Goal: Task Accomplishment & Management: Manage account settings

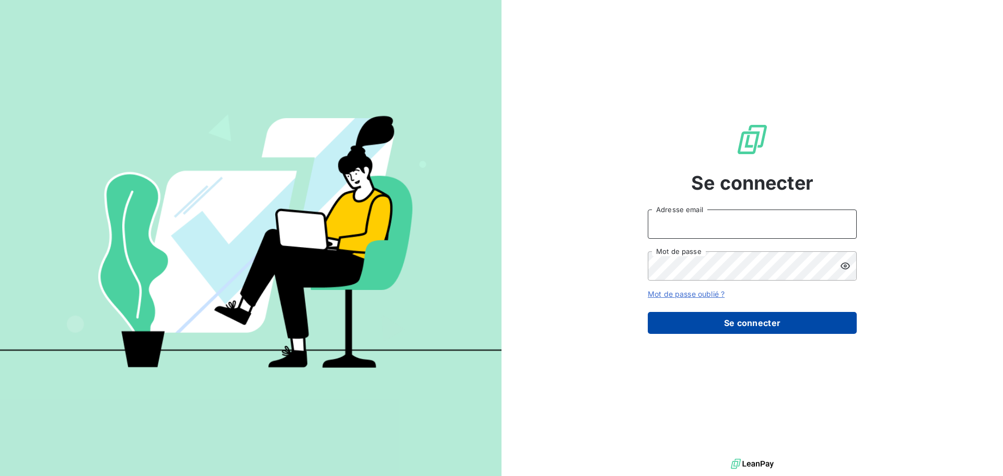
type input "raimundo@serpe.fr"
click at [746, 330] on button "Se connecter" at bounding box center [752, 323] width 209 height 22
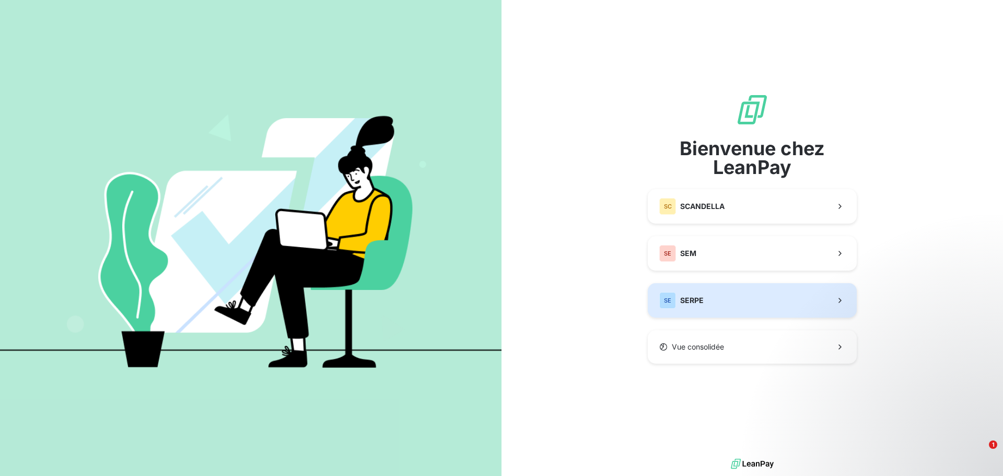
click at [706, 296] on button "SE SERPE" at bounding box center [752, 300] width 209 height 34
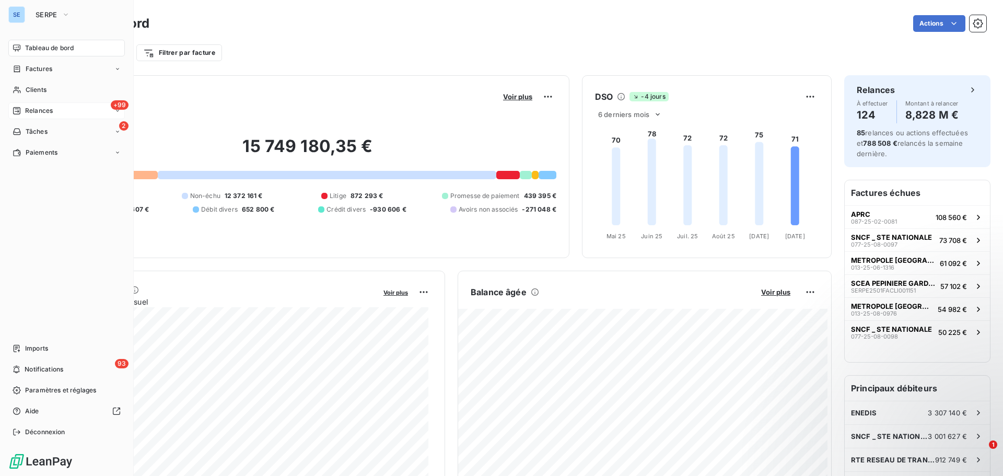
click at [40, 110] on span "Relances" at bounding box center [39, 110] width 28 height 9
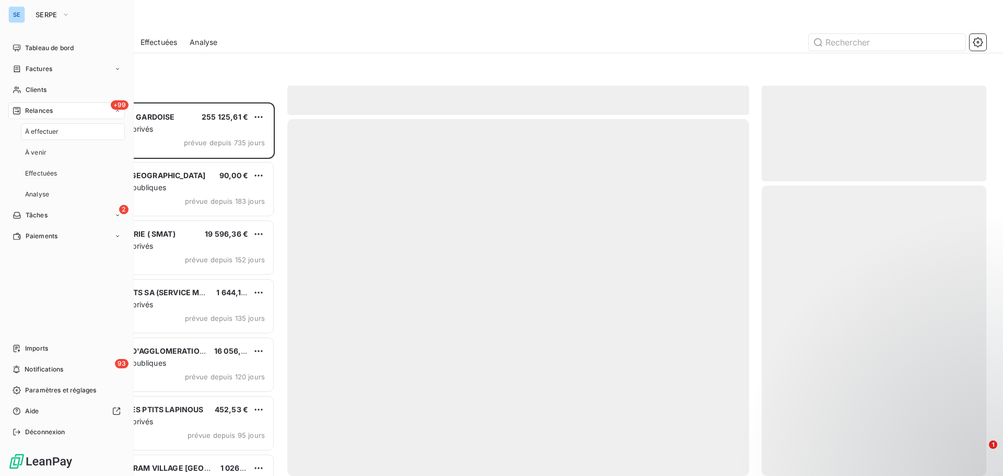
scroll to position [366, 217]
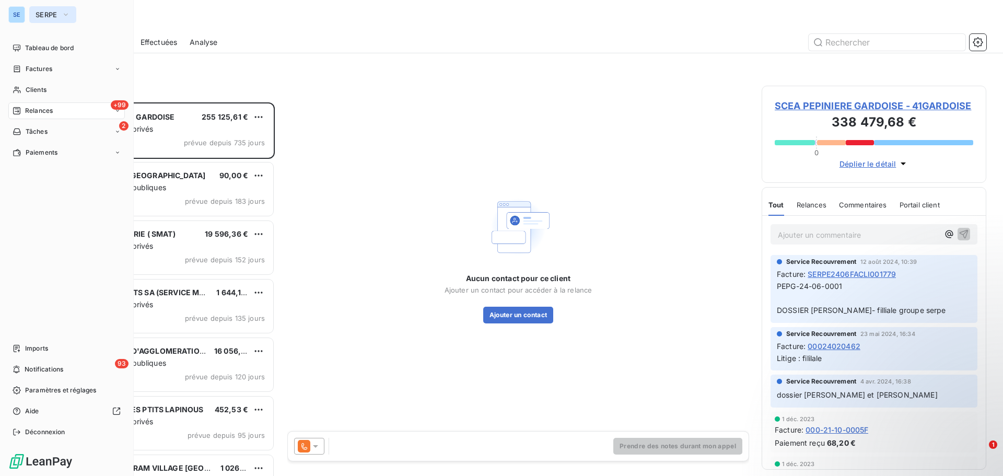
click at [44, 14] on span "SERPE" at bounding box center [47, 14] width 22 height 8
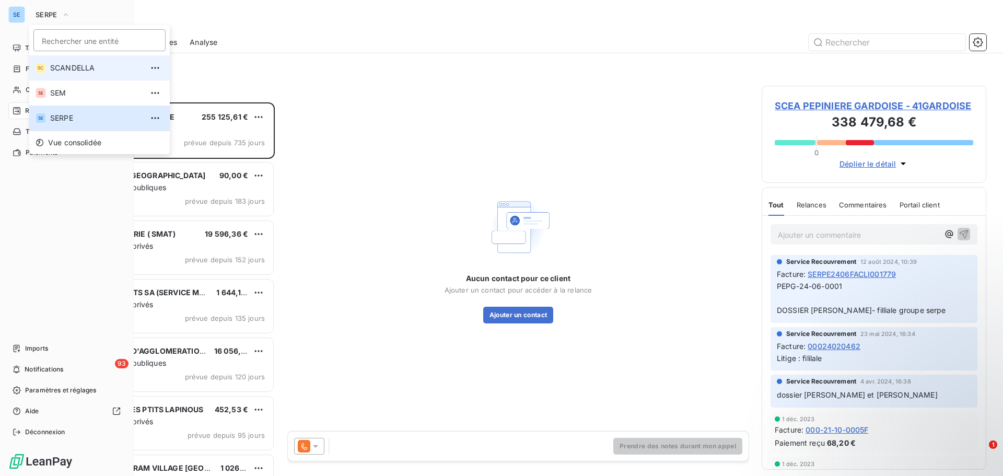
click at [79, 63] on span "SCANDELLA" at bounding box center [96, 68] width 92 height 10
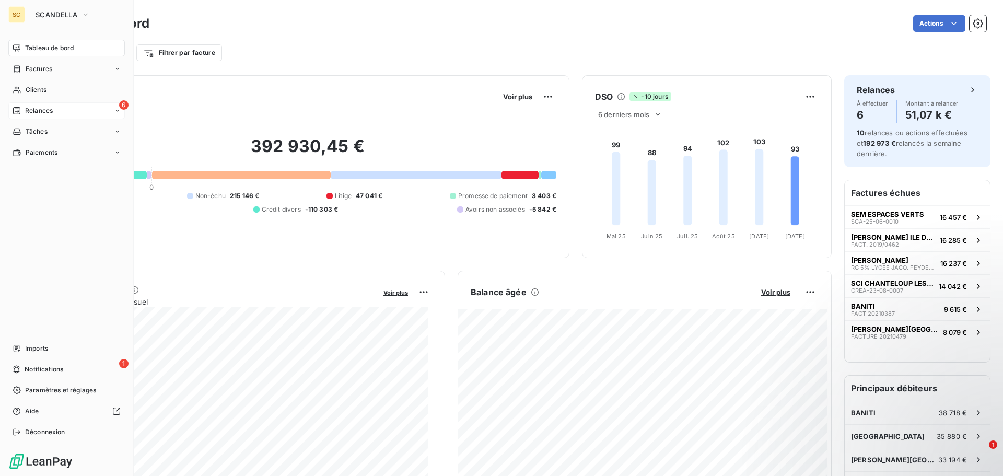
click at [43, 110] on span "Relances" at bounding box center [39, 110] width 28 height 9
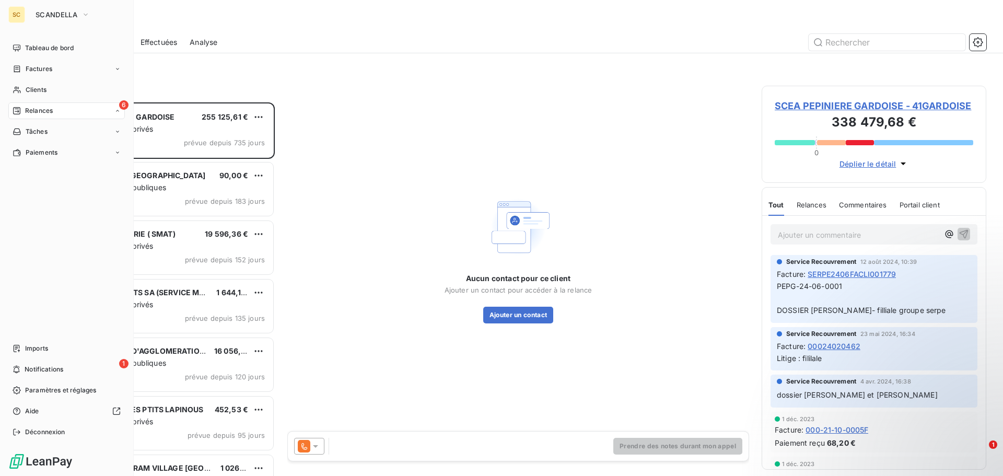
scroll to position [8, 8]
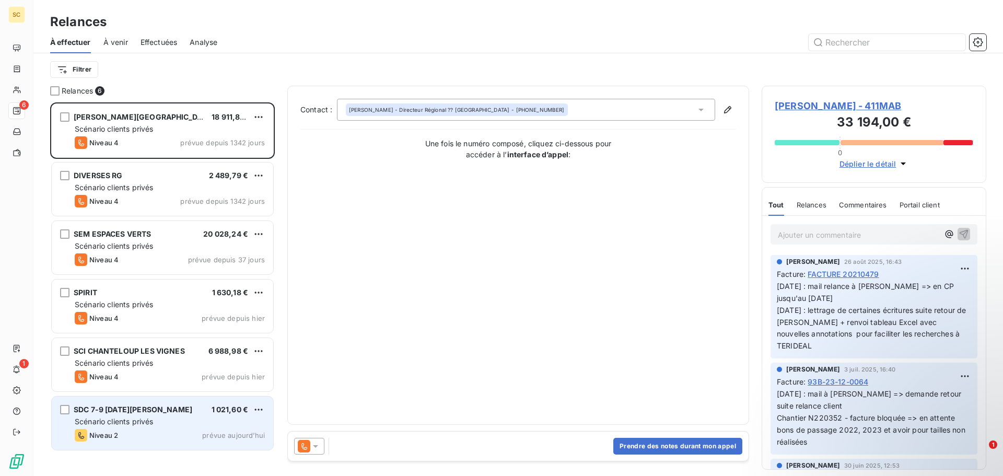
click at [161, 428] on div "SDC 7-9 TOUSSAINT LOUVERTURE 1 021,60 € Scénario clients privés Niveau 2 prévue…" at bounding box center [163, 423] width 222 height 53
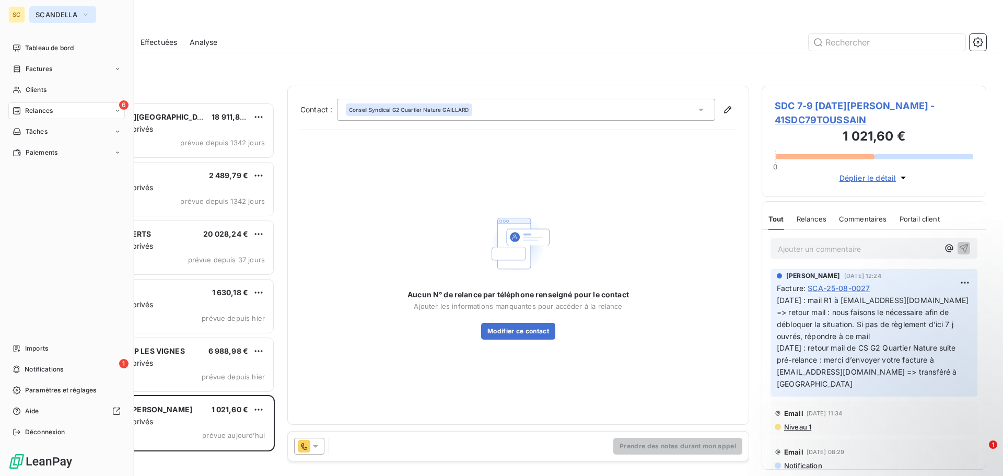
click at [72, 18] on span "SCANDELLA" at bounding box center [57, 14] width 42 height 8
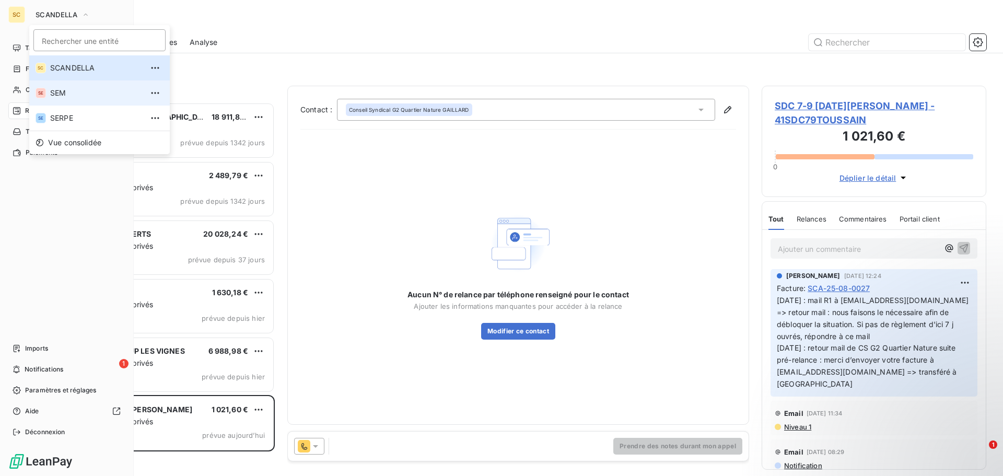
click at [68, 96] on span "SEM" at bounding box center [96, 93] width 92 height 10
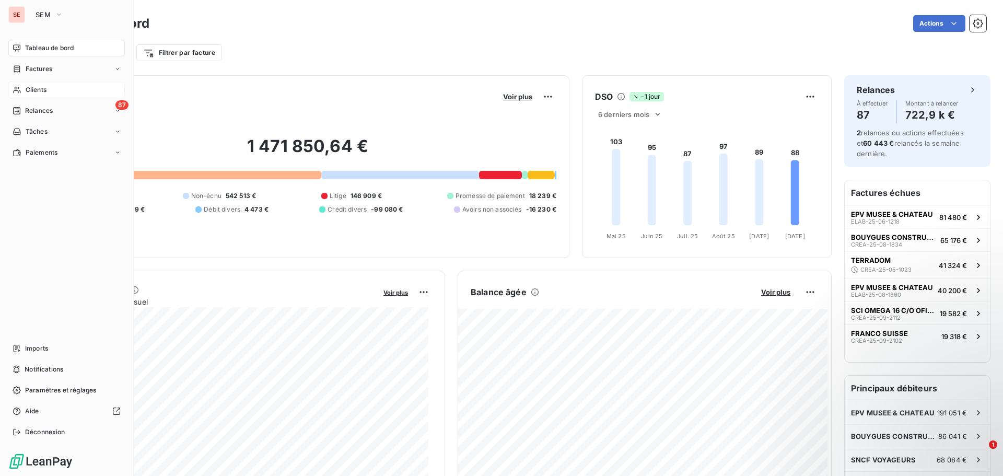
click at [74, 91] on div "Clients" at bounding box center [66, 90] width 117 height 17
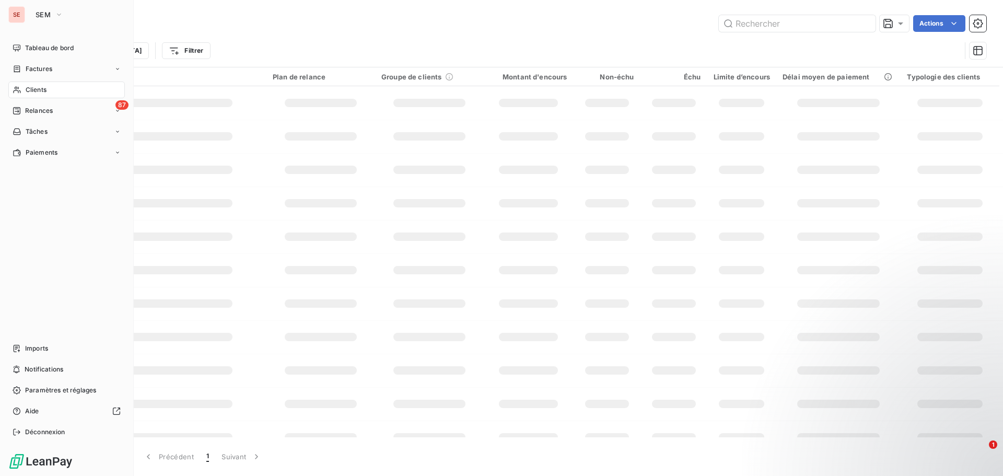
click at [78, 91] on div "Clients" at bounding box center [66, 90] width 117 height 17
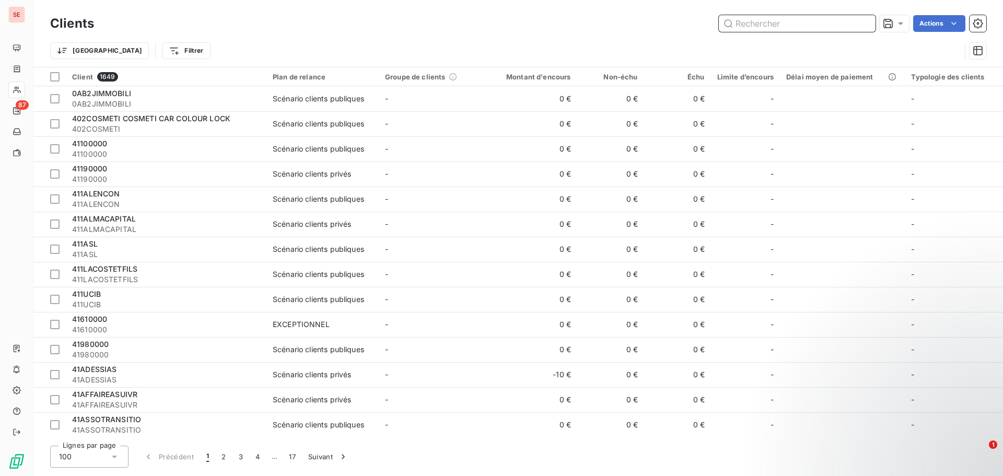
click at [770, 28] on input "text" at bounding box center [797, 23] width 157 height 17
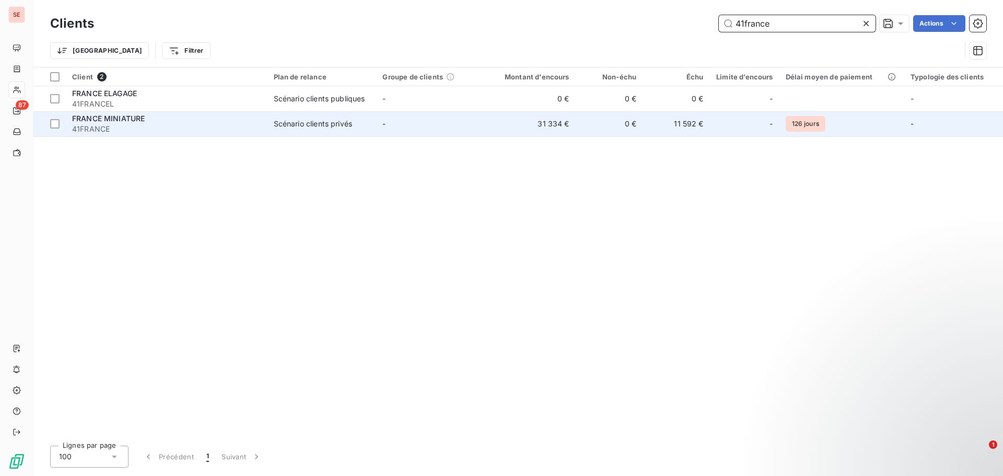
type input "41france"
click at [223, 116] on div "FRANCE MINIATURE" at bounding box center [166, 118] width 189 height 10
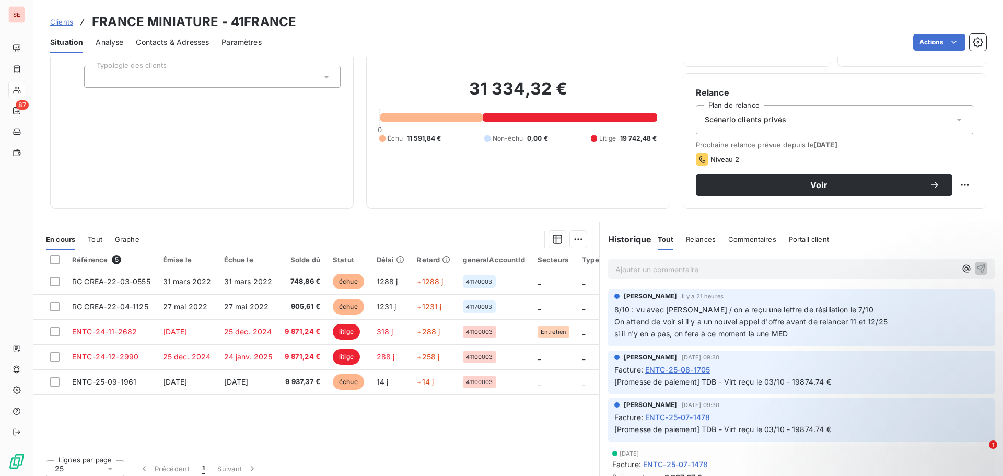
scroll to position [71, 0]
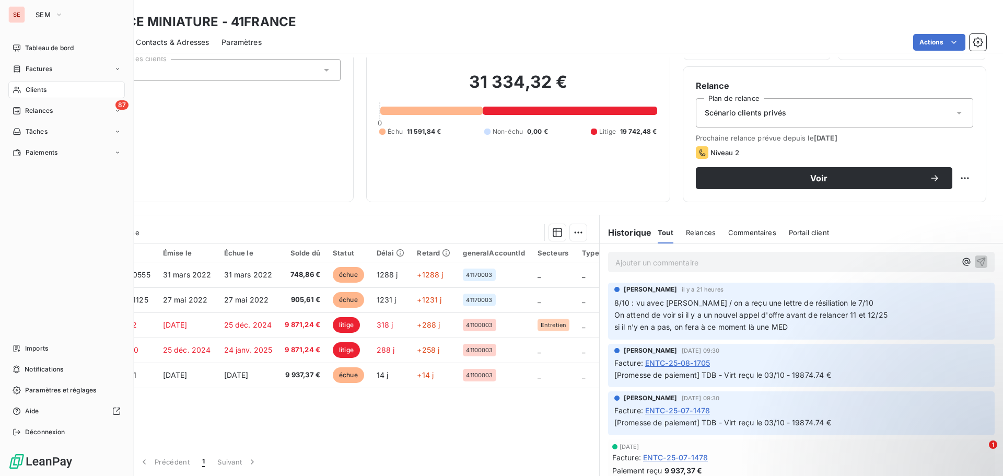
drag, startPoint x: 34, startPoint y: 89, endPoint x: 92, endPoint y: 88, distance: 58.5
click at [34, 89] on span "Clients" at bounding box center [36, 89] width 21 height 9
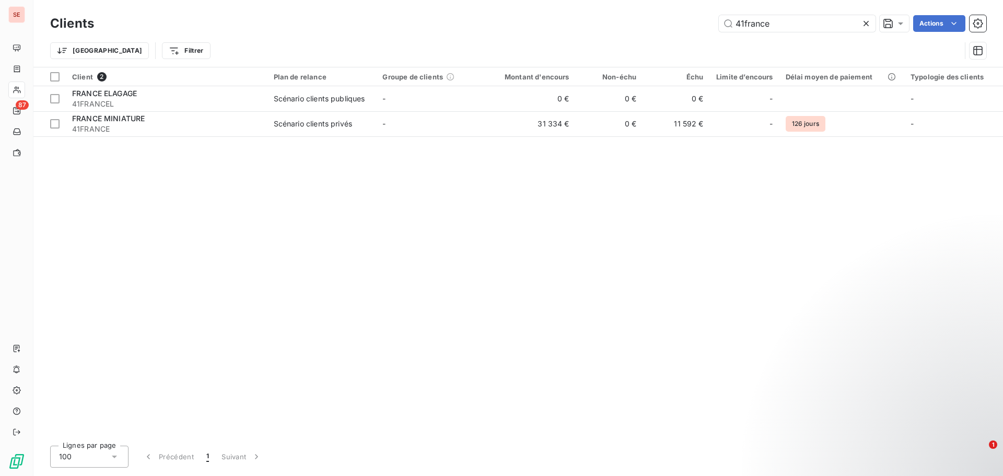
drag, startPoint x: 787, startPoint y: 24, endPoint x: 724, endPoint y: 13, distance: 64.2
click at [724, 13] on div "Clients 41france Actions" at bounding box center [518, 24] width 936 height 22
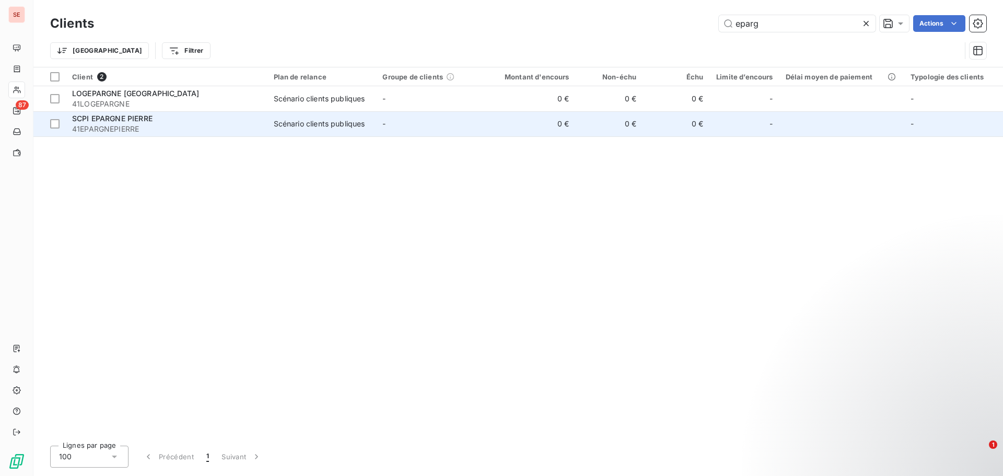
type input "eparg"
click at [243, 130] on span "41EPARGNEPIERRE" at bounding box center [166, 129] width 189 height 10
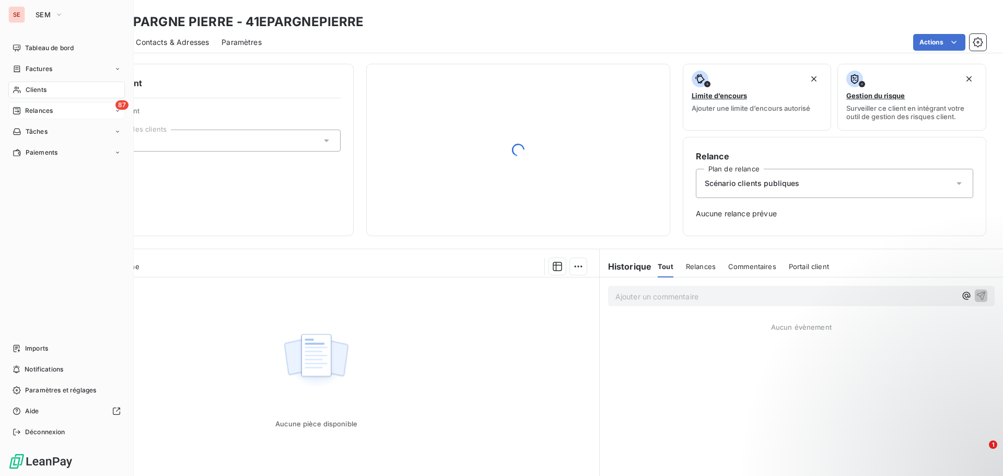
click at [43, 112] on span "Relances" at bounding box center [39, 110] width 28 height 9
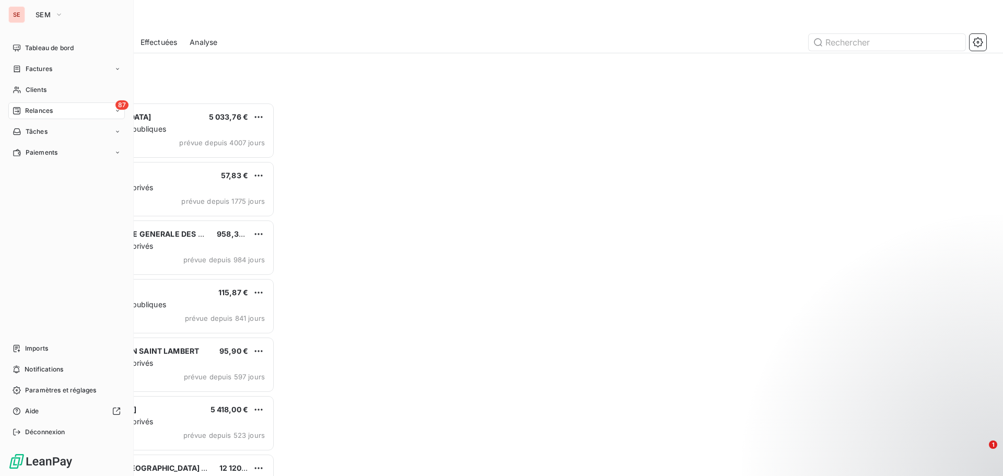
scroll to position [366, 217]
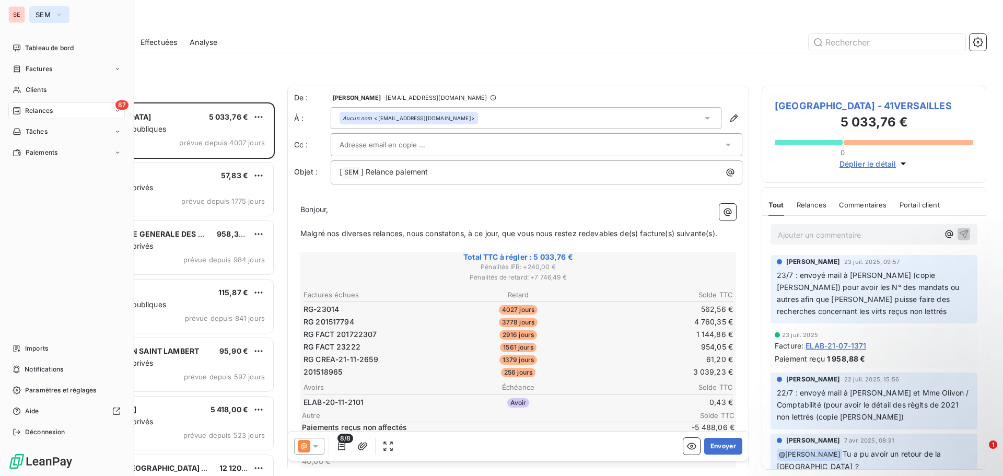
click at [49, 16] on span "SEM" at bounding box center [43, 14] width 15 height 8
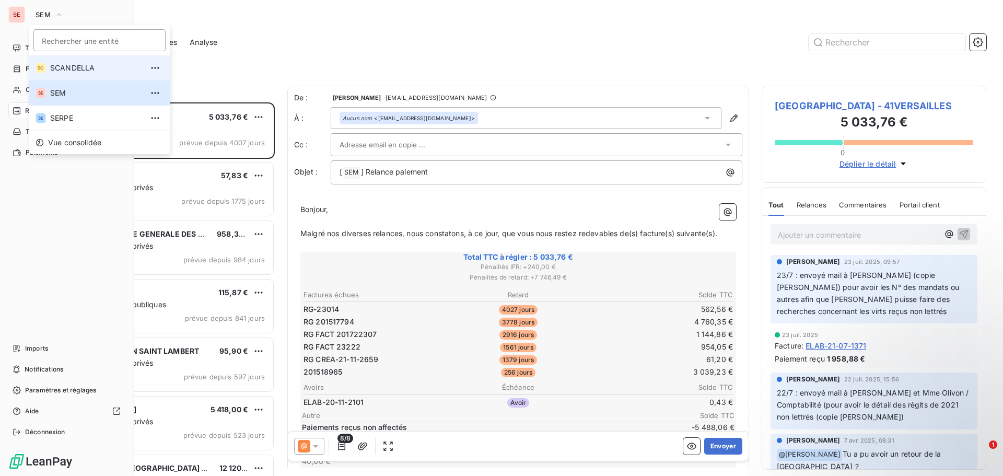
click at [76, 66] on span "SCANDELLA" at bounding box center [96, 68] width 92 height 10
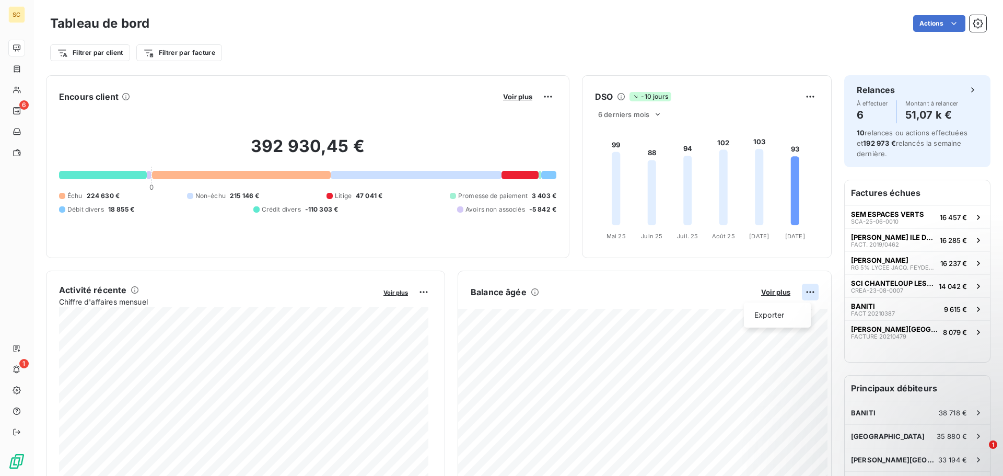
click at [802, 295] on html "SC 6 1 Tableau de bord Actions Filtrer par client Filtrer par facture Encours c…" at bounding box center [501, 238] width 1003 height 476
click at [778, 316] on div "Exporter" at bounding box center [777, 315] width 59 height 17
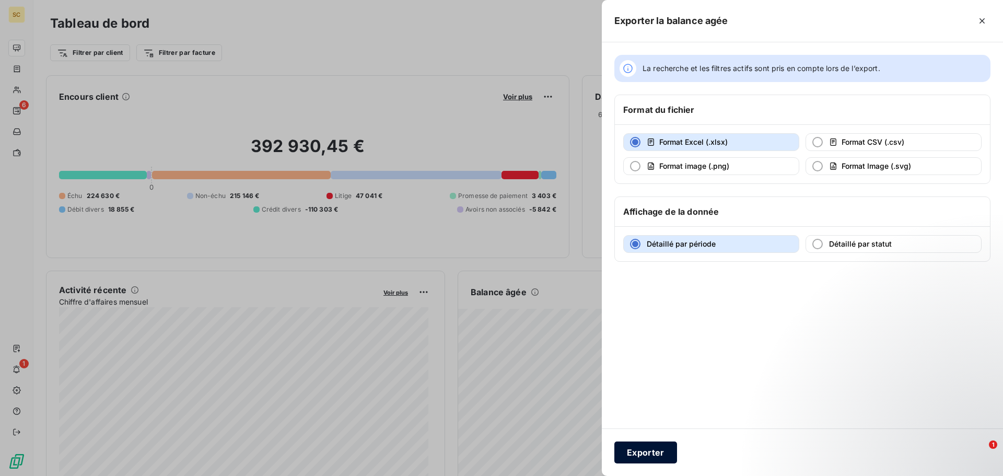
click at [659, 453] on button "Exporter" at bounding box center [646, 453] width 63 height 22
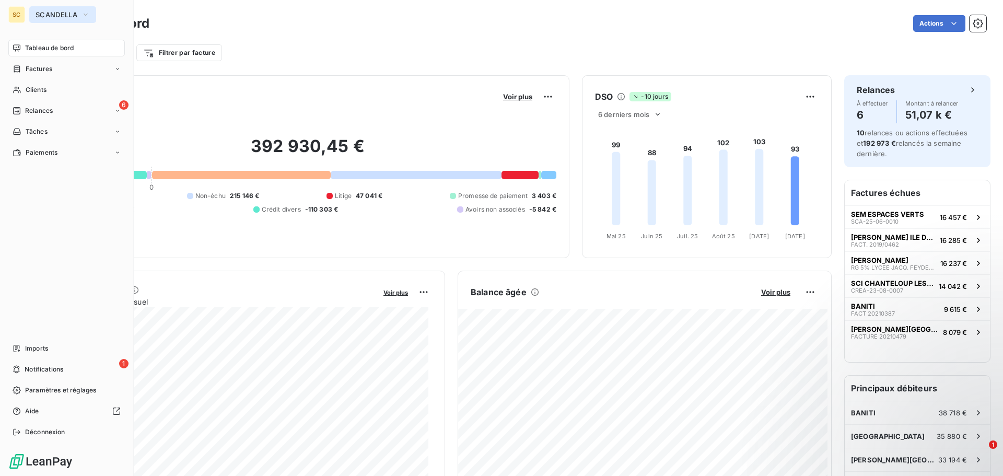
click at [50, 8] on button "SCANDELLA" at bounding box center [62, 14] width 67 height 17
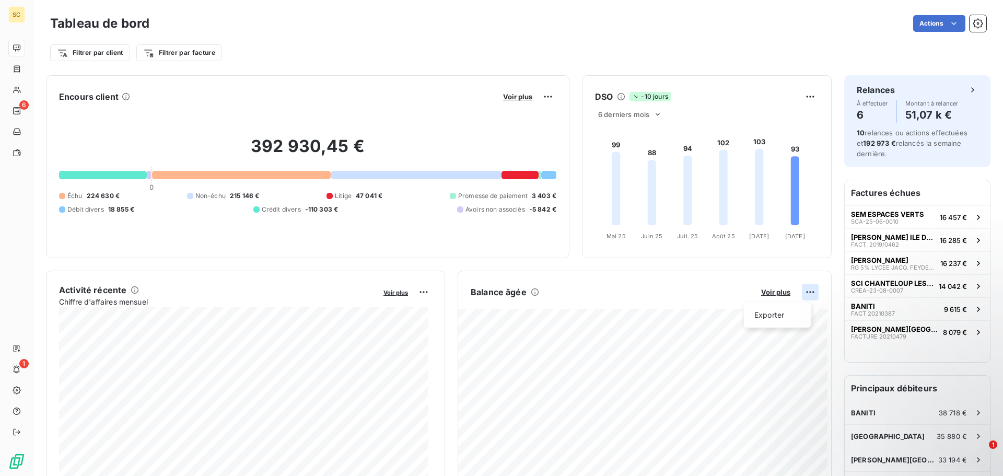
click at [805, 289] on html "SC 6 1 Tableau de bord Actions Filtrer par client Filtrer par facture Encours c…" at bounding box center [501, 238] width 1003 height 476
click at [30, 9] on html "SC 6 1 Tableau de bord Actions Filtrer par client Filtrer par facture Encours c…" at bounding box center [501, 238] width 1003 height 476
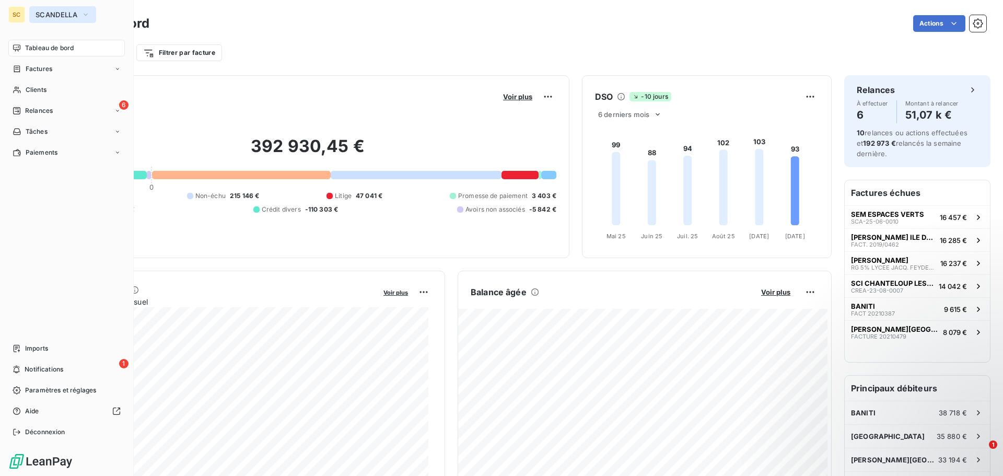
click at [63, 13] on span "SCANDELLA" at bounding box center [57, 14] width 42 height 8
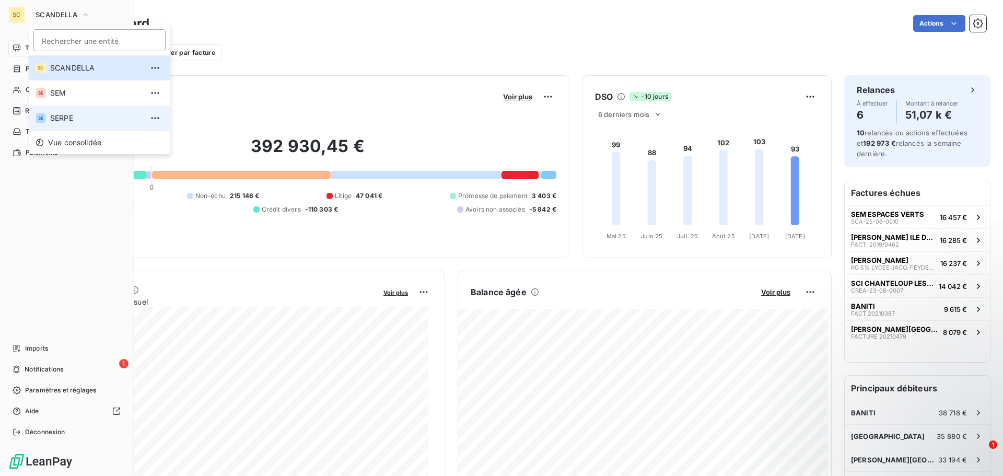
click at [68, 114] on span "SERPE" at bounding box center [96, 118] width 92 height 10
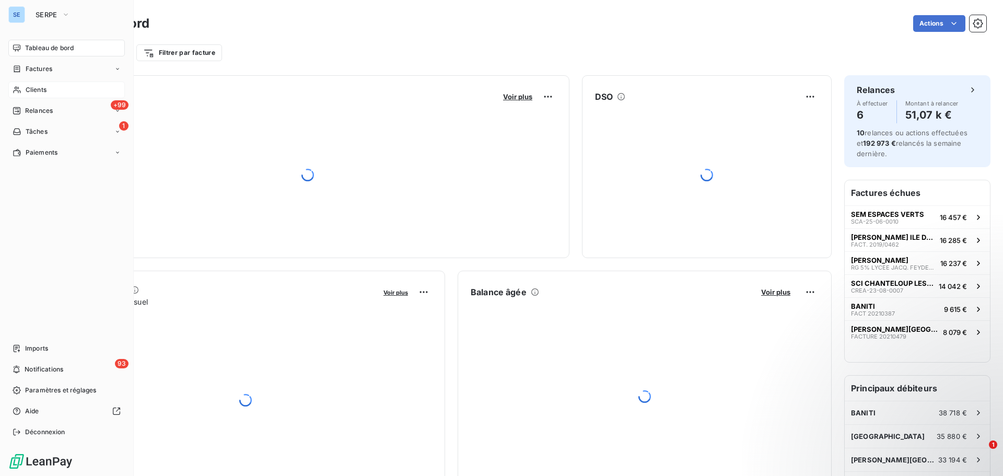
click at [32, 88] on span "Clients" at bounding box center [36, 89] width 21 height 9
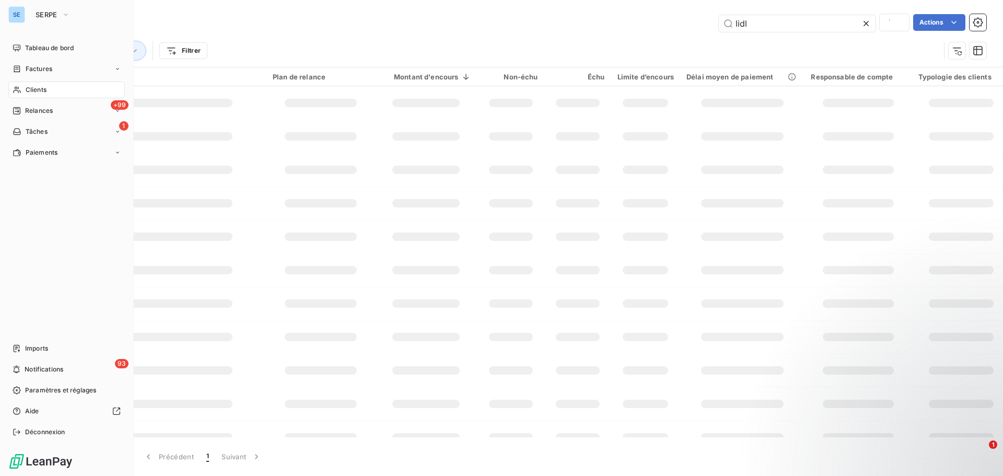
type input "eparg"
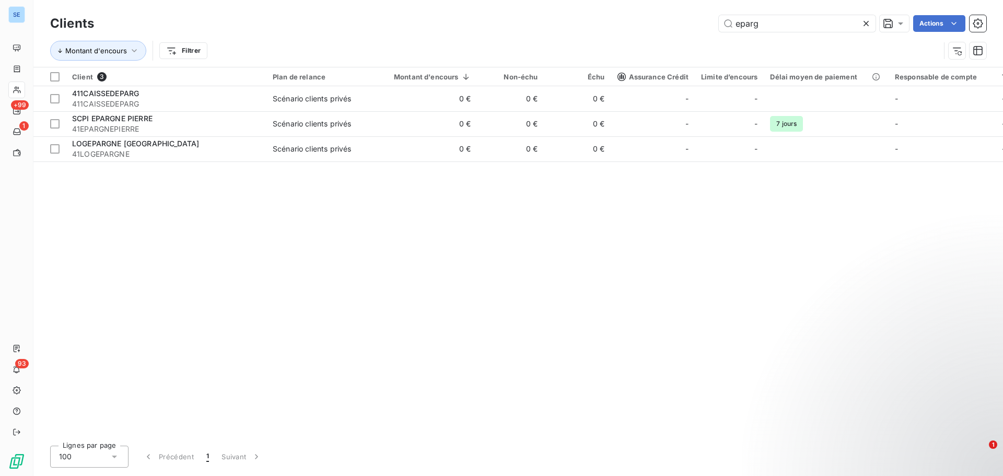
drag, startPoint x: 782, startPoint y: 29, endPoint x: 704, endPoint y: 32, distance: 77.4
click at [704, 32] on div "Clients eparg Actions" at bounding box center [518, 24] width 936 height 22
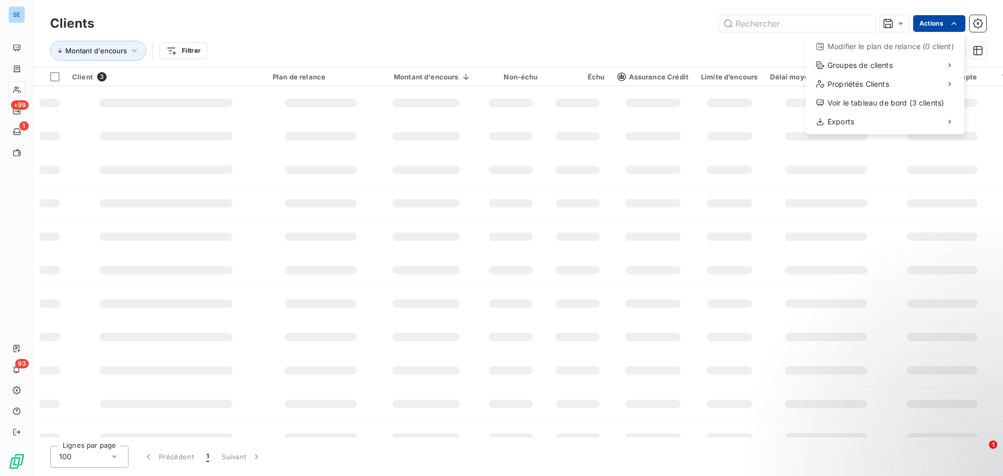
click at [930, 19] on html "SE +99 1 93 Clients Actions Modifier le plan de relance (0 client) Groupes de c…" at bounding box center [501, 238] width 1003 height 476
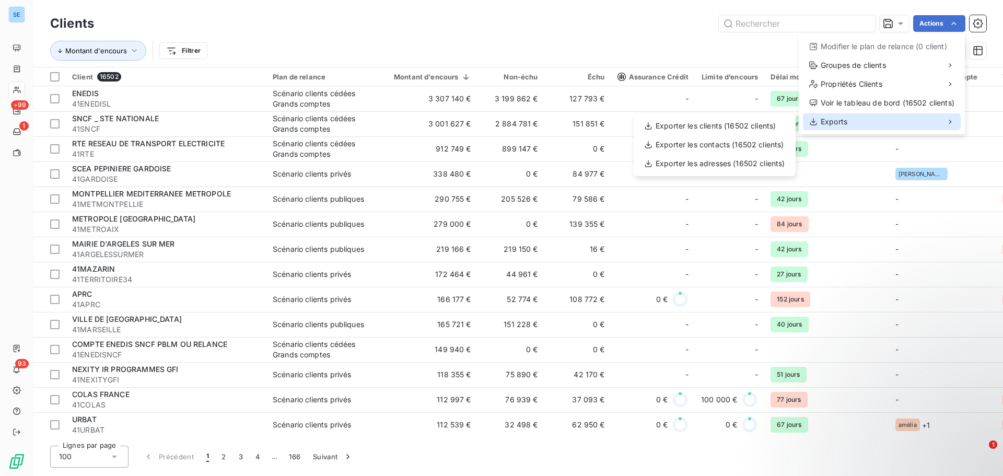
click at [863, 129] on div "Exports" at bounding box center [882, 121] width 158 height 17
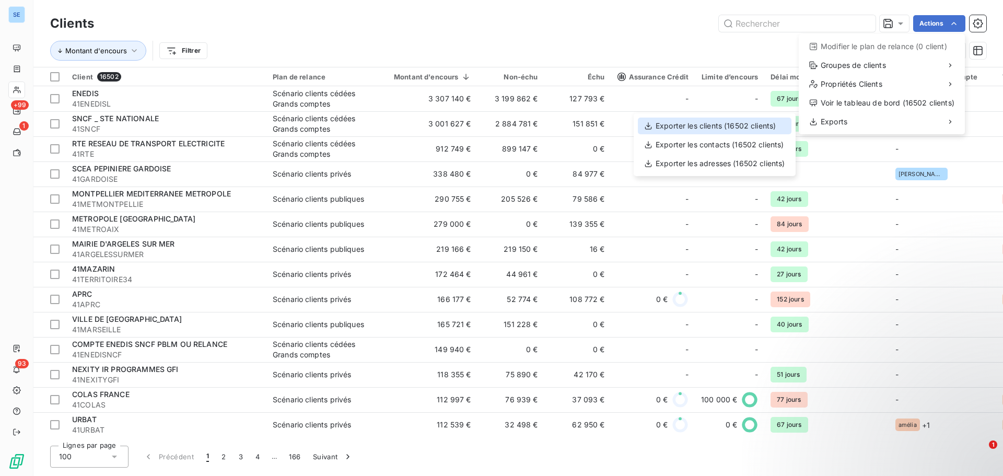
click at [758, 126] on div "Exporter les clients (16502 clients)" at bounding box center [715, 126] width 154 height 17
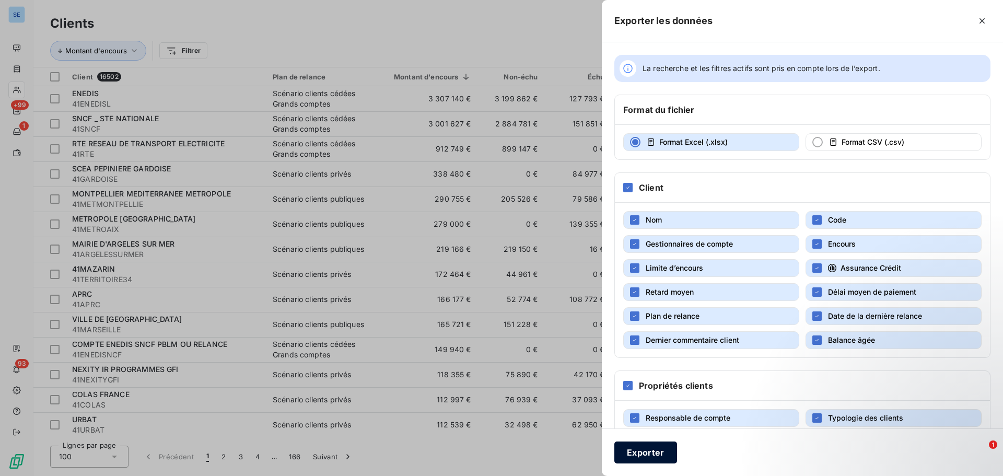
click at [641, 454] on button "Exporter" at bounding box center [646, 453] width 63 height 22
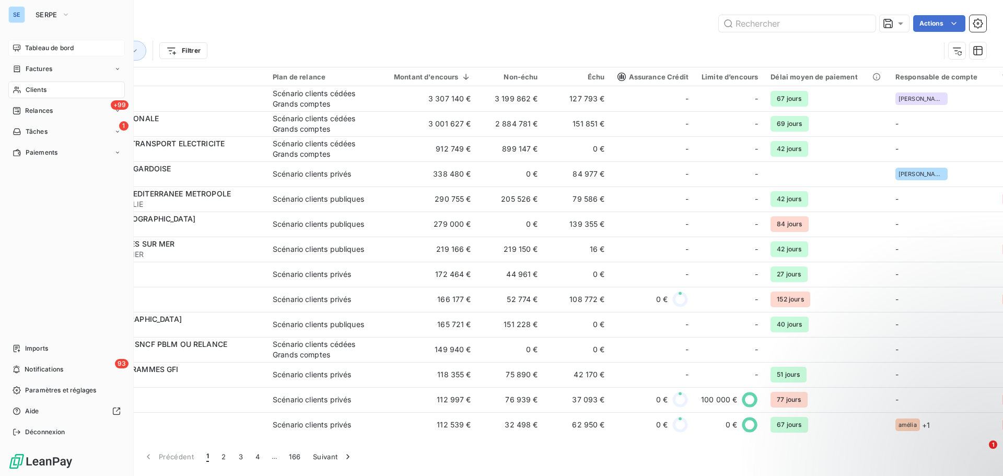
click at [51, 47] on span "Tableau de bord" at bounding box center [49, 47] width 49 height 9
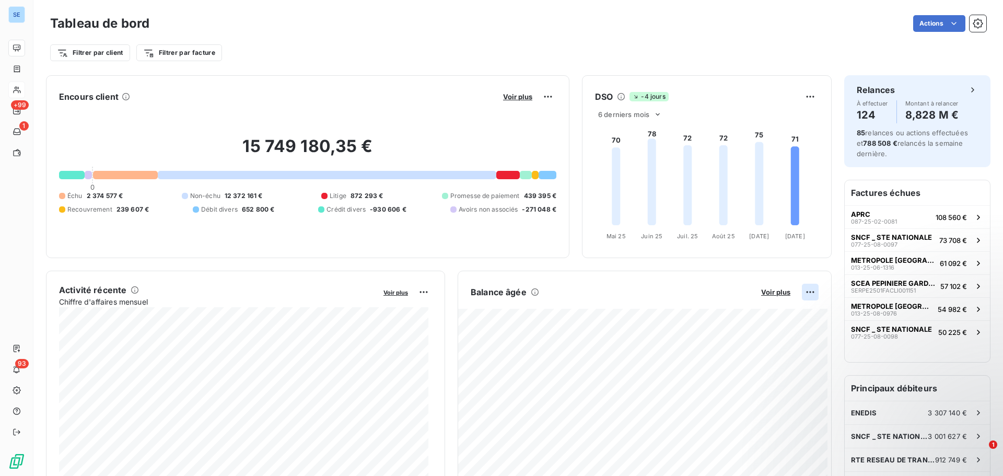
click at [806, 295] on html "SE +99 1 93 Tableau de bord Actions Filtrer par client Filtrer par facture Enco…" at bounding box center [501, 238] width 1003 height 476
click at [782, 318] on div "Exporter" at bounding box center [777, 315] width 59 height 17
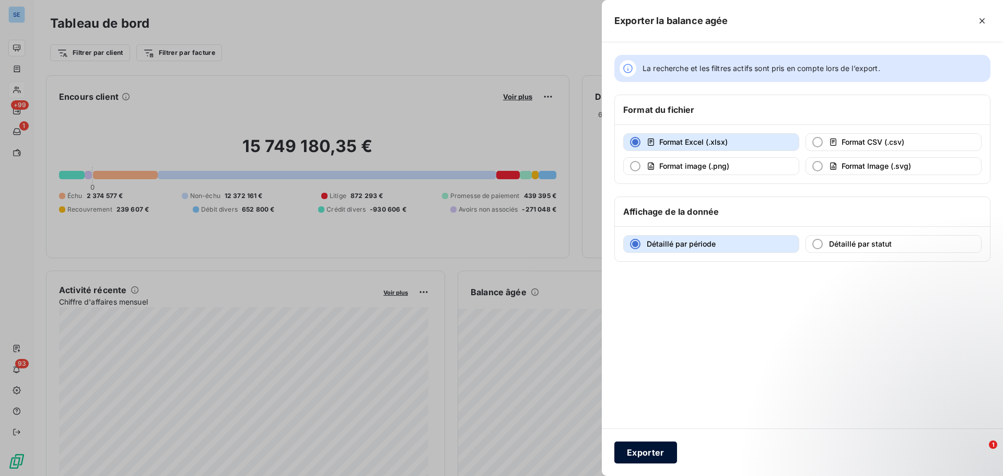
click at [646, 458] on button "Exporter" at bounding box center [646, 453] width 63 height 22
click at [646, 454] on button "Exporter" at bounding box center [646, 453] width 63 height 22
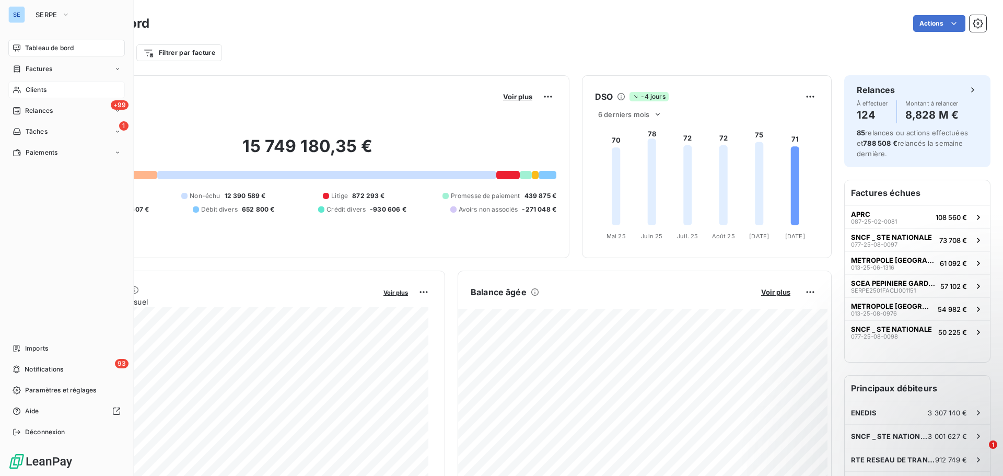
click at [33, 92] on span "Clients" at bounding box center [36, 89] width 21 height 9
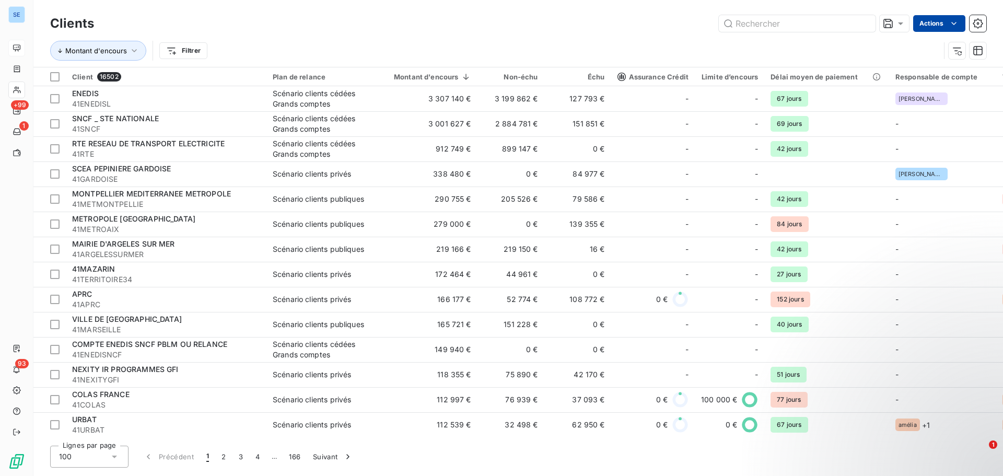
click at [933, 29] on html "SE +99 1 93 Clients Actions Montant d'encours Filtrer Client 16502 Plan de rela…" at bounding box center [501, 238] width 1003 height 476
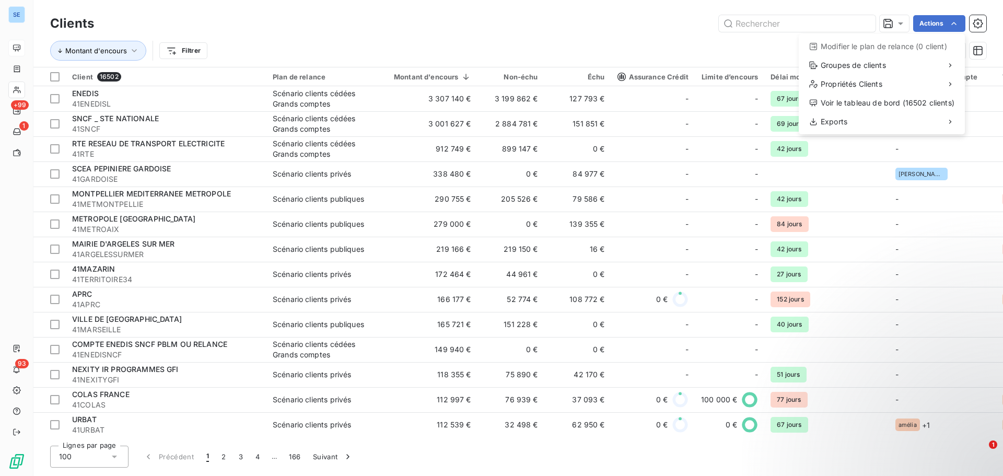
click at [10, 19] on html "SE +99 1 93 Clients Actions Modifier le plan de relance (0 client) Groupes de c…" at bounding box center [501, 238] width 1003 height 476
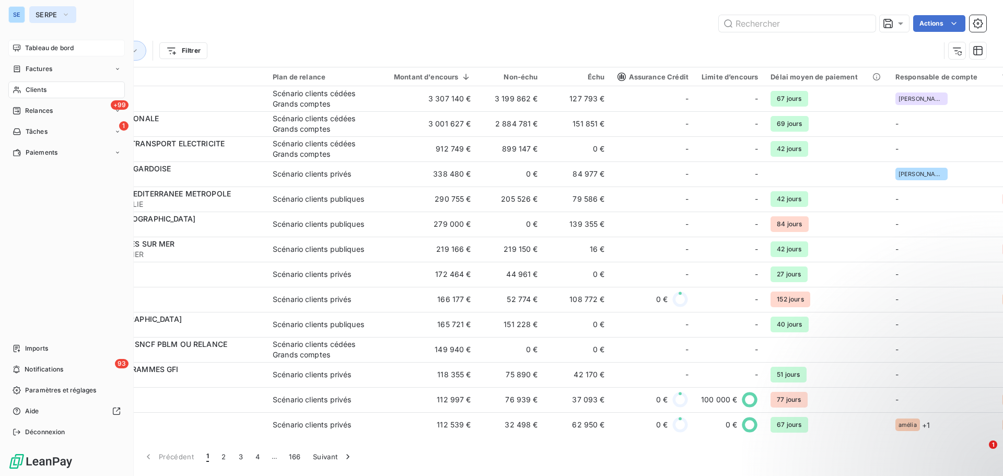
click at [52, 12] on span "SERPE" at bounding box center [47, 14] width 22 height 8
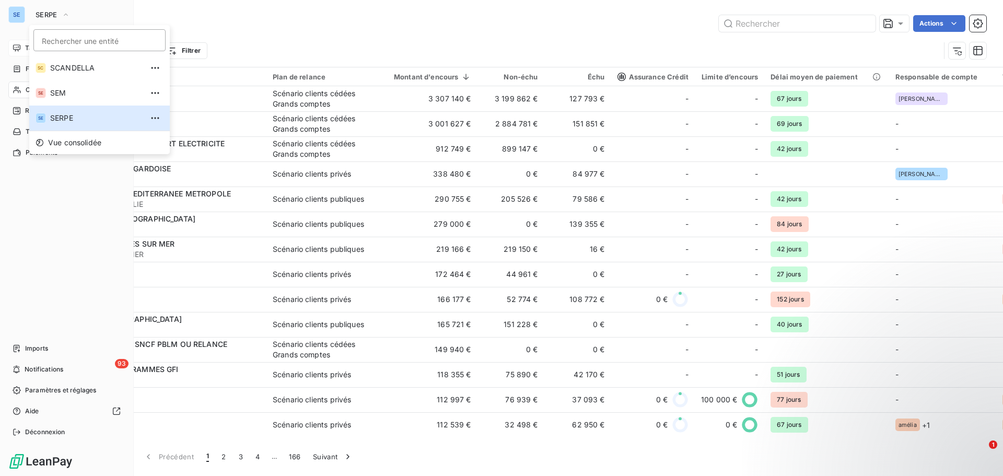
click at [20, 28] on div "SE SERPE Rechercher une entité SC SCANDELLA SE SEM SE SERPE Vue consolidée Tabl…" at bounding box center [67, 238] width 134 height 476
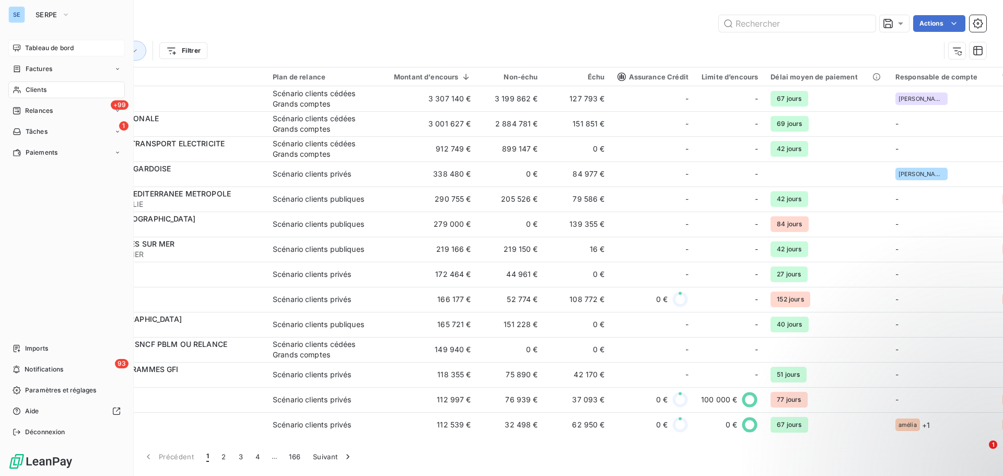
click at [56, 50] on span "Tableau de bord" at bounding box center [49, 47] width 49 height 9
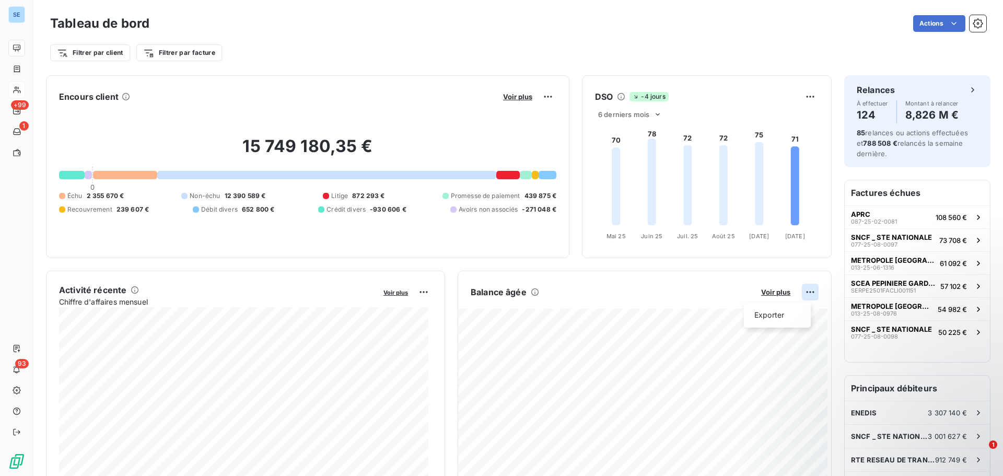
click at [803, 297] on html "SE +99 1 93 Tableau de bord Actions Filtrer par client Filtrer par facture Enco…" at bounding box center [501, 238] width 1003 height 476
click at [27, 19] on html "SE +99 1 93 Tableau de bord Actions Filtrer par client Filtrer par facture Enco…" at bounding box center [501, 238] width 1003 height 476
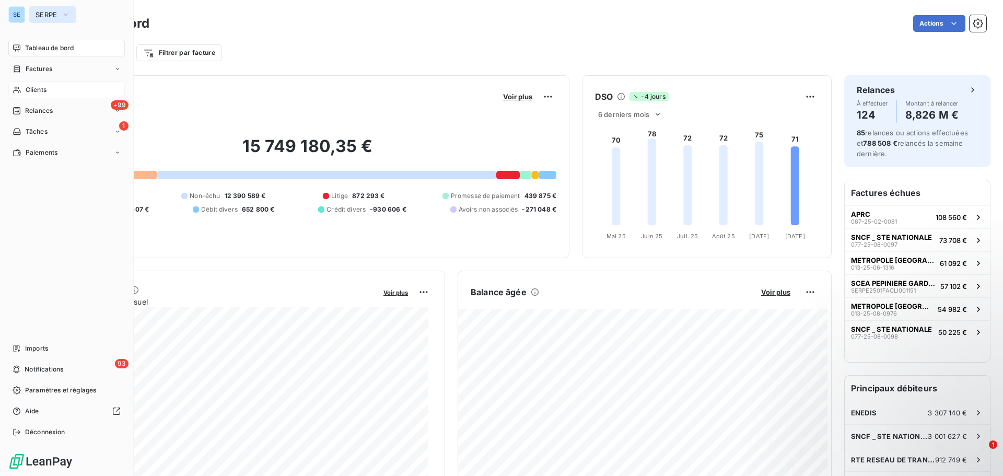
click at [42, 14] on span "SERPE" at bounding box center [47, 14] width 22 height 8
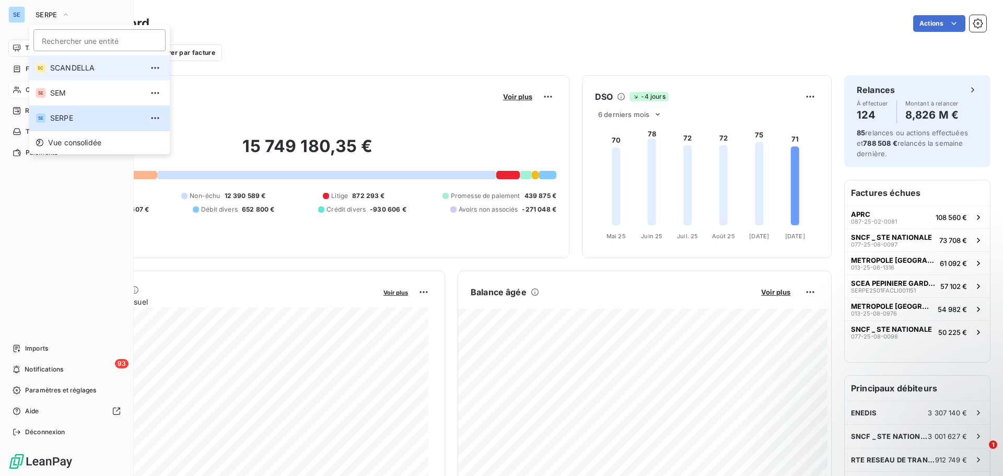
click at [58, 74] on li "SC SCANDELLA" at bounding box center [99, 67] width 141 height 25
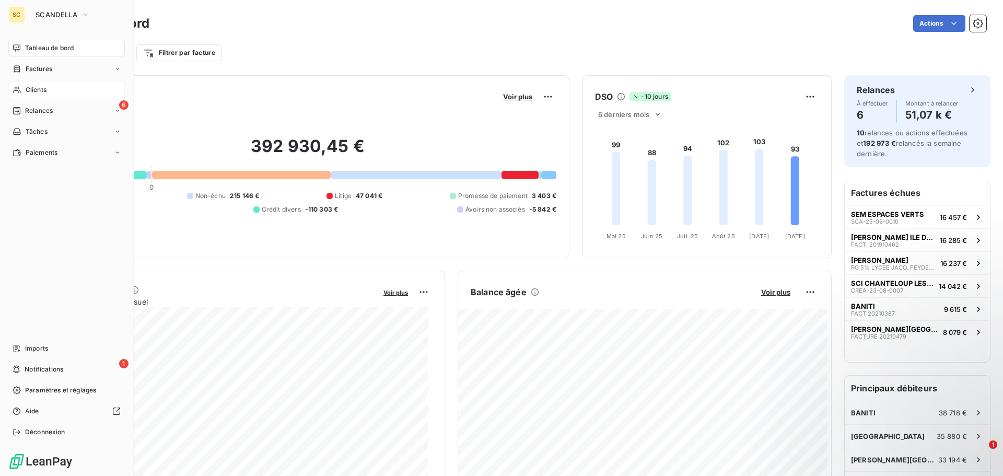
click at [52, 92] on div "Clients" at bounding box center [66, 90] width 117 height 17
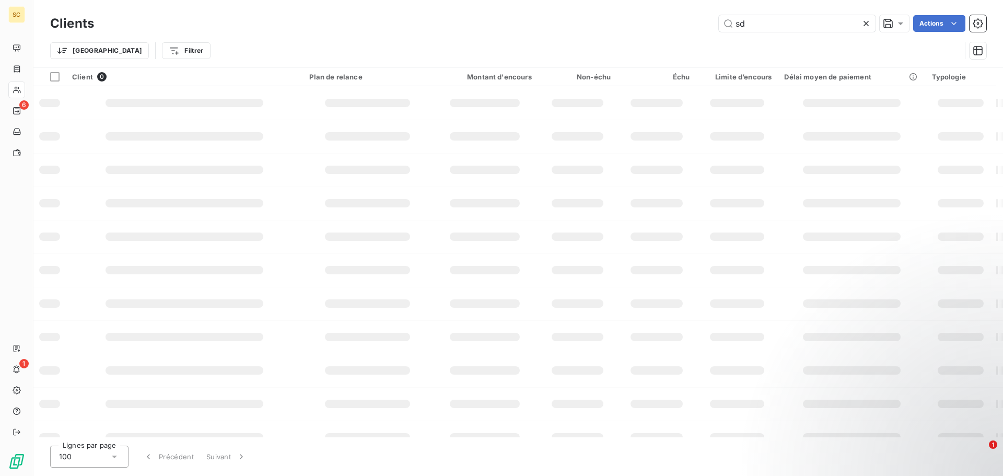
type input "s"
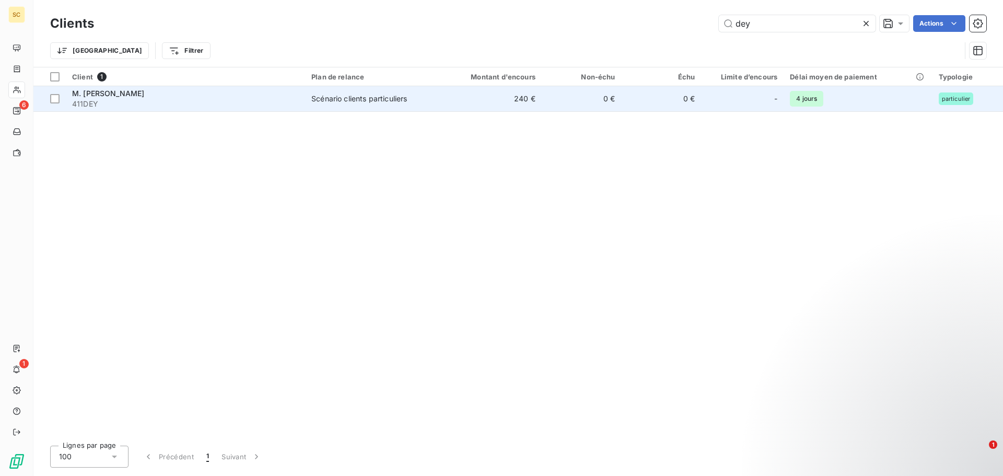
type input "dey"
click at [103, 100] on span "411DEY" at bounding box center [185, 104] width 227 height 10
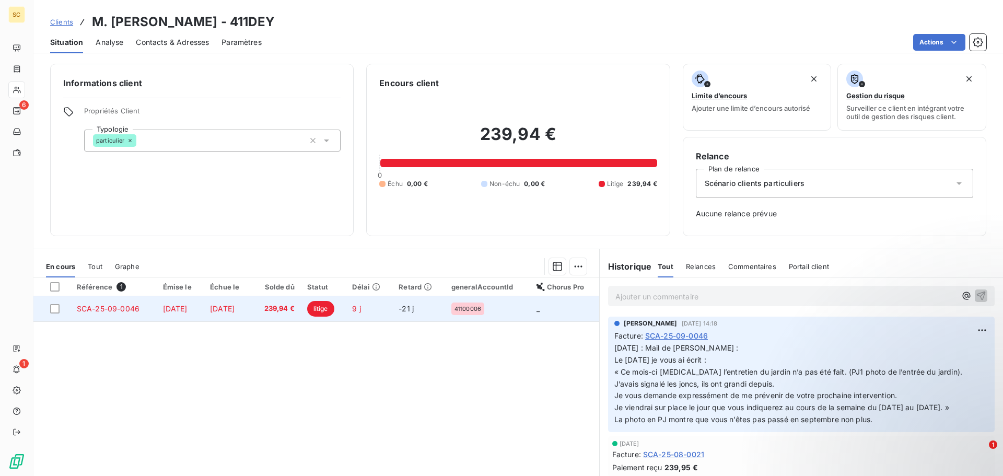
click at [187, 315] on td "[DATE]" at bounding box center [181, 308] width 48 height 25
click at [186, 310] on span "[DATE]" at bounding box center [175, 308] width 25 height 9
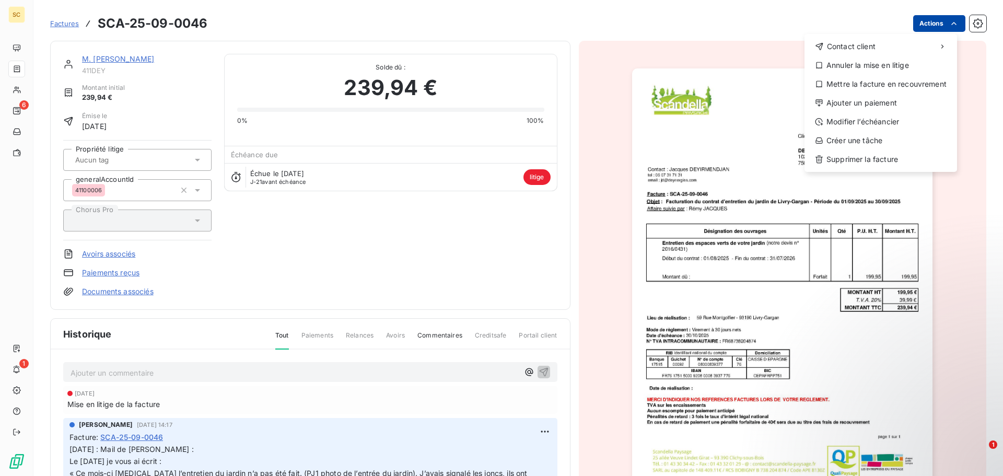
click at [932, 28] on html "SC 6 1 Factures SCA-25-09-0046 Actions Contact client Annuler la mise en litige…" at bounding box center [501, 238] width 1003 height 476
click at [862, 67] on div "Annuler la mise en litige" at bounding box center [881, 65] width 144 height 17
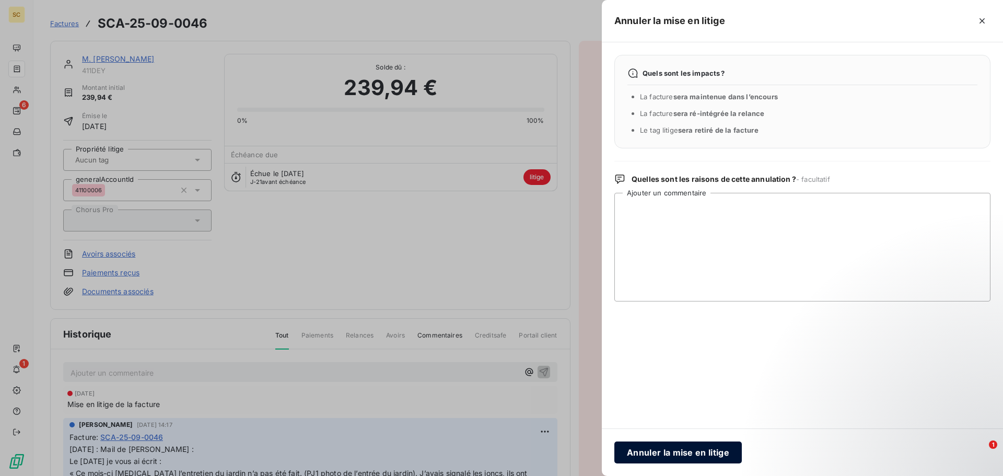
click at [673, 453] on button "Annuler la mise en litige" at bounding box center [679, 453] width 128 height 22
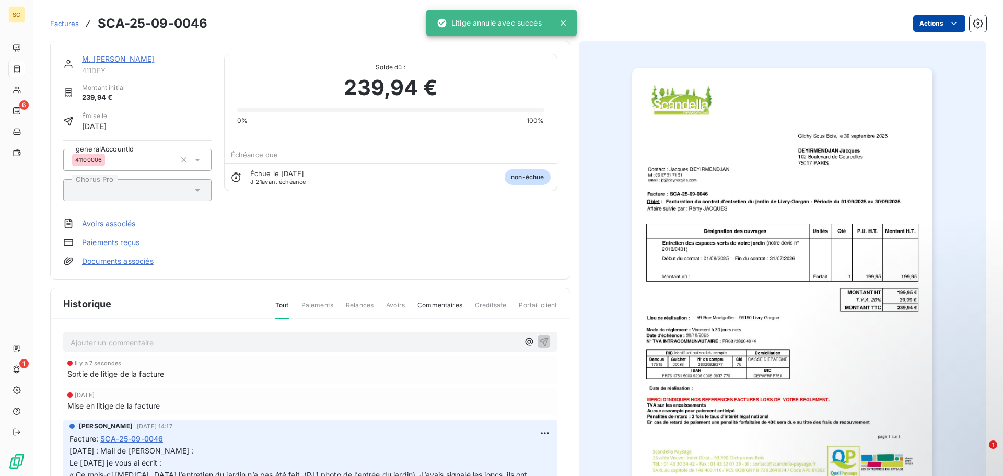
click at [911, 22] on html "SC 6 1 Factures SCA-25-09-0046 Actions M. JACQUES DEYIRMENDJIAN 411DEY Montant …" at bounding box center [501, 238] width 1003 height 476
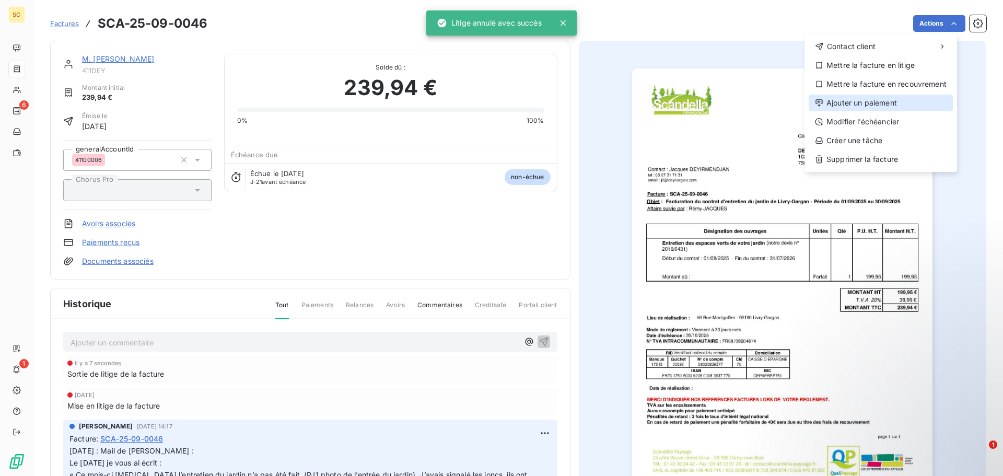
click at [885, 106] on div "Ajouter un paiement" at bounding box center [881, 103] width 144 height 17
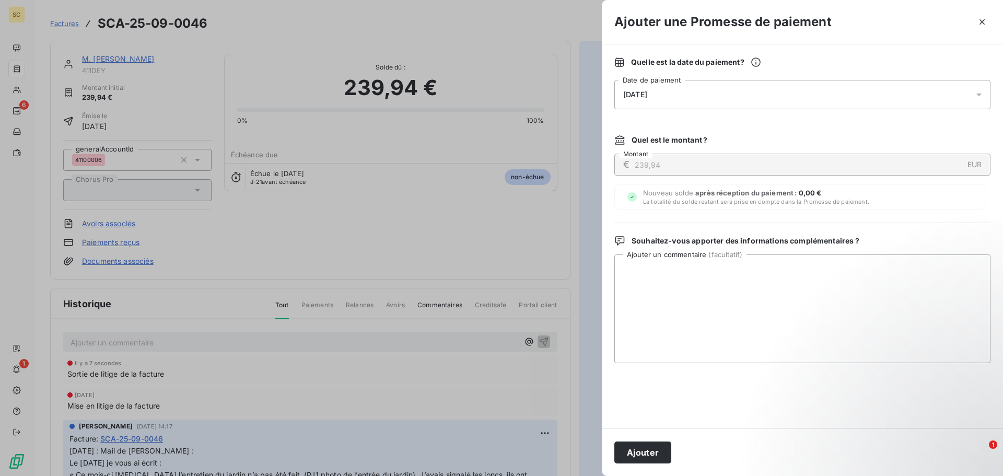
click at [647, 92] on span "[DATE]" at bounding box center [635, 94] width 24 height 8
click at [845, 306] on textarea "Ajouter un commentaire ( facultatif )" at bounding box center [803, 308] width 376 height 109
type textarea "Virement du 08/10/25"
click at [654, 448] on button "Ajouter" at bounding box center [643, 453] width 57 height 22
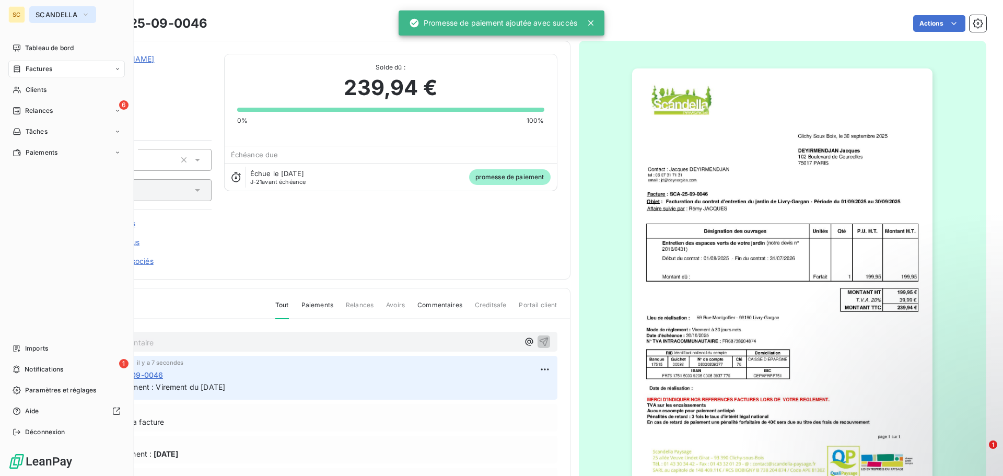
click at [67, 11] on span "SCANDELLA" at bounding box center [57, 14] width 42 height 8
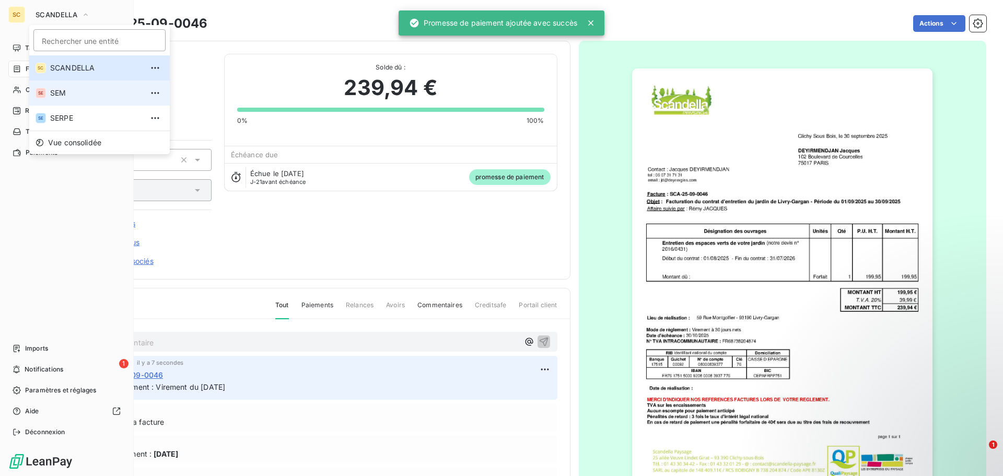
click at [66, 88] on span "SEM" at bounding box center [96, 93] width 92 height 10
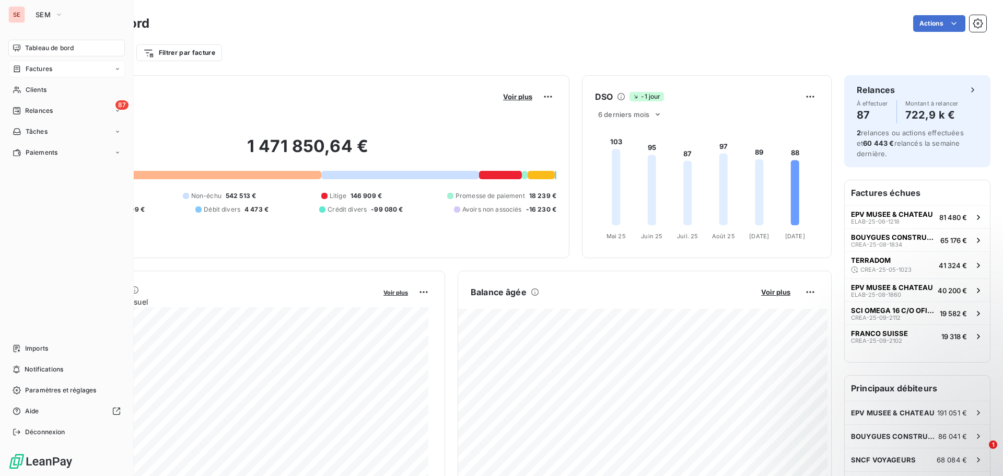
click at [47, 70] on span "Factures" at bounding box center [39, 68] width 27 height 9
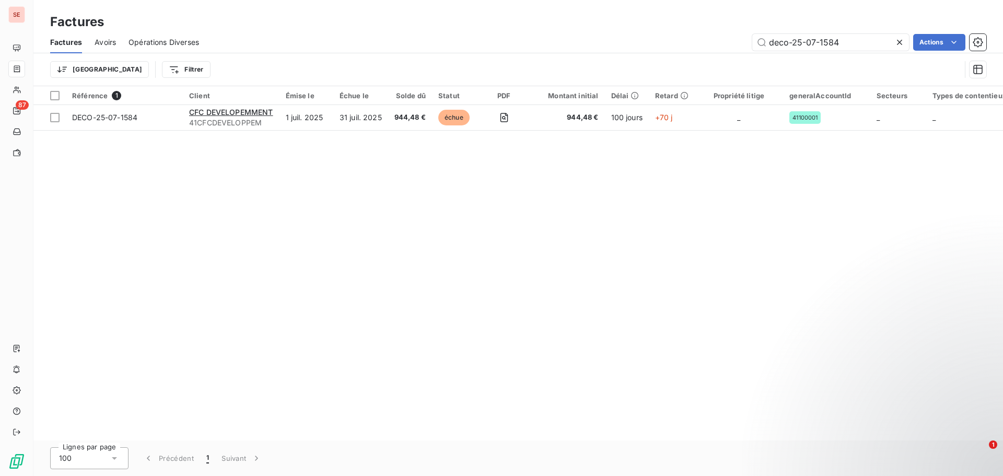
drag, startPoint x: 874, startPoint y: 47, endPoint x: 747, endPoint y: 48, distance: 126.5
click at [747, 48] on div "deco-25-07-1584 Actions" at bounding box center [599, 42] width 775 height 17
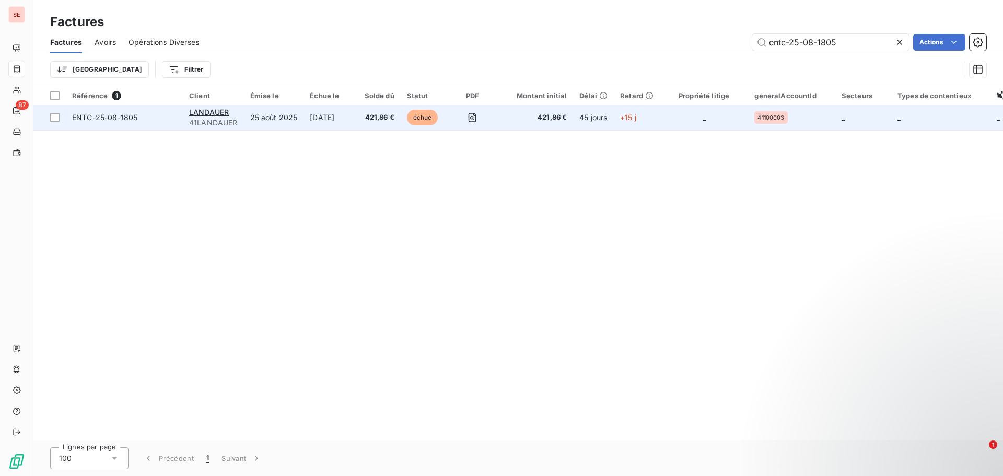
type input "entc-25-08-1805"
click at [77, 119] on span "ENTC-25-08-1805" at bounding box center [104, 117] width 65 height 9
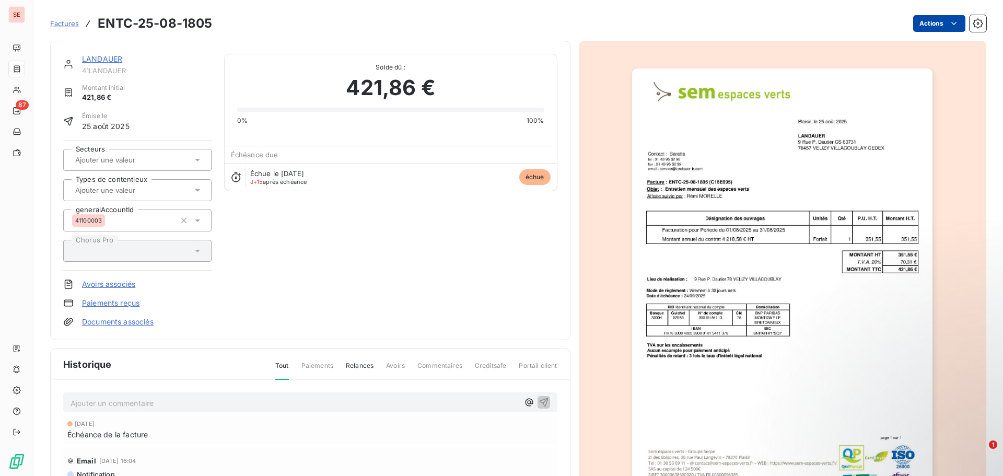
click at [917, 22] on html "SE 87 Factures ENTC-25-08-1805 Actions LANDAUER 41LANDAUER Montant initial 421,…" at bounding box center [501, 238] width 1003 height 476
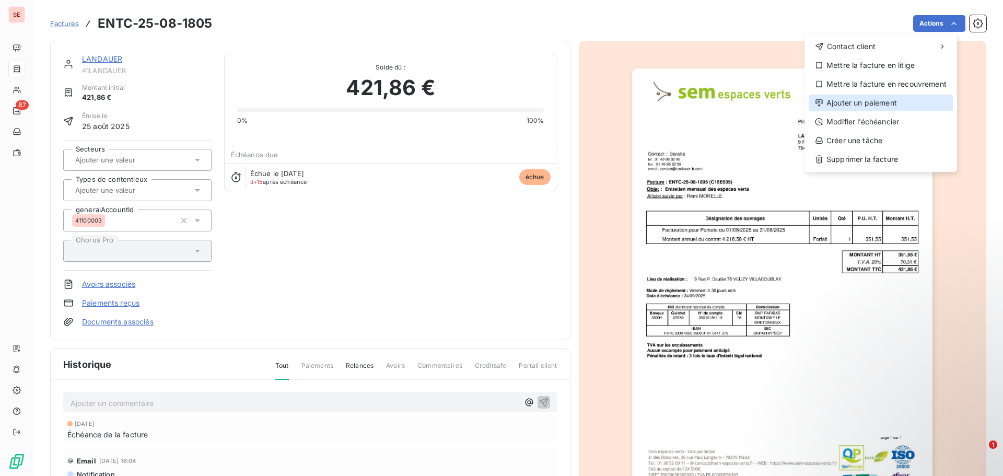
click at [887, 102] on div "Ajouter un paiement" at bounding box center [881, 103] width 144 height 17
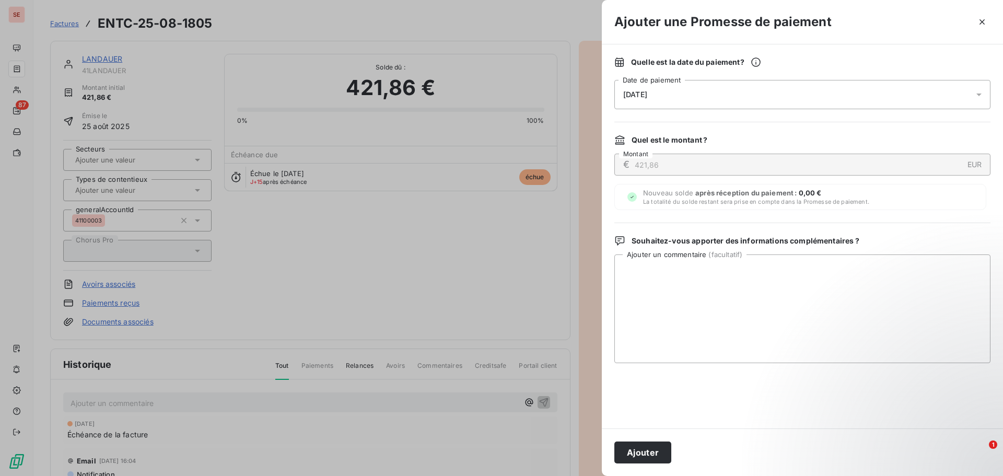
click at [665, 96] on div "[DATE]" at bounding box center [803, 94] width 376 height 29
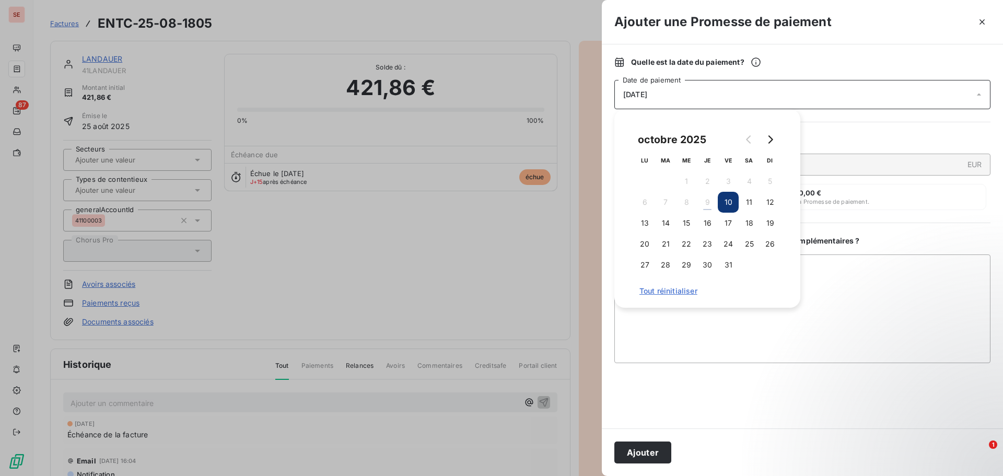
drag, startPoint x: 727, startPoint y: 201, endPoint x: 760, endPoint y: 227, distance: 41.6
click at [728, 201] on button "10" at bounding box center [728, 202] width 21 height 21
click at [729, 198] on button "10" at bounding box center [728, 202] width 21 height 21
click at [727, 201] on button "10" at bounding box center [728, 202] width 21 height 21
click at [843, 269] on textarea "Ajouter un commentaire ( facultatif )" at bounding box center [803, 308] width 376 height 109
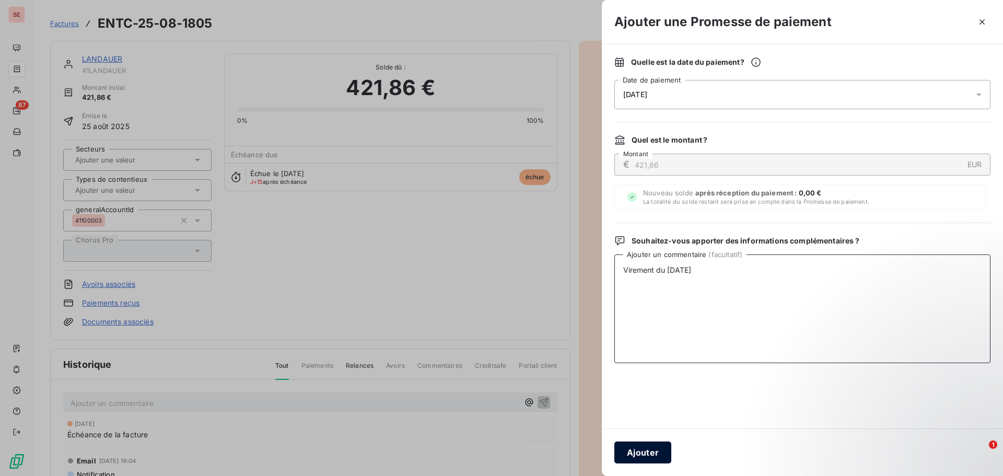
type textarea "Virement du 08/10/25"
click at [665, 457] on button "Ajouter" at bounding box center [643, 453] width 57 height 22
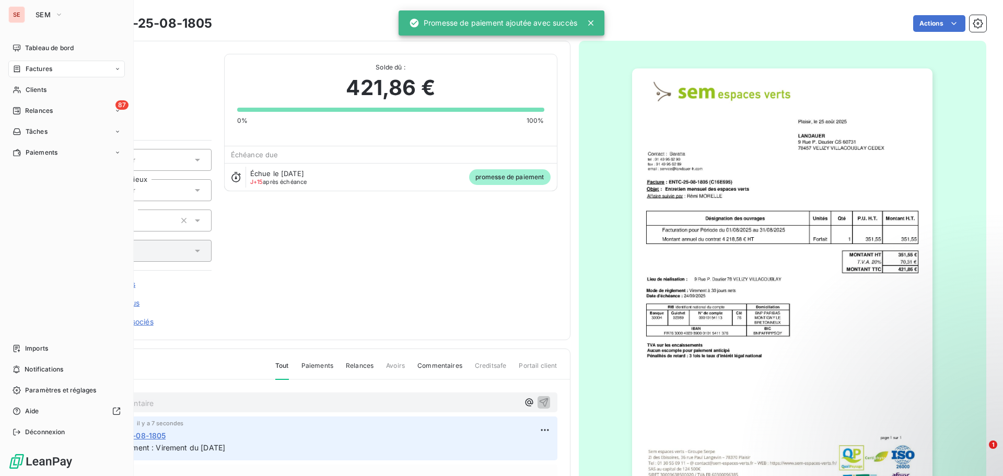
click at [42, 62] on div "Factures" at bounding box center [66, 69] width 117 height 17
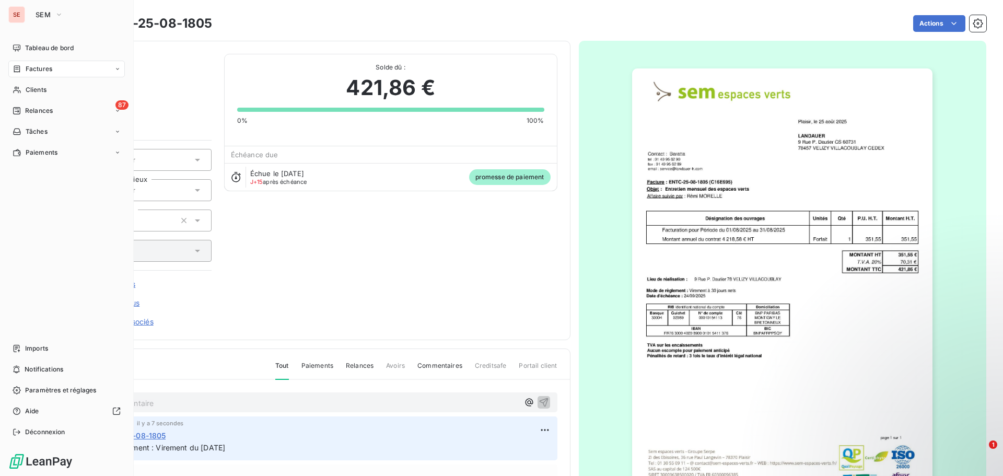
click at [49, 73] on span "Factures" at bounding box center [39, 68] width 27 height 9
click at [49, 90] on span "Factures" at bounding box center [38, 89] width 27 height 9
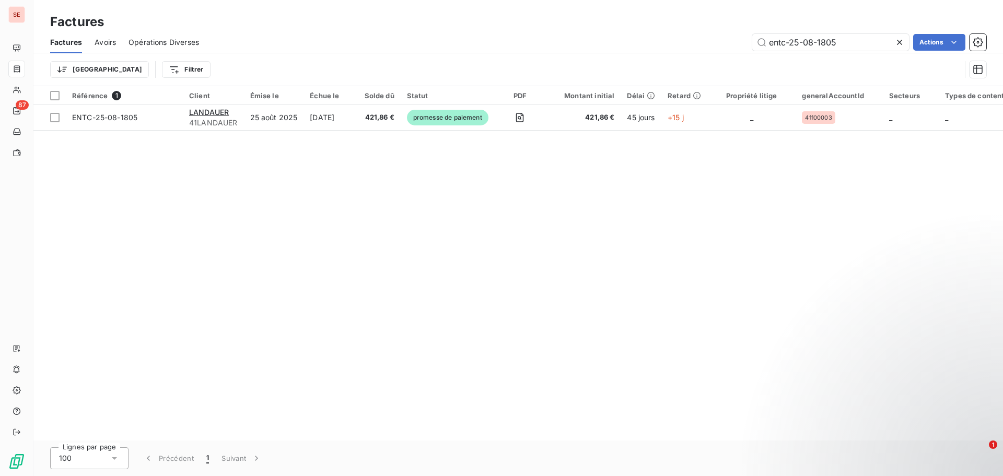
drag, startPoint x: 821, startPoint y: 43, endPoint x: 894, endPoint y: 42, distance: 72.7
click at [894, 42] on div "entc-25-08-1805" at bounding box center [830, 42] width 157 height 17
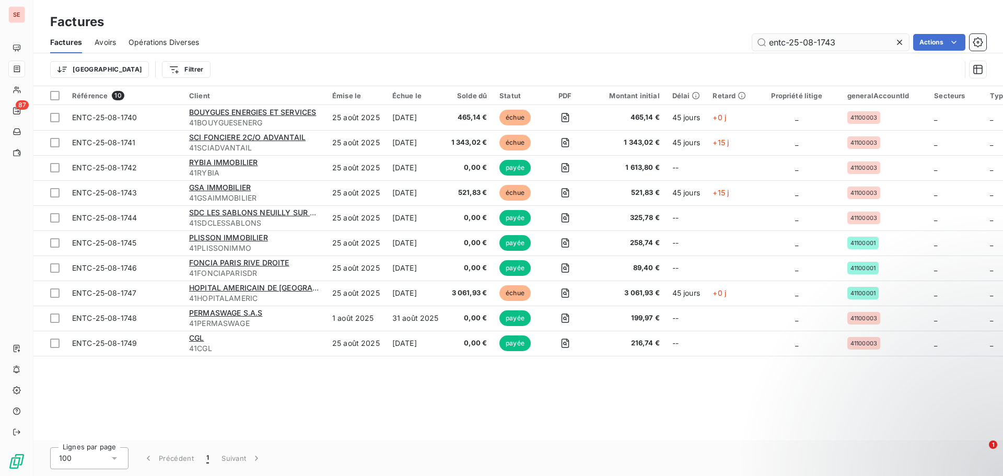
type input "entc-25-08-1743"
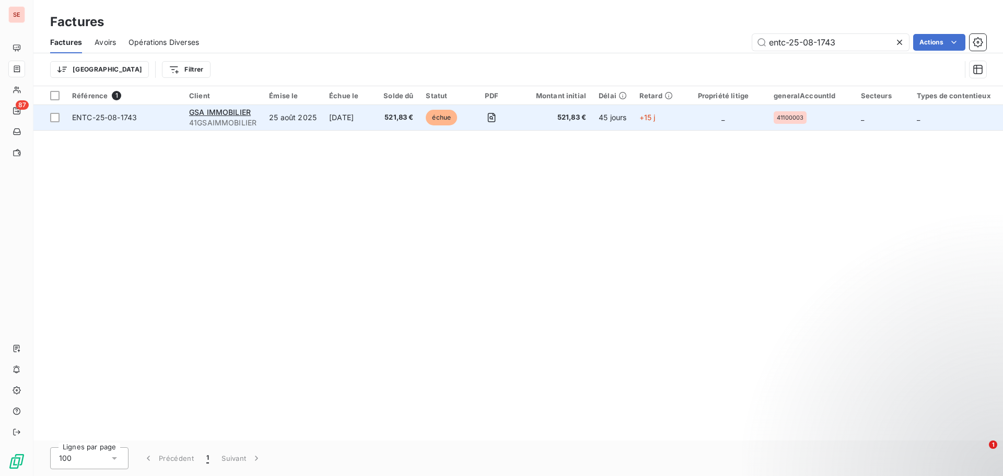
click at [91, 117] on span "ENTC-25-08-1743" at bounding box center [104, 117] width 65 height 9
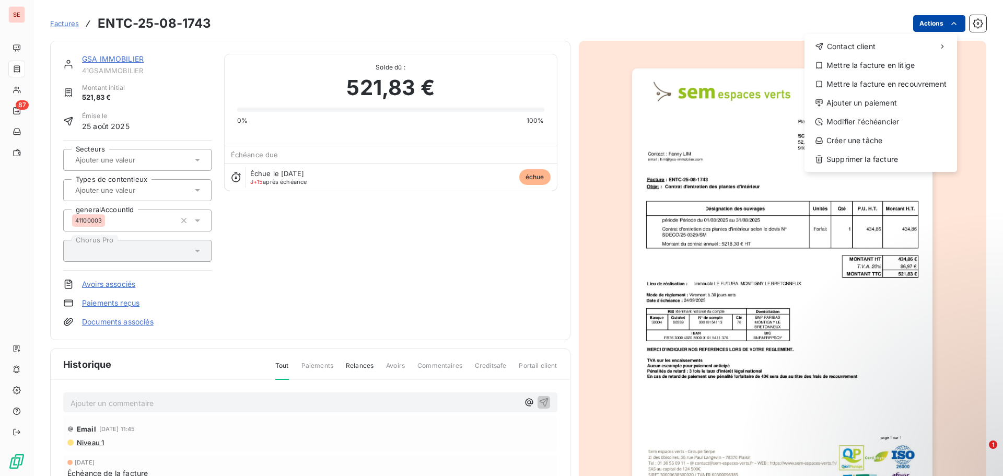
click at [927, 25] on html "SE 87 Factures ENTC-25-08-1743 Actions Contact client Mettre la facture en liti…" at bounding box center [501, 238] width 1003 height 476
click at [876, 101] on div "Ajouter un paiement" at bounding box center [881, 103] width 144 height 17
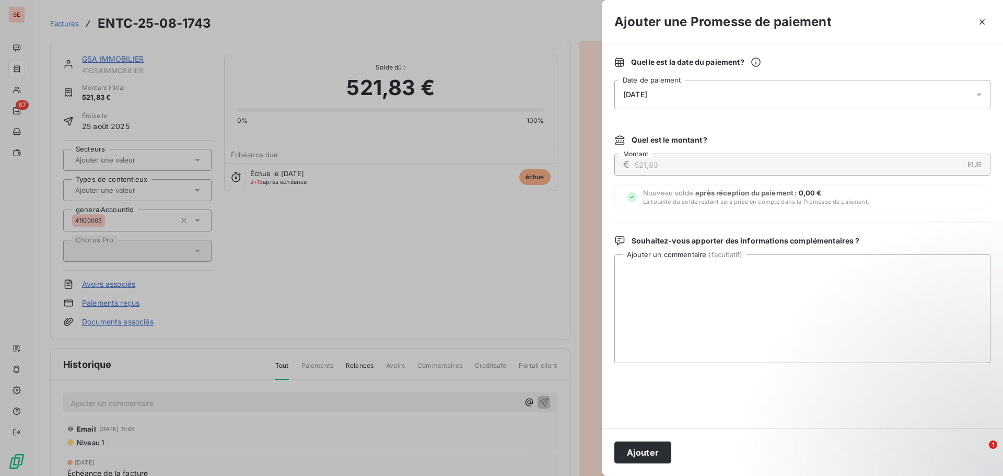
click at [657, 88] on div "[DATE]" at bounding box center [803, 94] width 376 height 29
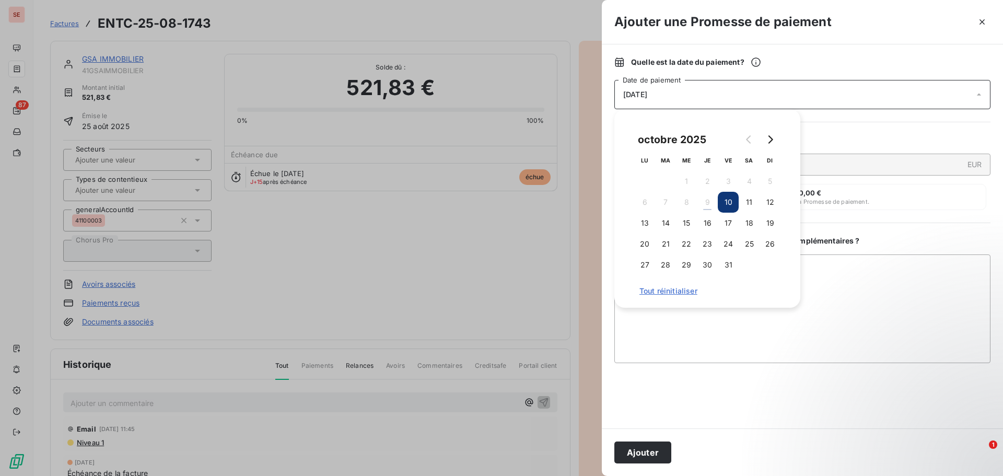
drag, startPoint x: 728, startPoint y: 202, endPoint x: 790, endPoint y: 238, distance: 71.6
click at [727, 202] on button "10" at bounding box center [728, 202] width 21 height 21
click at [853, 263] on textarea "Ajouter un commentaire ( facultatif )" at bounding box center [803, 308] width 376 height 109
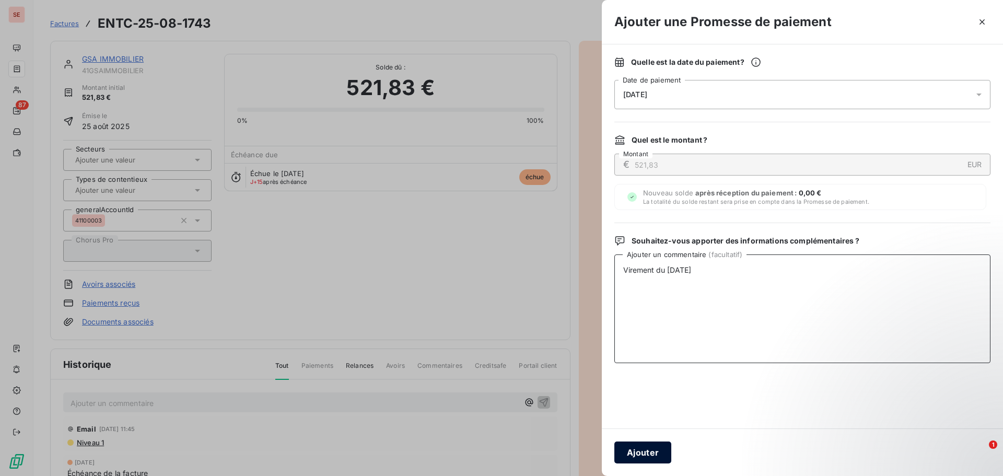
type textarea "Virement du 08/10/25"
click at [631, 458] on button "Ajouter" at bounding box center [643, 453] width 57 height 22
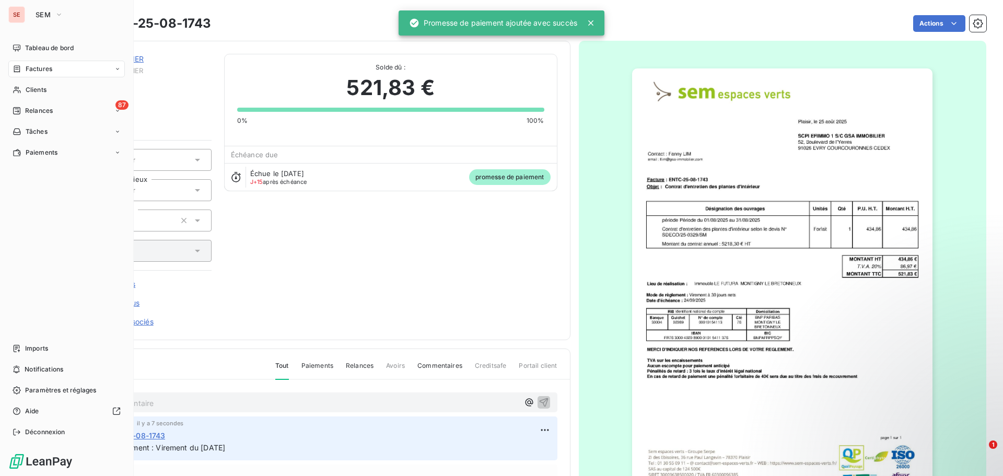
click at [34, 72] on span "Factures" at bounding box center [39, 68] width 27 height 9
click at [36, 89] on span "Factures" at bounding box center [38, 89] width 27 height 9
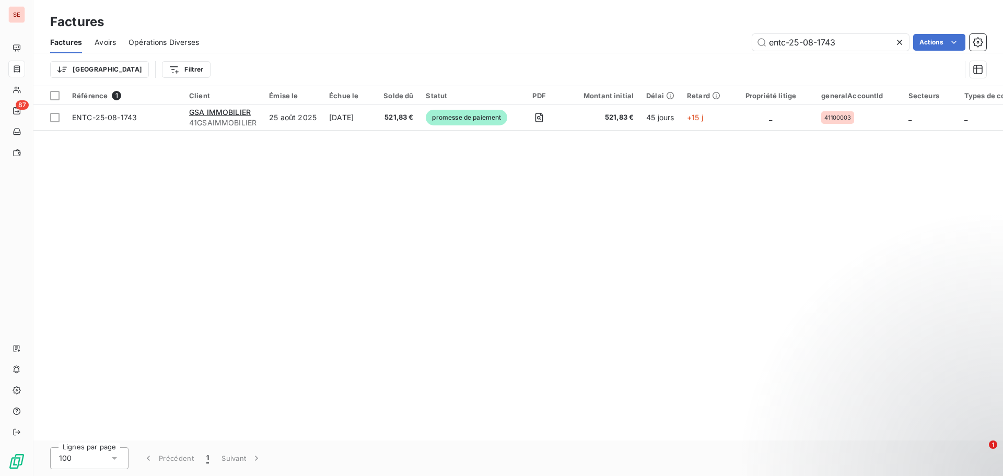
click at [870, 31] on div "Factures" at bounding box center [518, 22] width 970 height 19
drag, startPoint x: 864, startPoint y: 41, endPoint x: 756, endPoint y: 41, distance: 108.2
click at [756, 41] on input "entc-25-08-1743" at bounding box center [830, 42] width 157 height 17
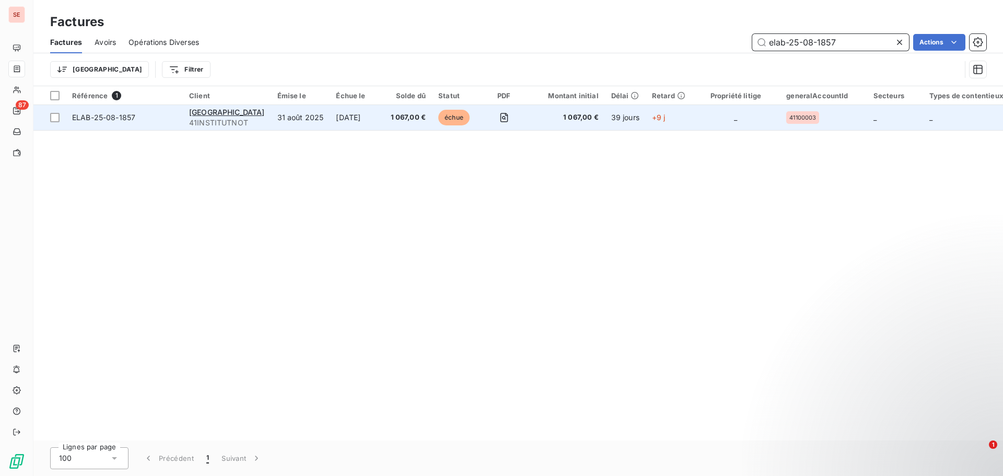
type input "elab-25-08-1857"
click at [94, 118] on span "ELAB-25-08-1857" at bounding box center [103, 117] width 63 height 9
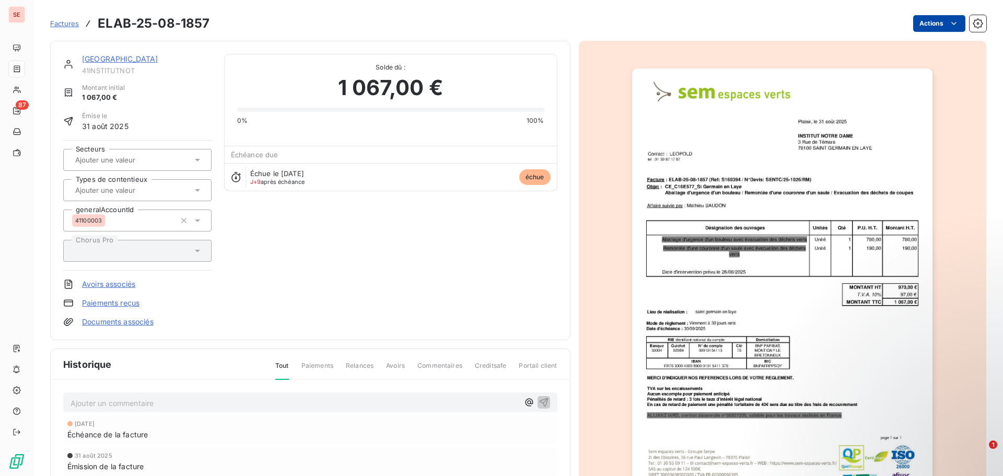
click at [913, 24] on html "SE 87 Factures ELAB-25-08-1857 Actions INSTITUT NOTRE DAM 41INSTITUTNOT Montant…" at bounding box center [501, 238] width 1003 height 476
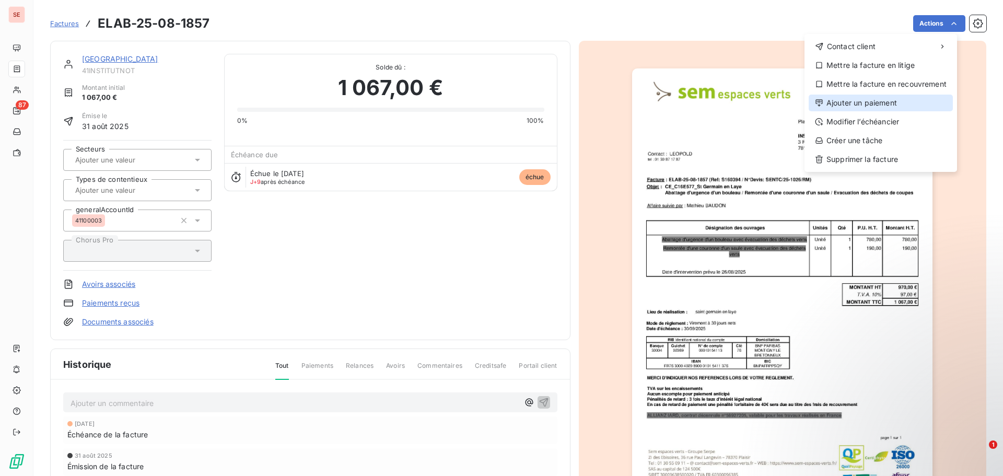
click at [893, 103] on div "Ajouter un paiement" at bounding box center [881, 103] width 144 height 17
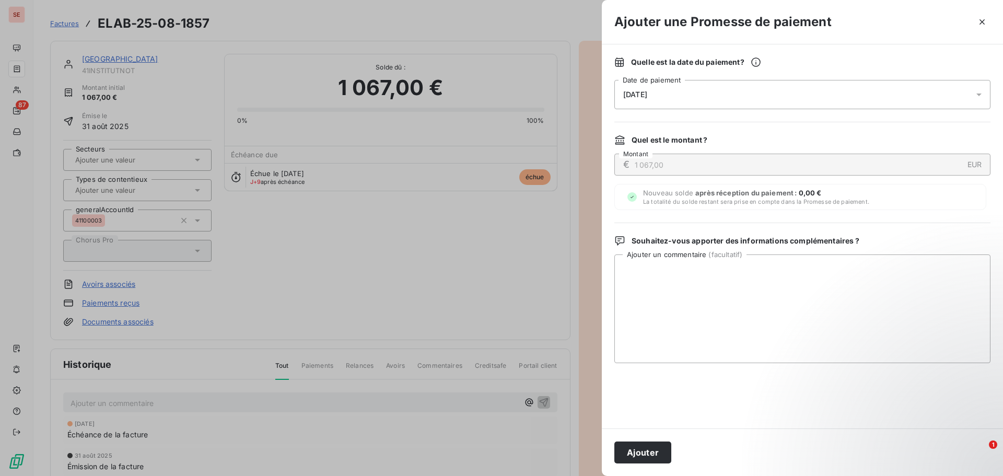
click at [647, 95] on span "[DATE]" at bounding box center [635, 94] width 24 height 8
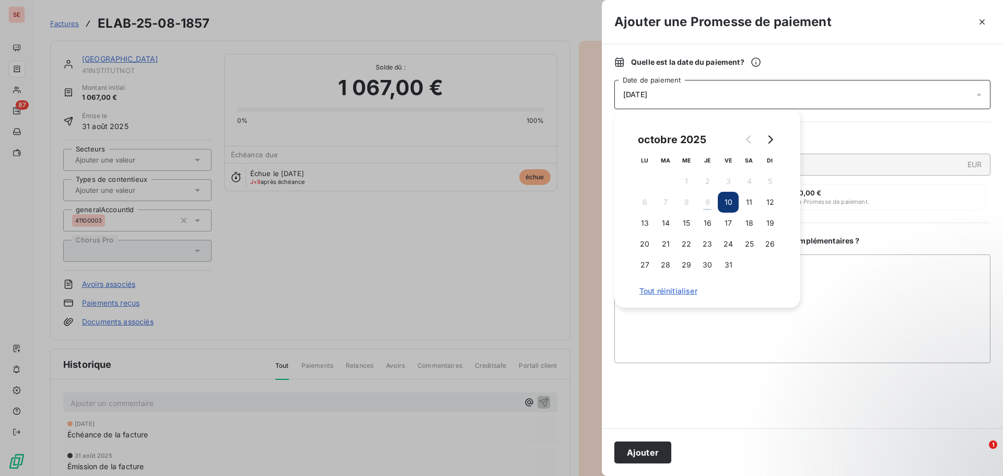
click at [880, 50] on div "Quelle est la date du paiement ? 10/10/2025 Date de paiement Quel est le montan…" at bounding box center [802, 236] width 401 height 384
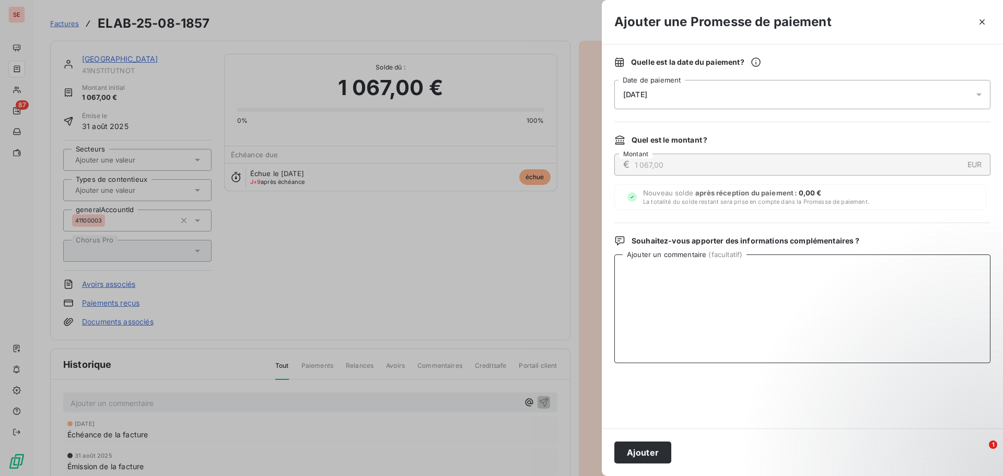
click at [743, 292] on textarea "Ajouter un commentaire ( facultatif )" at bounding box center [803, 308] width 376 height 109
type textarea "Virement du 08/10/25"
click at [629, 446] on button "Ajouter" at bounding box center [643, 453] width 57 height 22
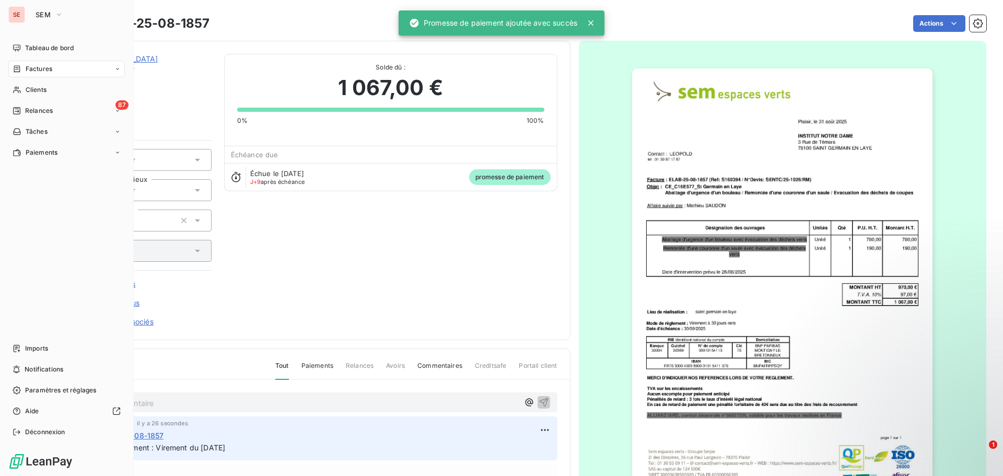
click at [56, 66] on div "Factures" at bounding box center [66, 69] width 117 height 17
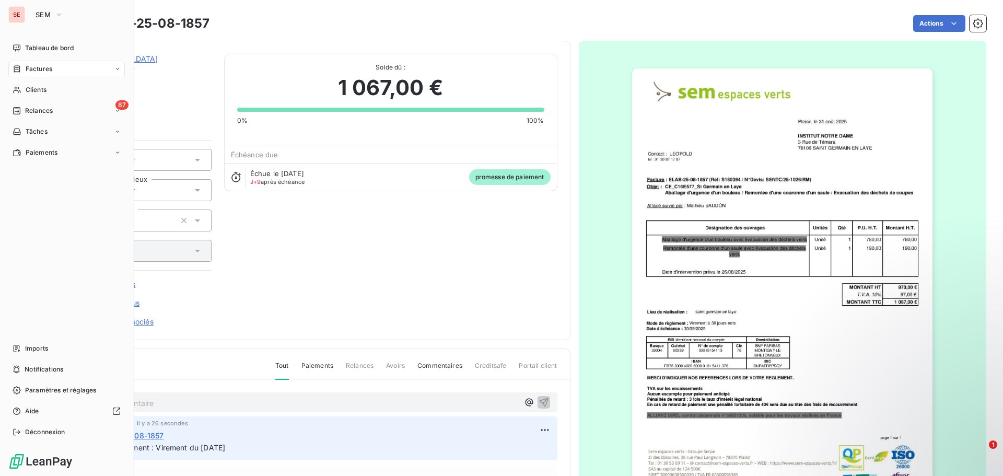
click at [48, 68] on span "Factures" at bounding box center [39, 68] width 27 height 9
click at [47, 87] on span "Factures" at bounding box center [38, 89] width 27 height 9
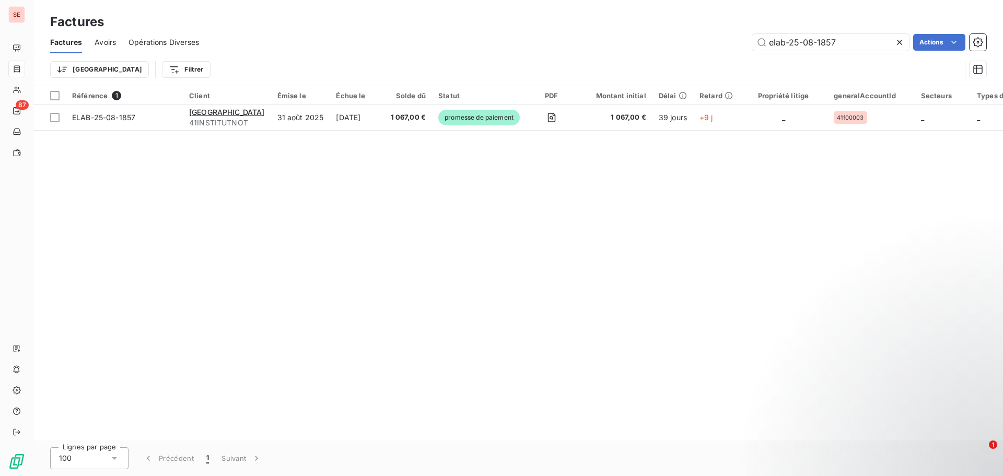
drag, startPoint x: 841, startPoint y: 42, endPoint x: 729, endPoint y: 40, distance: 112.4
click at [729, 40] on div "elab-25-08-1857 Actions" at bounding box center [599, 42] width 775 height 17
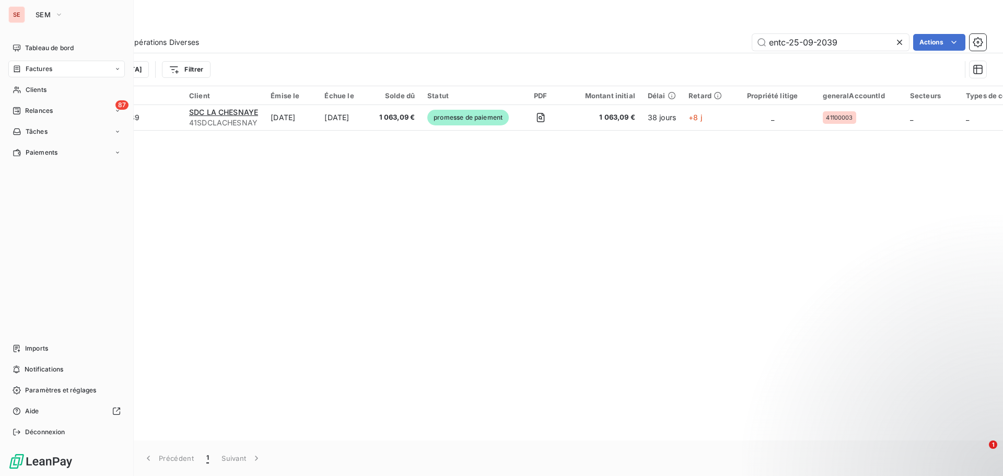
click at [46, 66] on span "Factures" at bounding box center [39, 68] width 27 height 9
click at [39, 66] on span "Factures" at bounding box center [39, 68] width 27 height 9
click at [45, 69] on span "Factures" at bounding box center [39, 68] width 27 height 9
click at [46, 88] on span "Factures" at bounding box center [38, 89] width 27 height 9
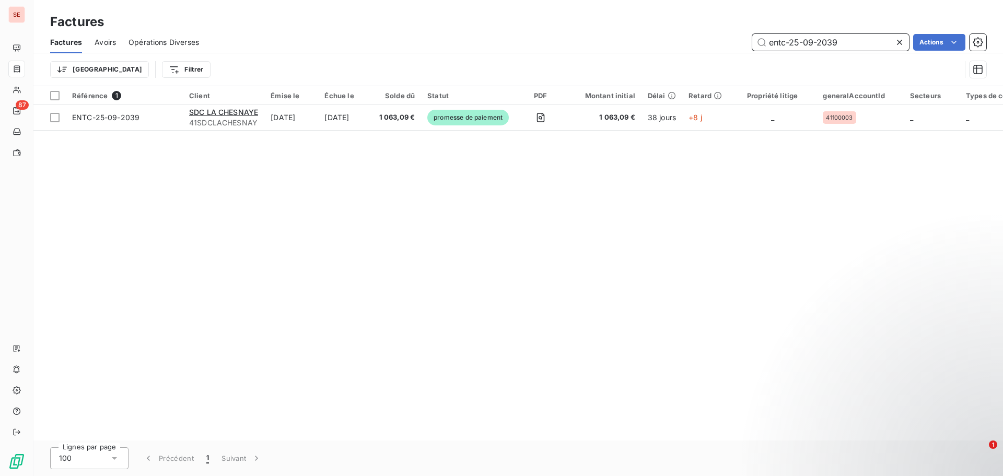
drag, startPoint x: 855, startPoint y: 45, endPoint x: 747, endPoint y: 42, distance: 107.7
click at [747, 42] on div "entc-25-09-2039 Actions" at bounding box center [599, 42] width 775 height 17
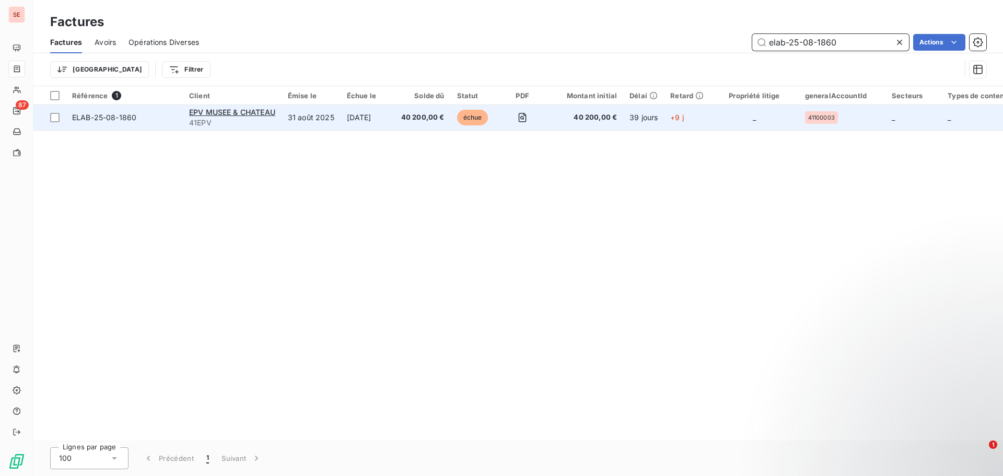
type input "elab-25-08-1860"
click at [113, 116] on span "ELAB-25-08-1860" at bounding box center [104, 117] width 64 height 9
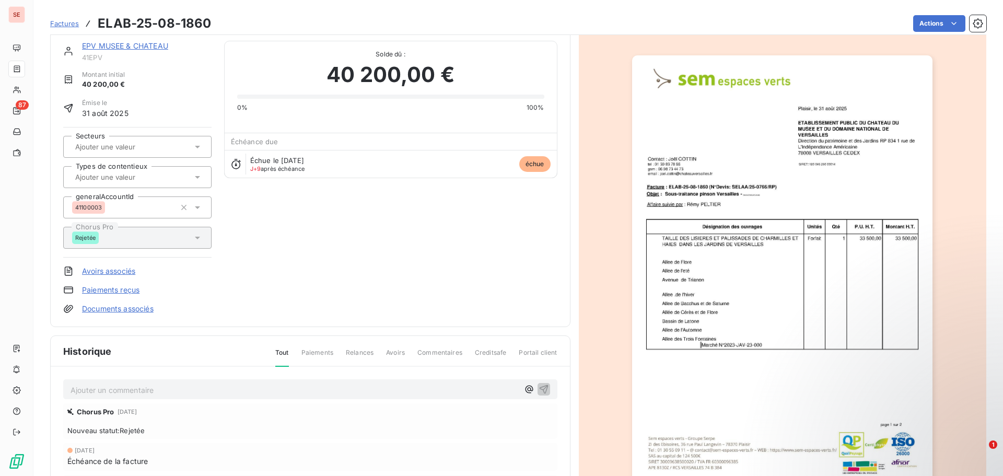
scroll to position [2, 0]
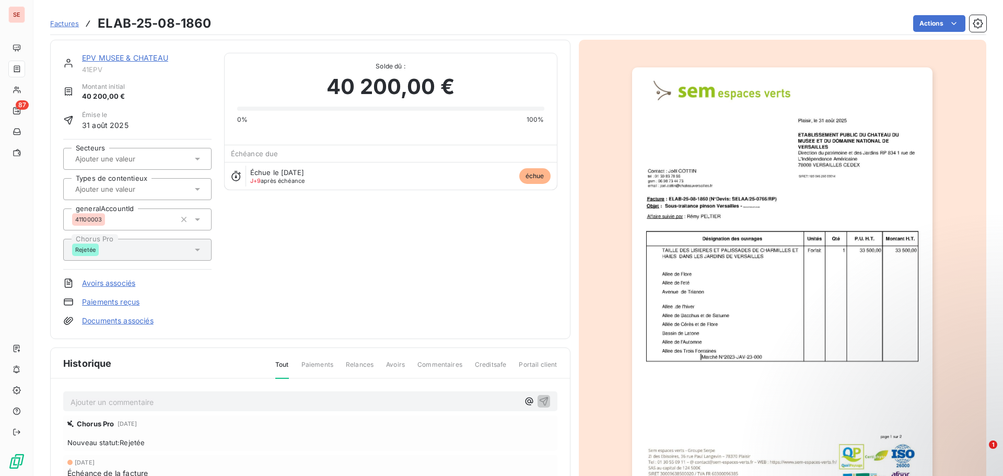
click at [286, 403] on p "Ajouter un commentaire ﻿" at bounding box center [295, 402] width 448 height 13
click at [546, 399] on button "button" at bounding box center [544, 401] width 13 height 13
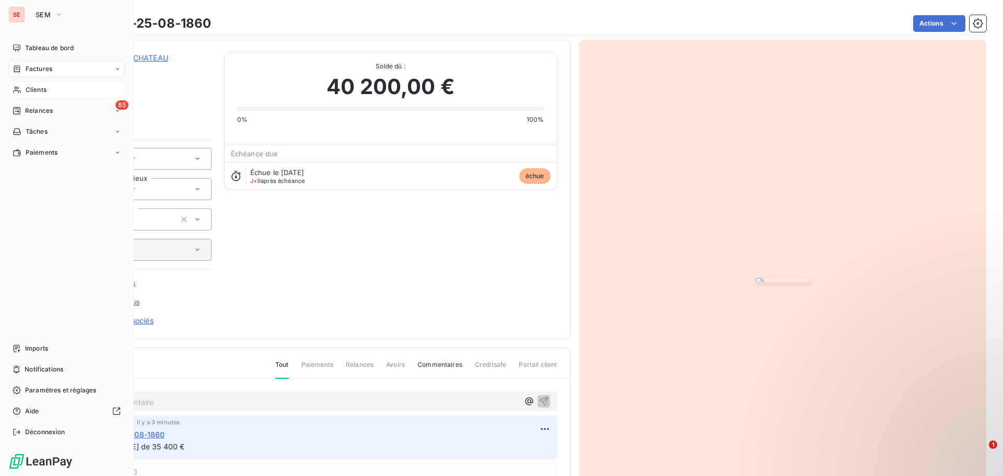
click at [29, 85] on span "Clients" at bounding box center [36, 89] width 21 height 9
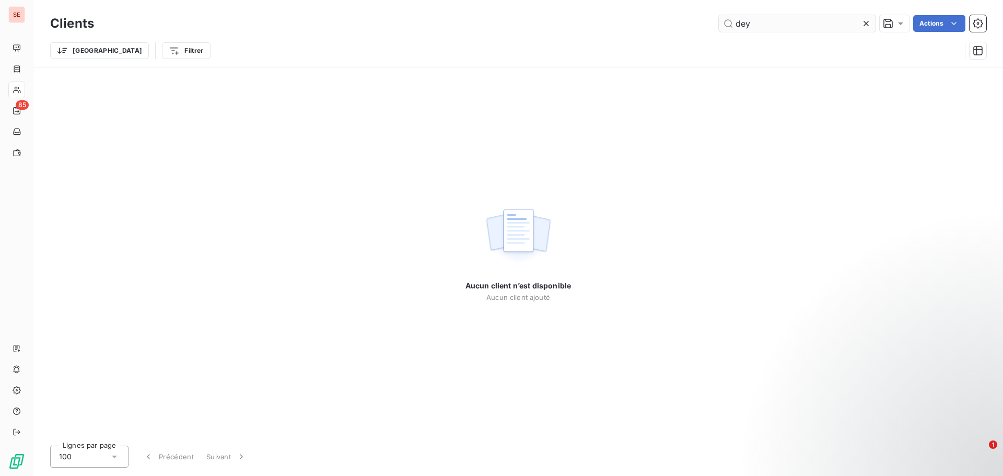
drag, startPoint x: 765, startPoint y: 24, endPoint x: 739, endPoint y: 21, distance: 25.7
click at [743, 23] on input "dey" at bounding box center [797, 23] width 157 height 17
click at [780, 24] on input "dey" at bounding box center [797, 23] width 157 height 17
drag, startPoint x: 780, startPoint y: 24, endPoint x: 751, endPoint y: 20, distance: 28.9
click at [751, 20] on input "dey" at bounding box center [797, 23] width 157 height 17
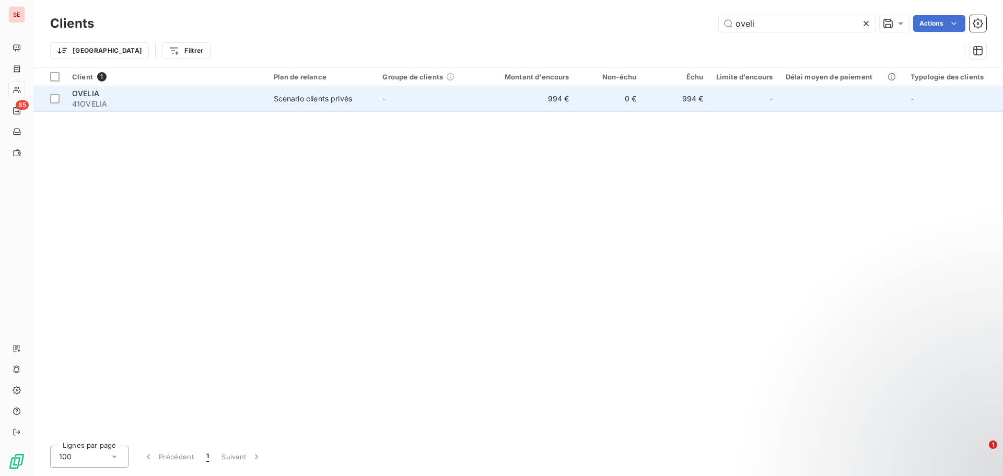
type input "oveli"
click at [393, 102] on td "-" at bounding box center [430, 98] width 109 height 25
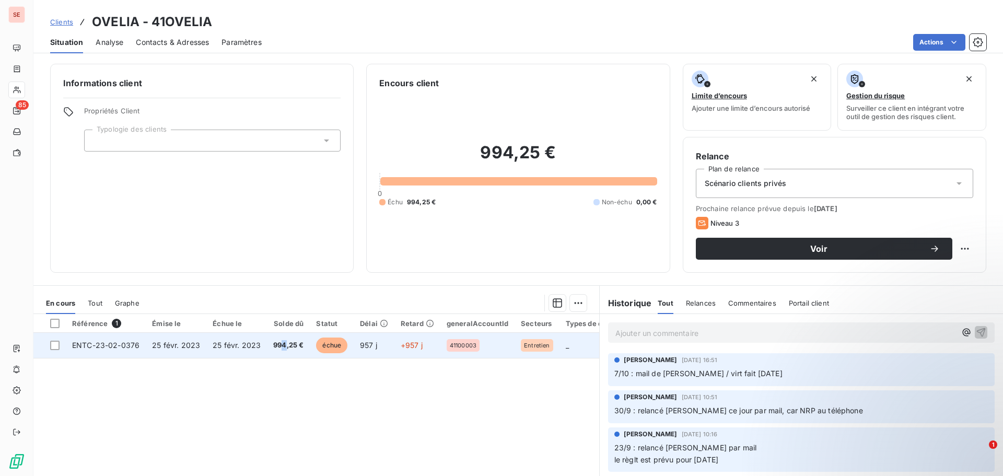
click at [282, 337] on td "994,25 €" at bounding box center [288, 345] width 43 height 25
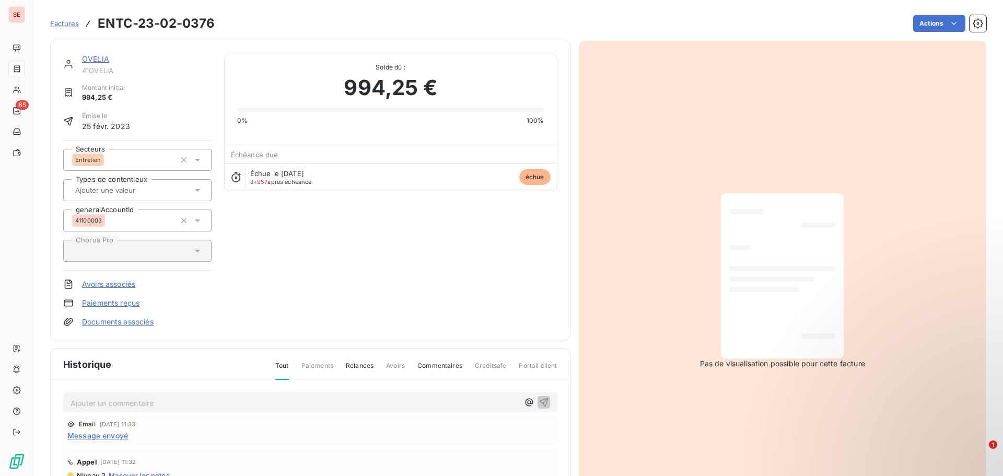
click at [921, 32] on div "Factures ENTC-23-02-0376 Actions" at bounding box center [518, 24] width 936 height 22
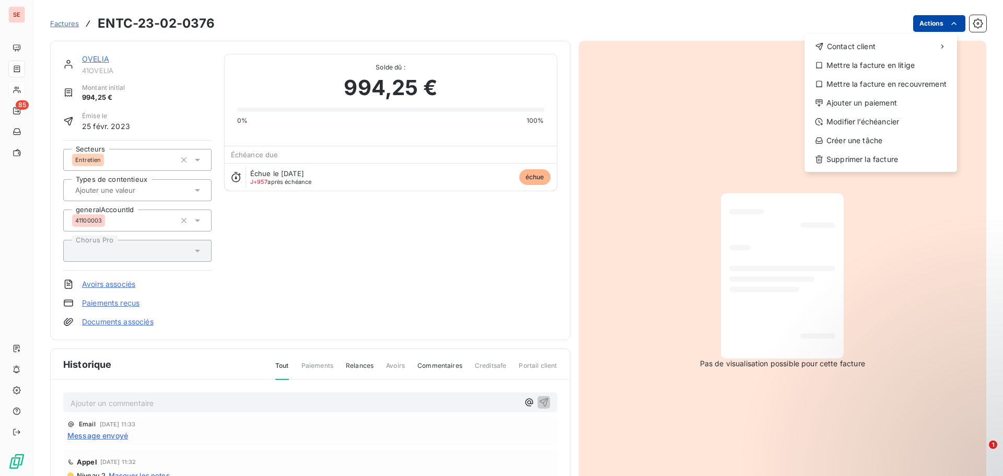
click at [920, 25] on html "SE 85 Factures ENTC-23-02-0376 Actions Contact client Mettre la facture en liti…" at bounding box center [501, 238] width 1003 height 476
click at [872, 103] on div "Ajouter un paiement" at bounding box center [881, 103] width 144 height 17
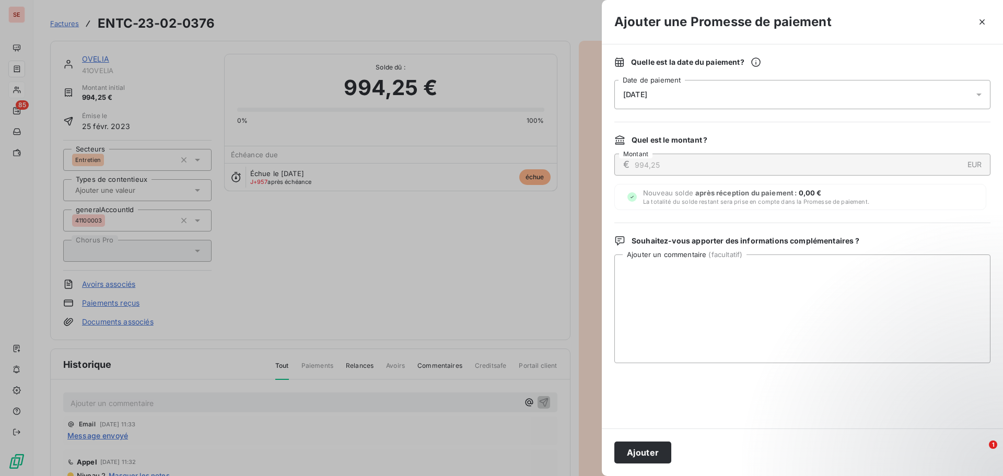
click at [686, 101] on div "[DATE]" at bounding box center [803, 94] width 376 height 29
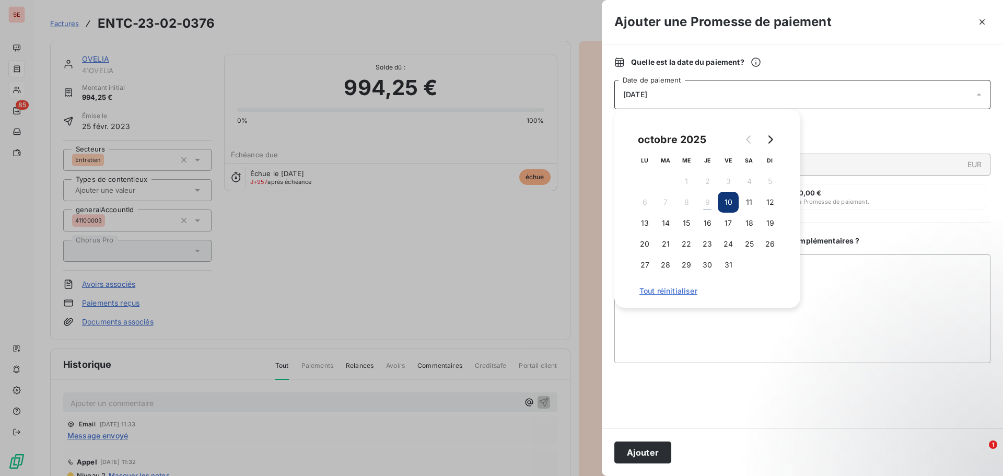
click at [733, 201] on button "10" at bounding box center [728, 202] width 21 height 21
click at [730, 201] on button "10" at bounding box center [728, 202] width 21 height 21
click at [725, 202] on button "10" at bounding box center [728, 202] width 21 height 21
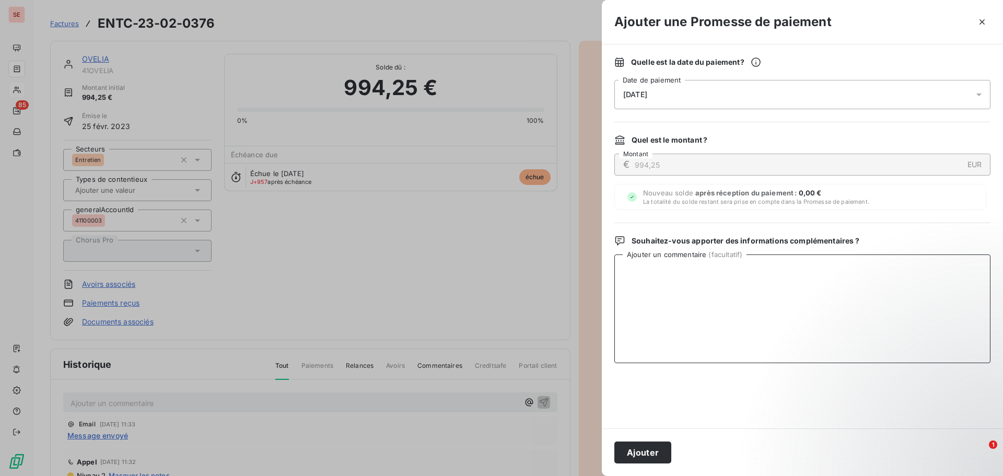
click at [819, 265] on textarea "Ajouter un commentaire ( facultatif )" at bounding box center [803, 308] width 376 height 109
type textarea "Virement du 08/10/25"
click at [642, 452] on button "Ajouter" at bounding box center [643, 453] width 57 height 22
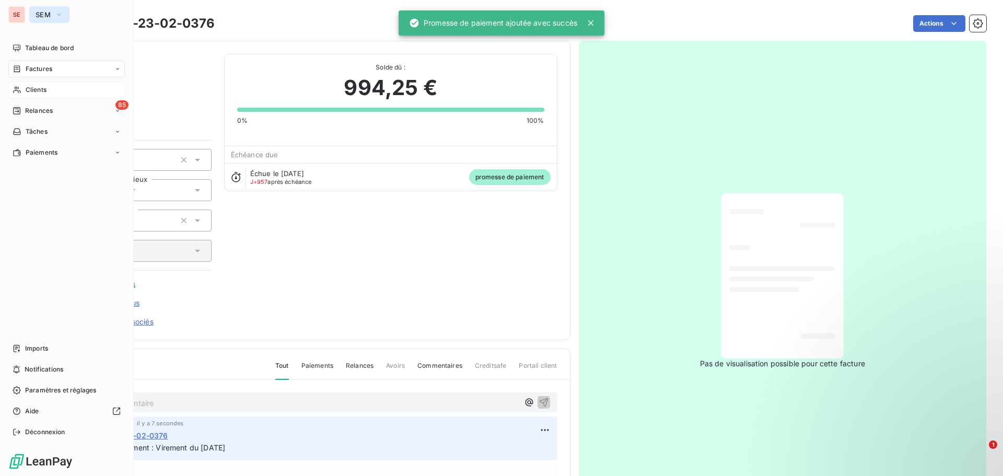
click at [44, 13] on span "SEM" at bounding box center [43, 14] width 15 height 8
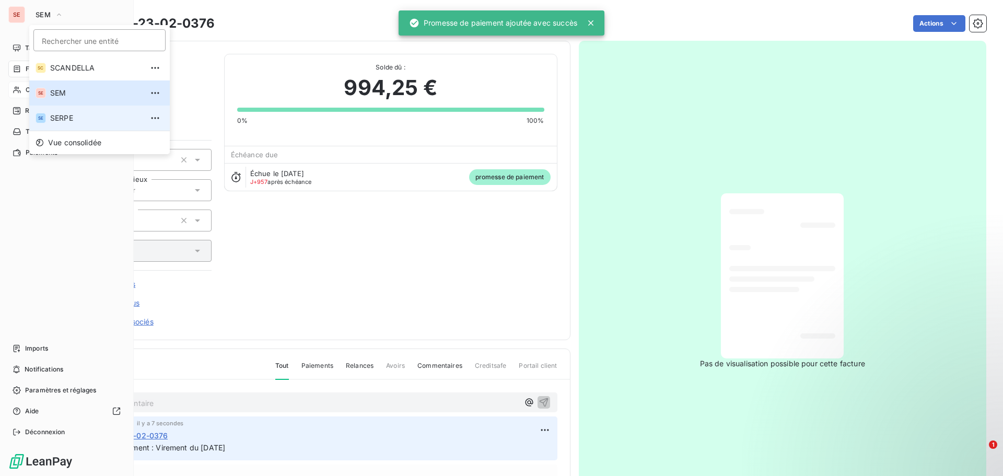
click at [62, 122] on span "SERPE" at bounding box center [96, 118] width 92 height 10
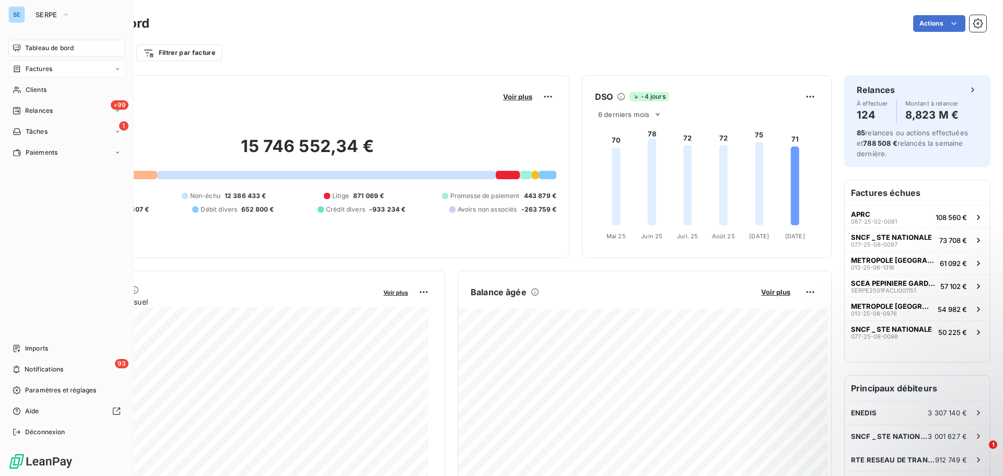
click at [40, 68] on span "Factures" at bounding box center [39, 68] width 27 height 9
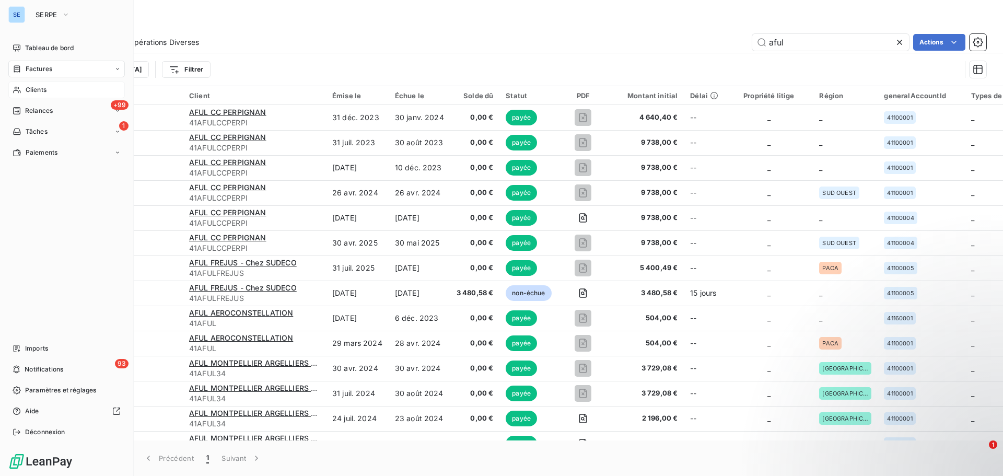
click at [46, 88] on span "Clients" at bounding box center [36, 89] width 21 height 9
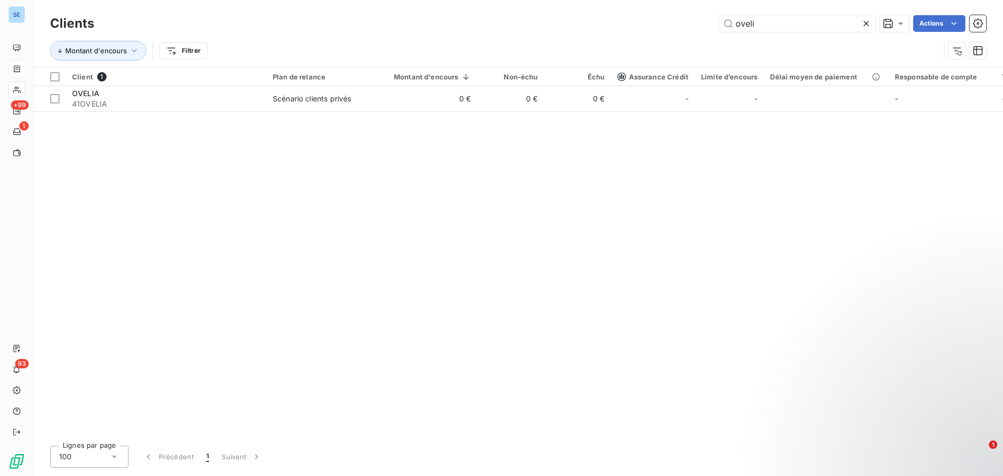
drag, startPoint x: 781, startPoint y: 20, endPoint x: 697, endPoint y: 16, distance: 84.2
click at [697, 16] on div "oveli Actions" at bounding box center [547, 23] width 880 height 17
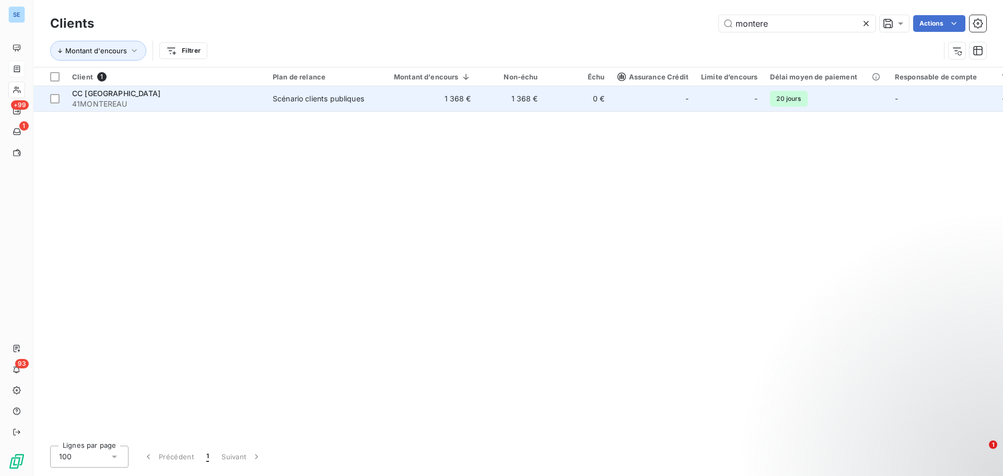
type input "montere"
click at [382, 97] on td "1 368 €" at bounding box center [426, 98] width 102 height 25
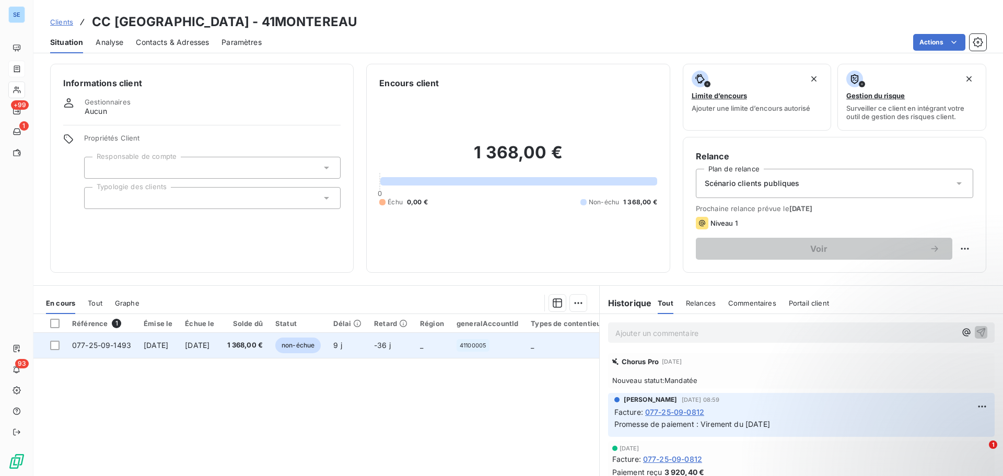
click at [221, 351] on td "14 nov. 2025" at bounding box center [200, 345] width 42 height 25
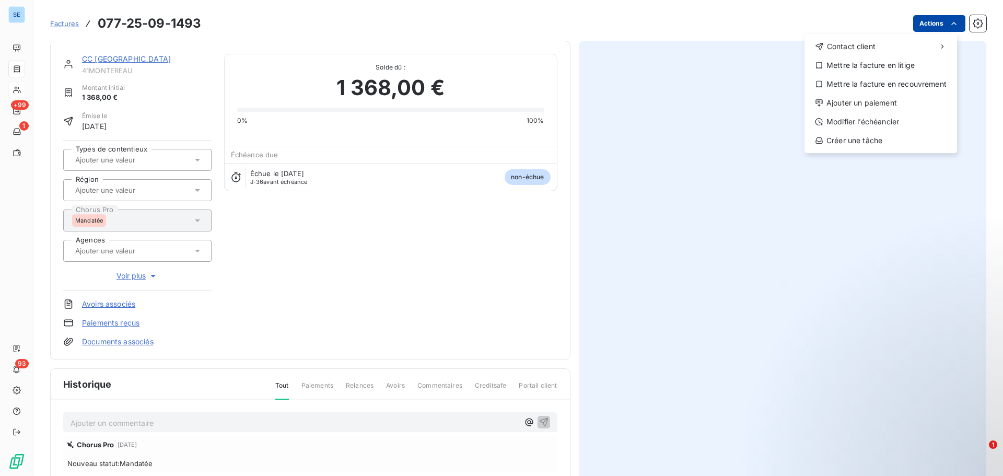
click at [924, 25] on html "SE +99 1 93 Factures 077-25-09-1493 Actions Contact client Mettre la facture en…" at bounding box center [501, 238] width 1003 height 476
click at [887, 99] on div "Ajouter un paiement" at bounding box center [881, 103] width 144 height 17
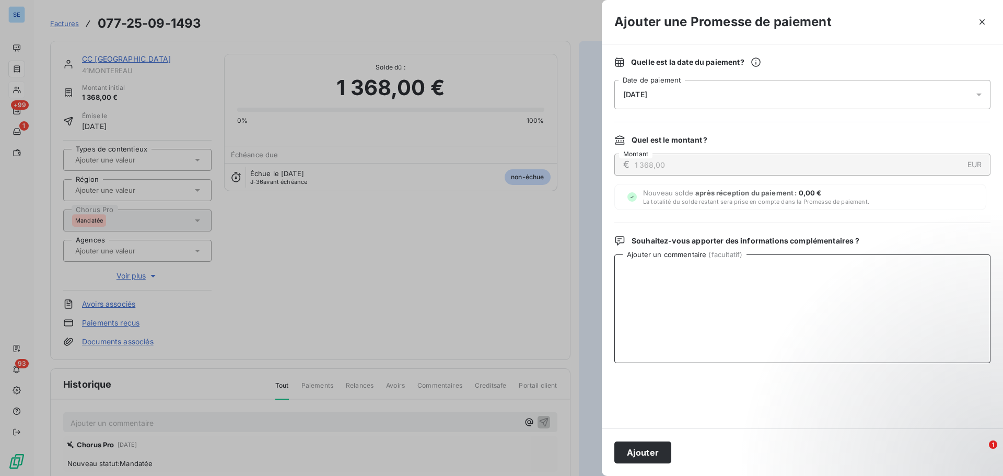
drag, startPoint x: 686, startPoint y: 274, endPoint x: 698, endPoint y: 269, distance: 13.4
click at [686, 274] on textarea "Ajouter un commentaire ( facultatif )" at bounding box center [803, 308] width 376 height 109
type textarea "Virement du 08/10/25"
click at [630, 457] on button "Ajouter" at bounding box center [643, 453] width 57 height 22
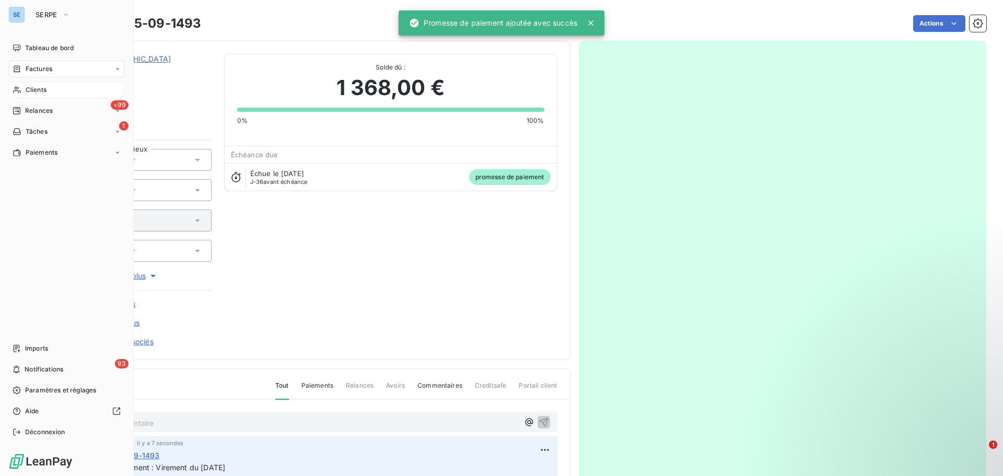
click at [50, 64] on span "Factures" at bounding box center [39, 68] width 27 height 9
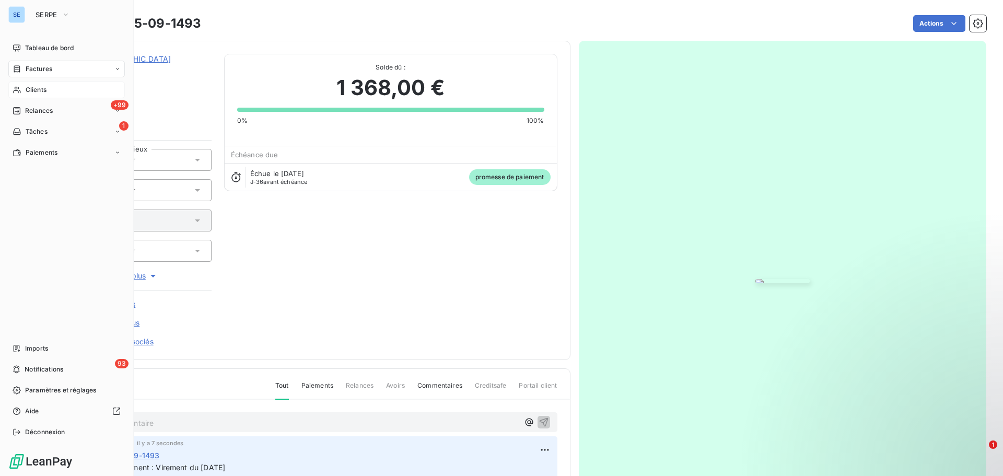
click at [44, 71] on span "Factures" at bounding box center [39, 68] width 27 height 9
click at [41, 89] on span "Factures" at bounding box center [38, 89] width 27 height 9
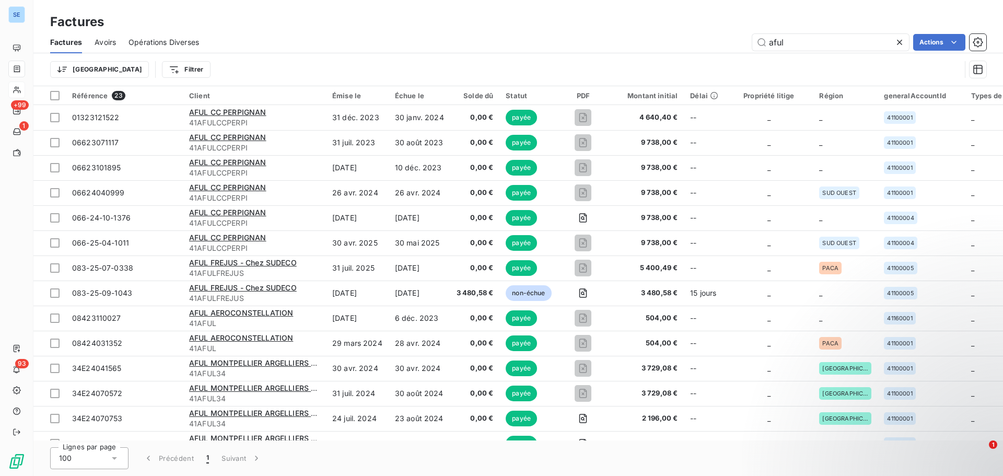
drag, startPoint x: 798, startPoint y: 40, endPoint x: 747, endPoint y: 40, distance: 51.2
click at [747, 40] on div "aful Actions" at bounding box center [599, 42] width 775 height 17
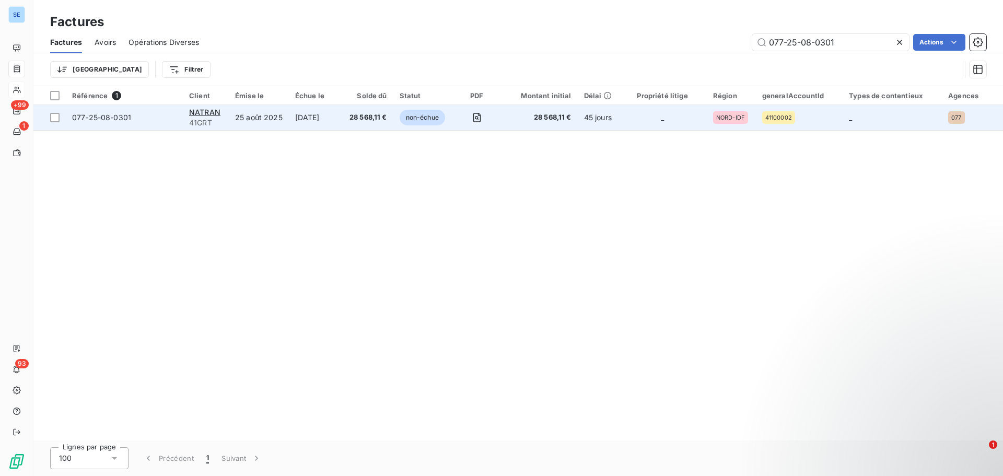
type input "077-25-08-0301"
click at [84, 117] on span "077-25-08-0301" at bounding box center [101, 117] width 59 height 9
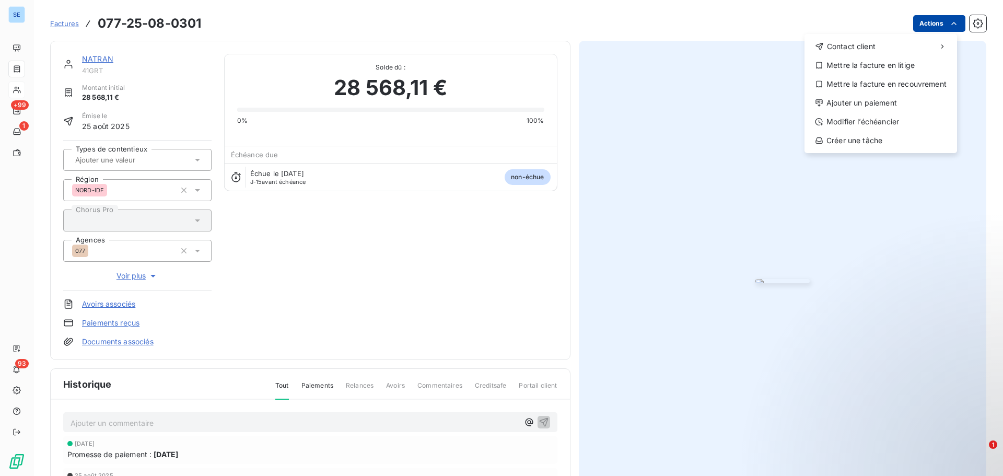
click at [922, 24] on html "SE +99 1 93 Factures 077-25-08-0301 Actions Contact client Mettre la facture en…" at bounding box center [501, 238] width 1003 height 476
click at [898, 100] on div "Ajouter un paiement" at bounding box center [881, 103] width 144 height 17
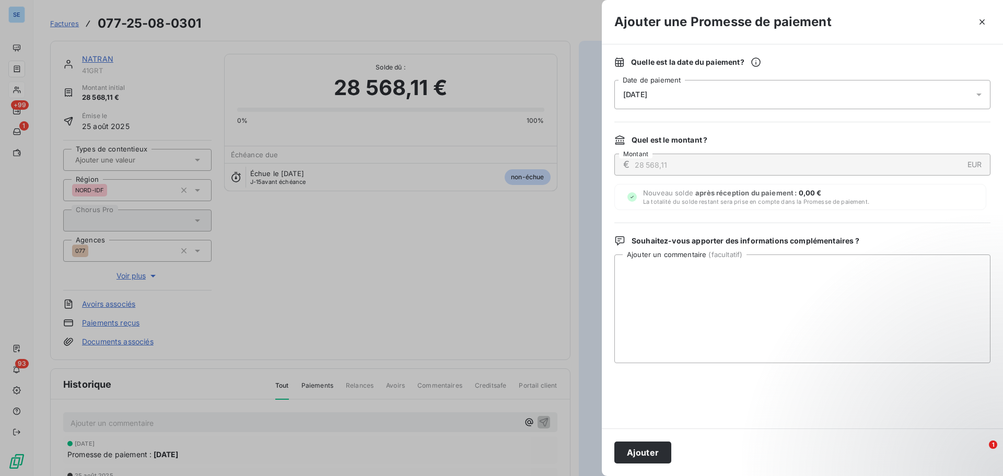
click at [685, 98] on div "[DATE]" at bounding box center [803, 94] width 376 height 29
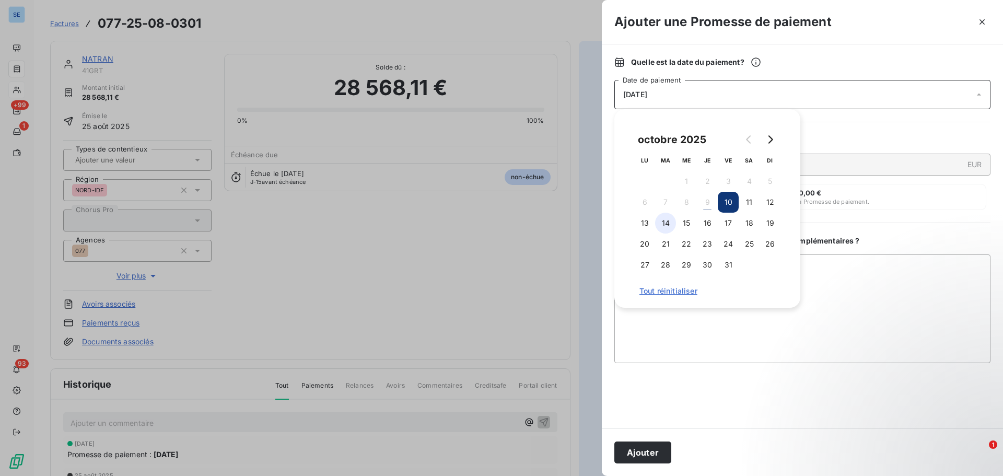
click at [666, 221] on button "14" at bounding box center [665, 223] width 21 height 21
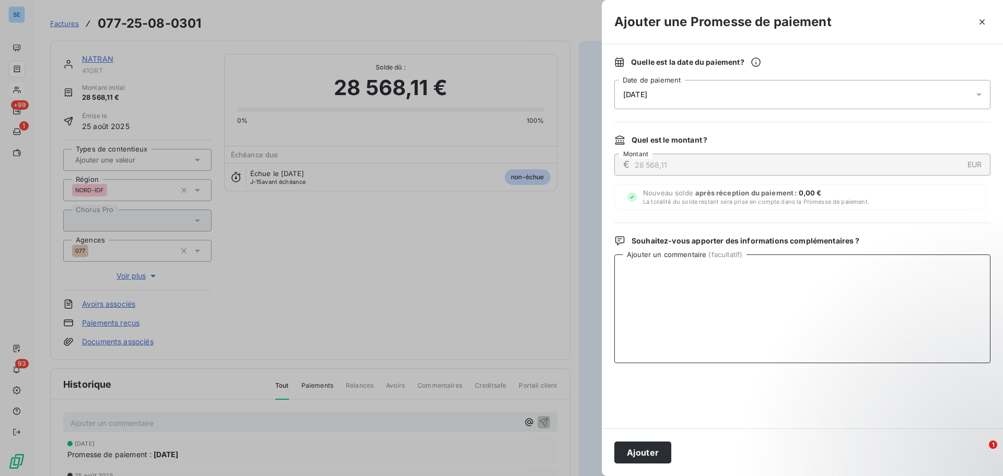
click at [851, 275] on textarea "Ajouter un commentaire ( facultatif )" at bounding box center [803, 308] width 376 height 109
type textarea "Virement du 08/10/25 de 28 519.79 €"
click at [638, 447] on button "Ajouter" at bounding box center [643, 453] width 57 height 22
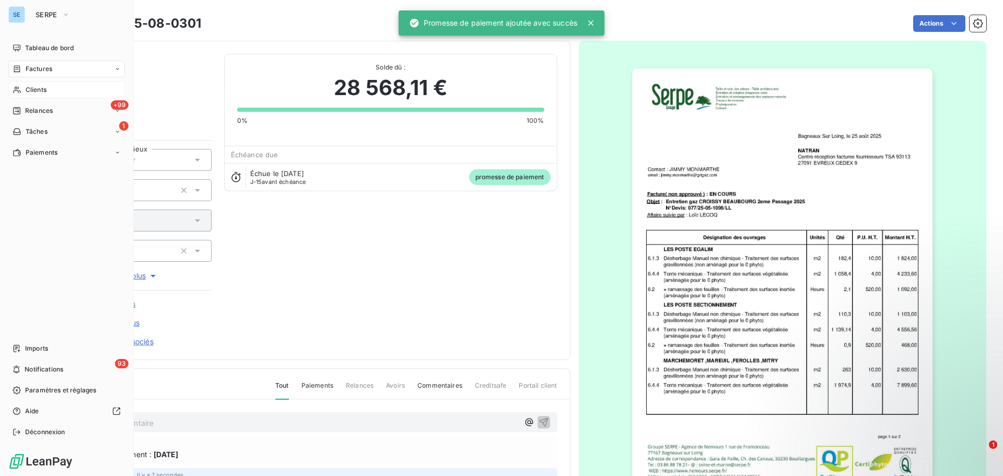
click at [40, 81] on nav "Tableau de bord Factures Clients +99 Relances 1 Tâches Paiements" at bounding box center [66, 100] width 117 height 121
click at [39, 90] on span "Clients" at bounding box center [36, 89] width 21 height 9
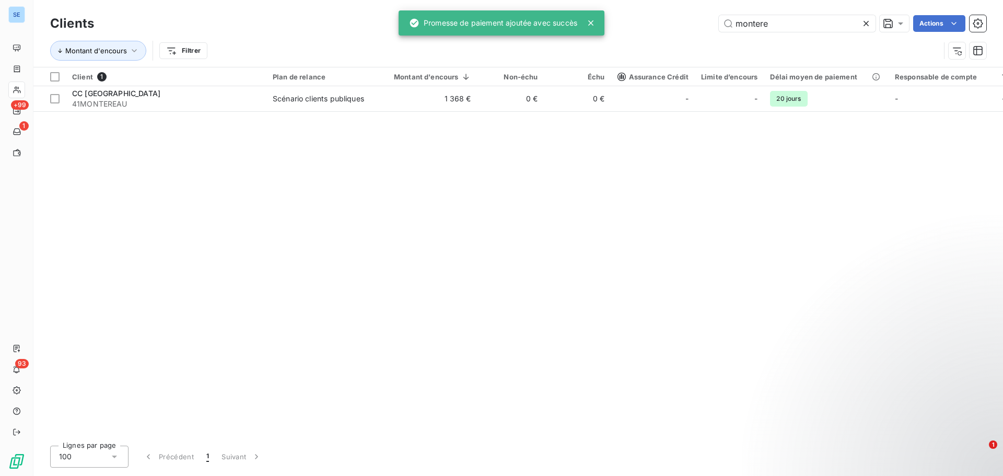
drag, startPoint x: 775, startPoint y: 18, endPoint x: 638, endPoint y: 7, distance: 138.4
click at [638, 7] on div "Clients montere Actions Montant d'encours Filtrer" at bounding box center [518, 33] width 970 height 67
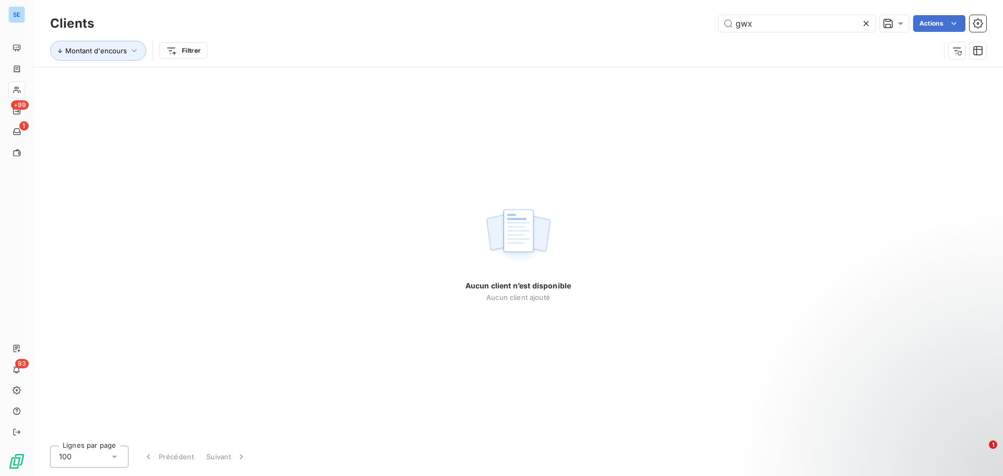
type input "gwx"
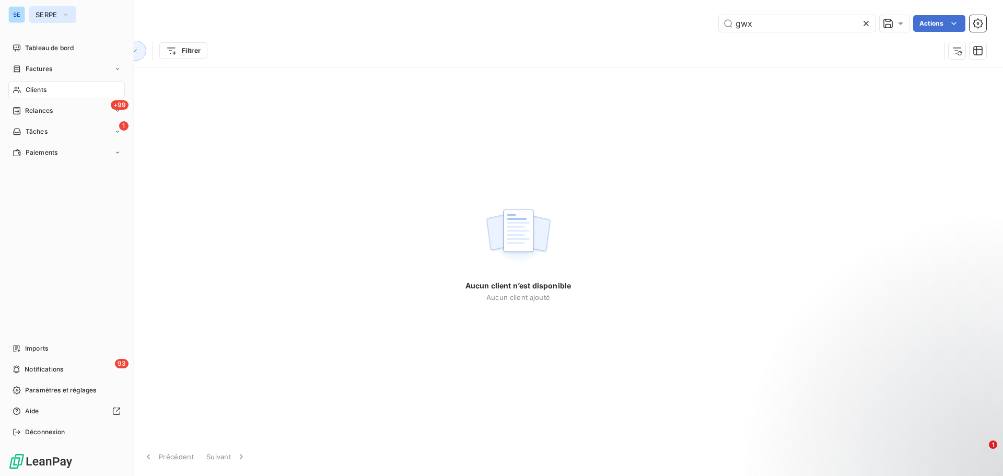
click at [44, 17] on span "SERPE" at bounding box center [47, 14] width 22 height 8
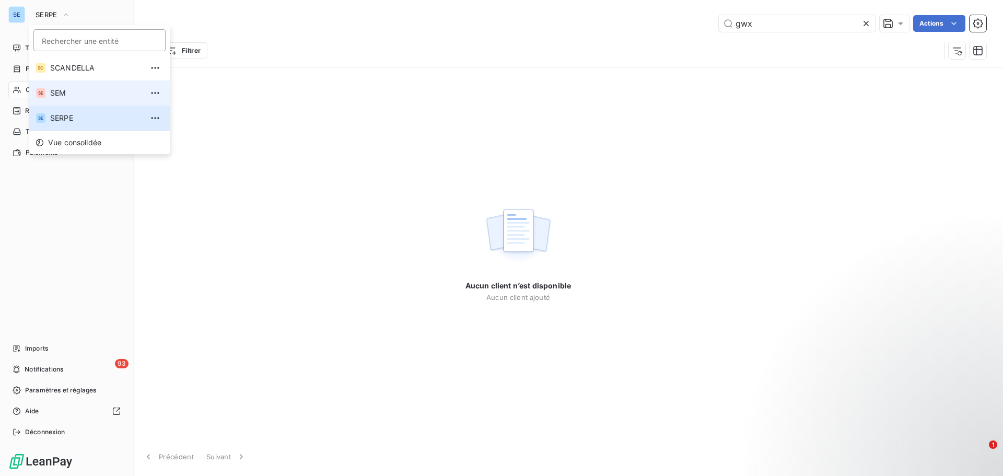
click at [63, 85] on li "SE SEM" at bounding box center [99, 92] width 141 height 25
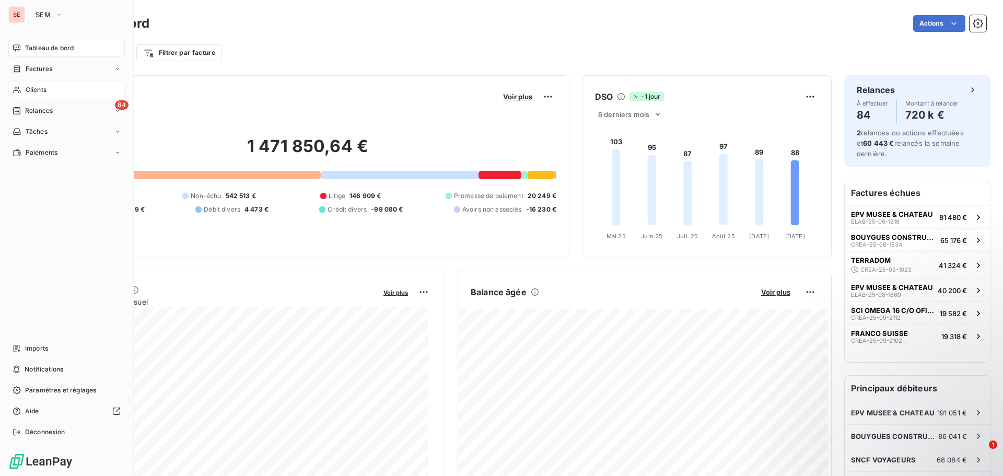
click at [44, 88] on span "Clients" at bounding box center [36, 89] width 21 height 9
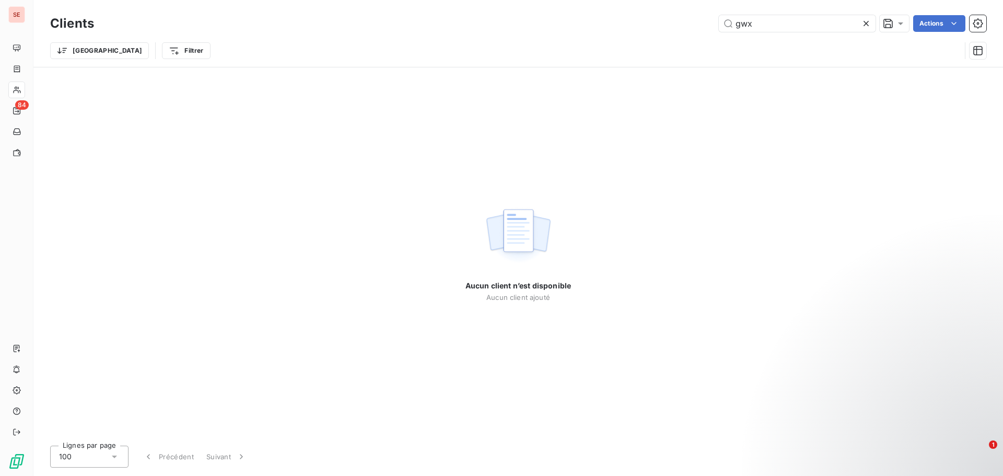
drag, startPoint x: 801, startPoint y: 21, endPoint x: 714, endPoint y: 27, distance: 86.9
click at [714, 27] on div "gwx Actions" at bounding box center [547, 23] width 880 height 17
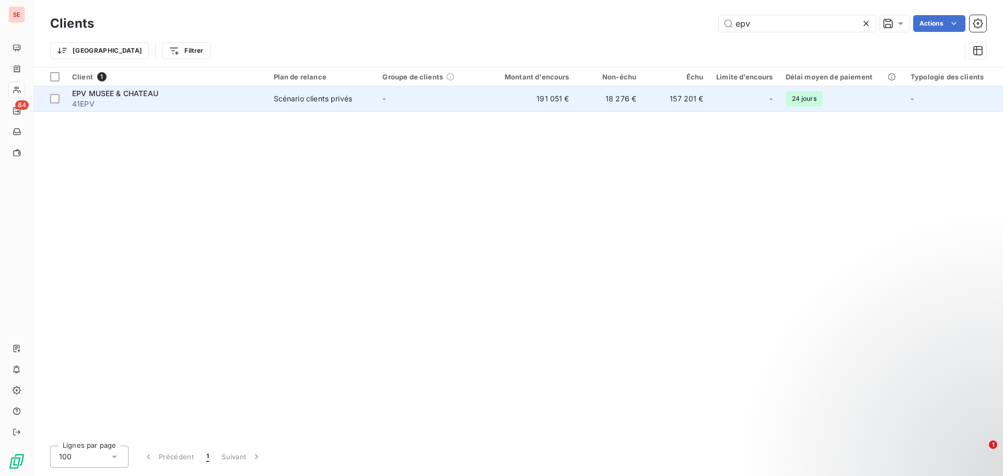
type input "epv"
click at [252, 106] on span "41EPV" at bounding box center [166, 104] width 189 height 10
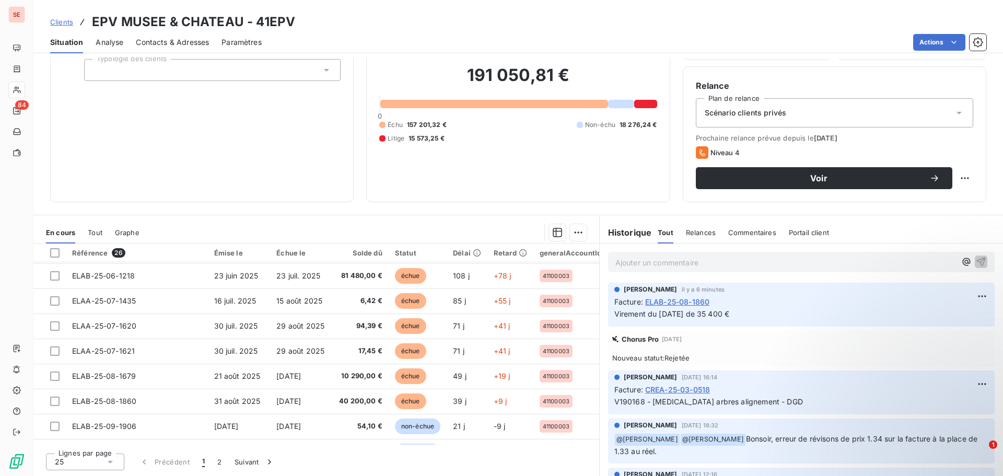
scroll to position [449, 0]
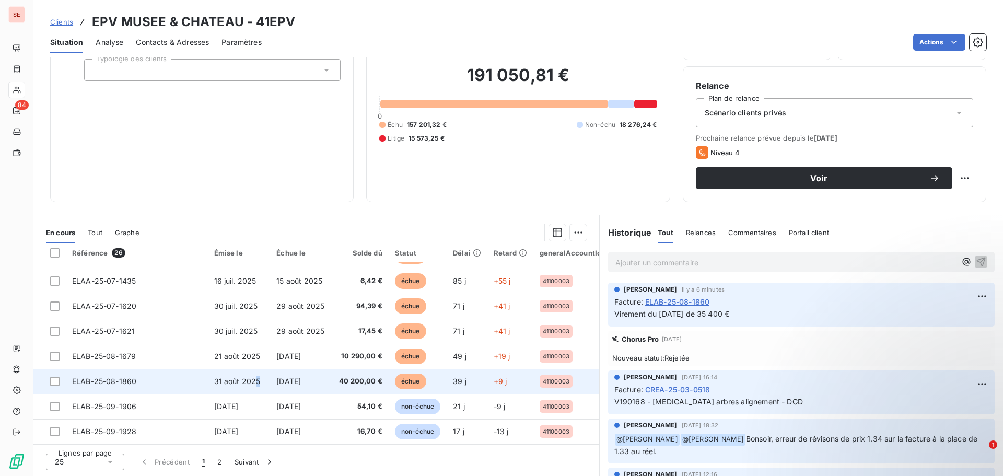
click at [256, 377] on span "31 août 2025" at bounding box center [237, 381] width 47 height 9
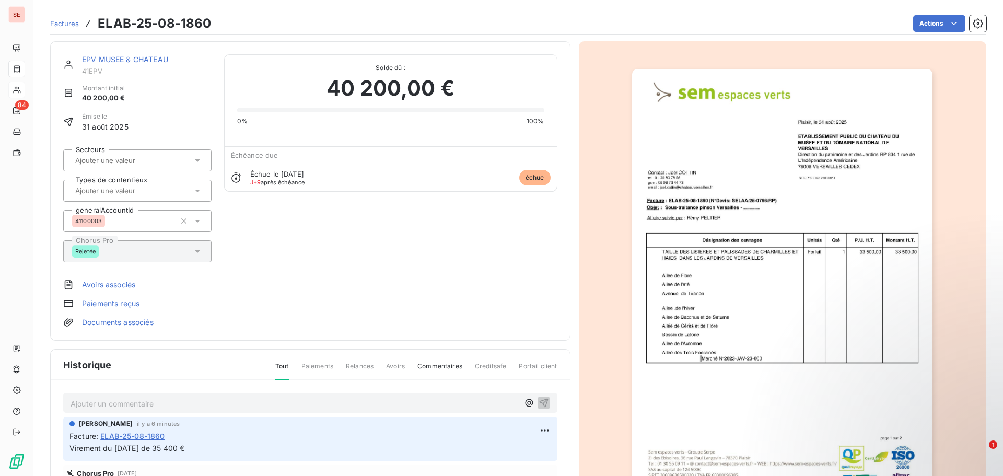
scroll to position [53, 0]
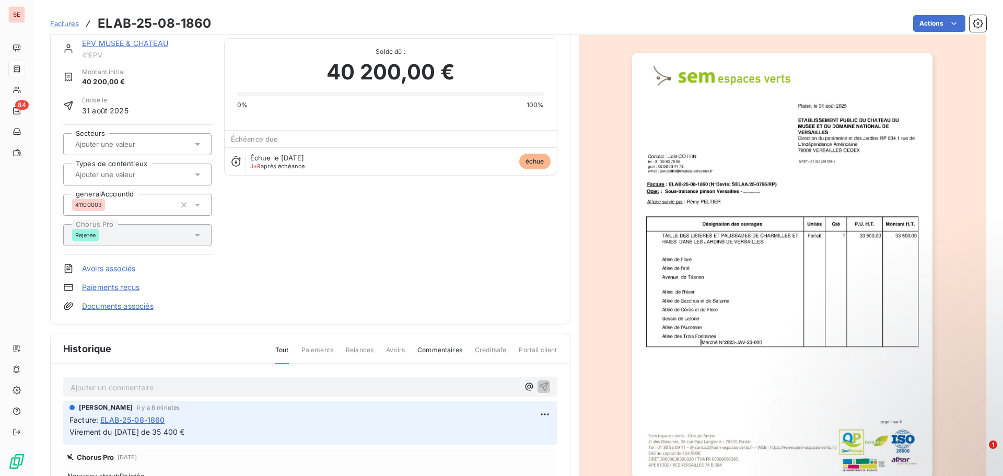
scroll to position [1, 0]
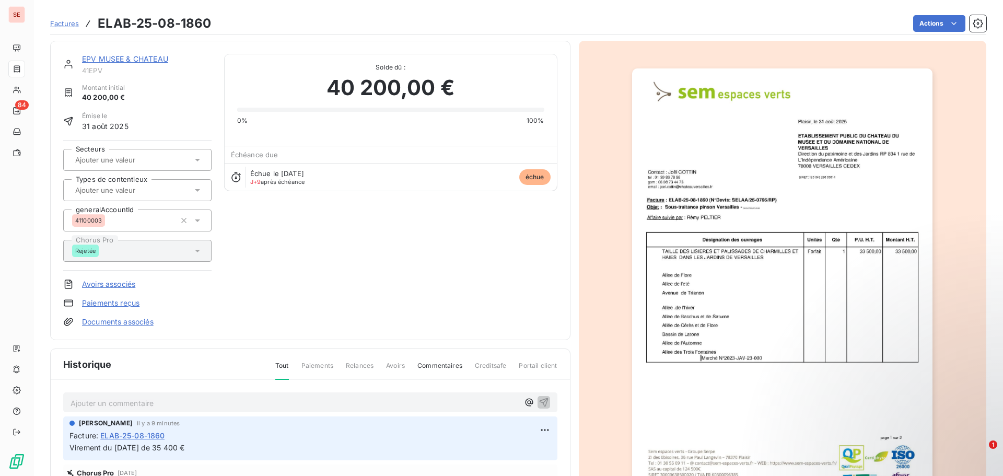
click at [117, 56] on link "EPV MUSEE & CHATEAU" at bounding box center [125, 58] width 86 height 9
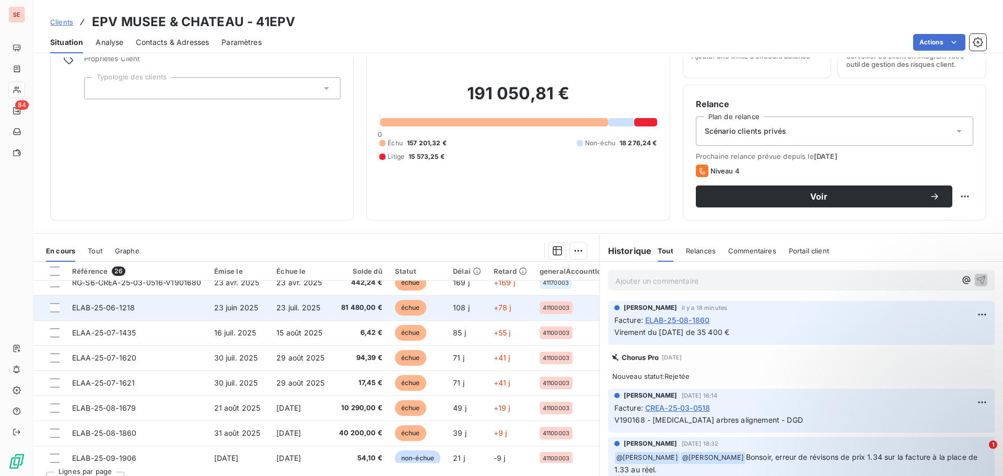
scroll to position [418, 0]
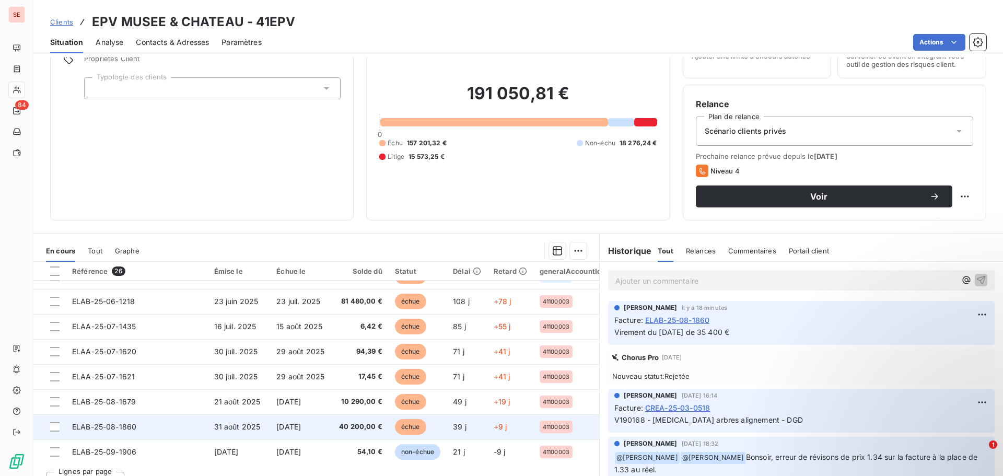
click at [122, 430] on span "ELAB-25-08-1860" at bounding box center [104, 426] width 64 height 9
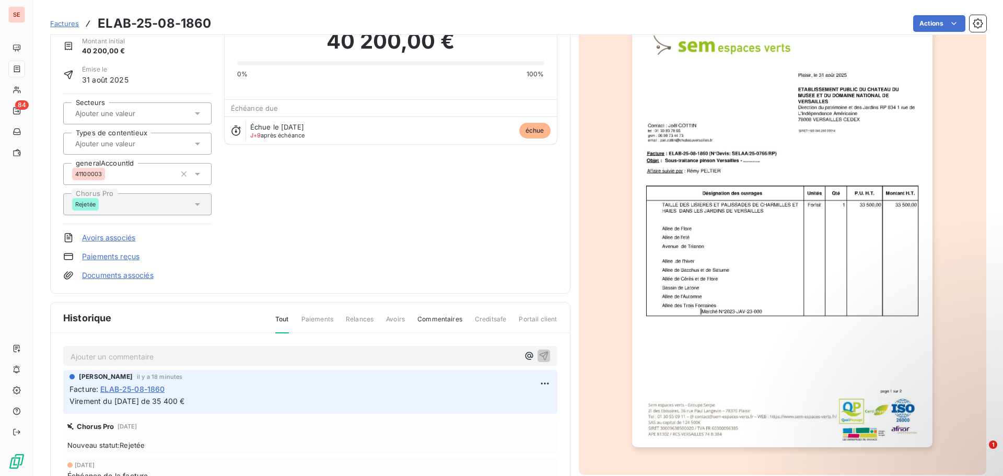
scroll to position [53, 0]
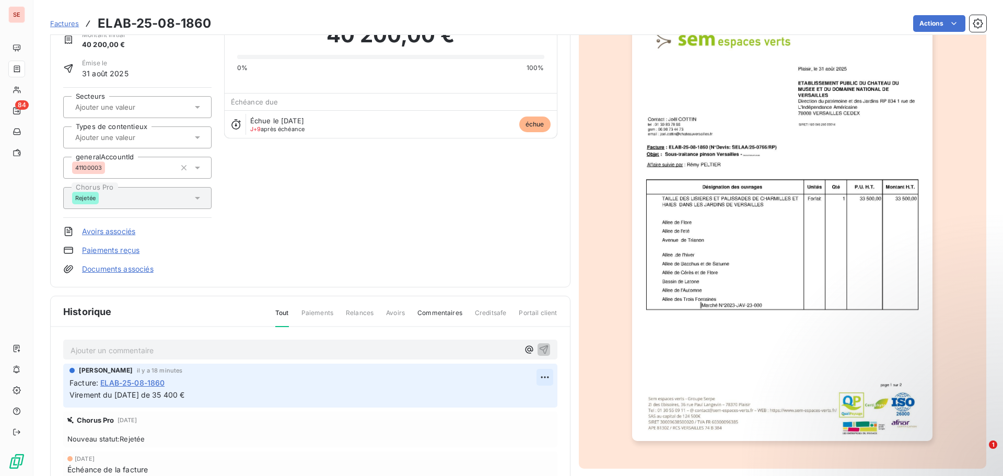
click at [543, 377] on html "SE 84 Factures ELAB-25-08-1860 Actions EPV MUSEE & CHATEAU 41EPV Montant initia…" at bounding box center [501, 238] width 1003 height 476
click at [508, 403] on div "Editer" at bounding box center [516, 400] width 59 height 17
drag, startPoint x: 541, startPoint y: 394, endPoint x: 536, endPoint y: 393, distance: 5.8
click at [540, 394] on icon "button" at bounding box center [545, 395] width 10 height 10
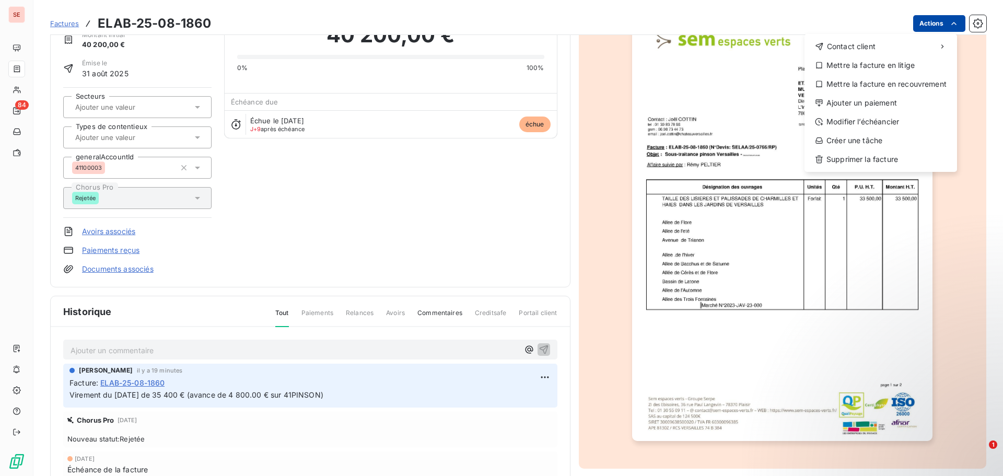
click at [911, 25] on html "SE 84 Factures ELAB-25-08-1860 Actions Contact client Mettre la facture en liti…" at bounding box center [501, 238] width 1003 height 476
click at [883, 107] on div "Ajouter un paiement" at bounding box center [881, 103] width 144 height 17
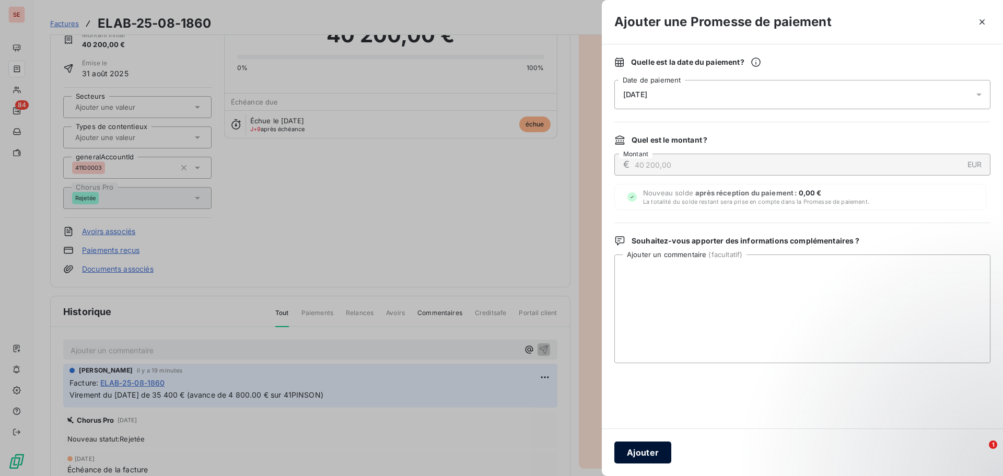
click at [658, 455] on button "Ajouter" at bounding box center [643, 453] width 57 height 22
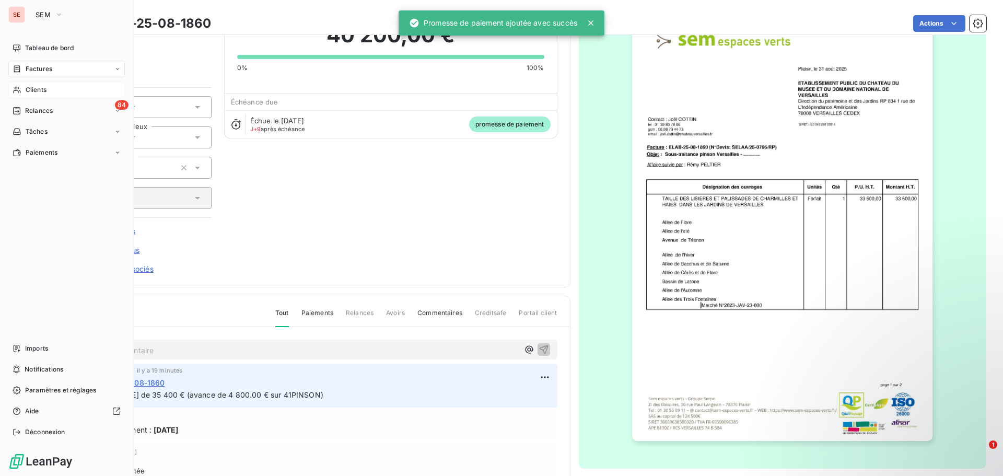
click at [54, 89] on div "Clients" at bounding box center [66, 90] width 117 height 17
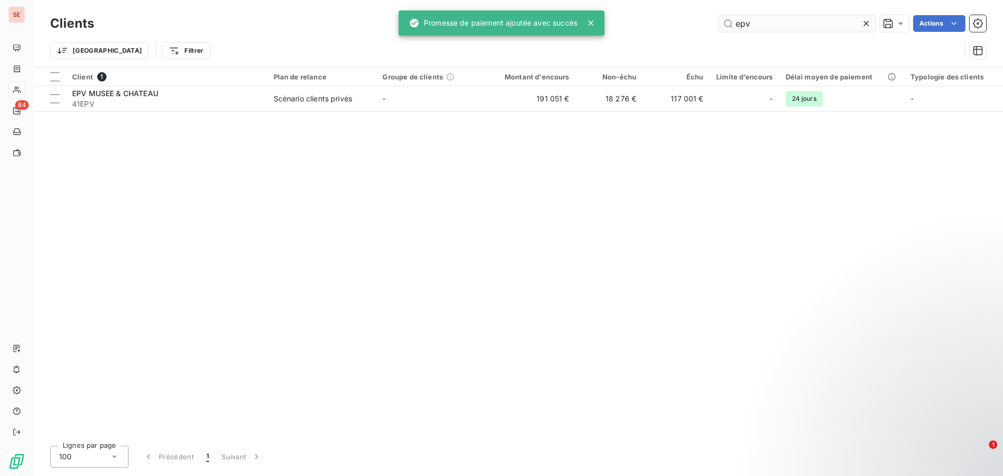
click at [782, 27] on input "epv" at bounding box center [797, 23] width 157 height 17
drag, startPoint x: 781, startPoint y: 27, endPoint x: 705, endPoint y: 13, distance: 76.5
click at [705, 25] on div "epv Actions" at bounding box center [547, 23] width 880 height 17
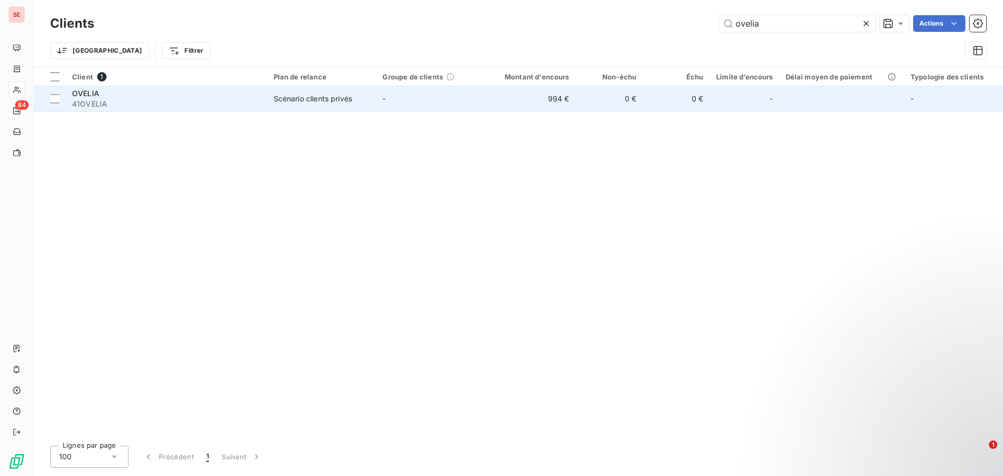
type input "ovelia"
click at [141, 106] on span "41OVELIA" at bounding box center [166, 104] width 189 height 10
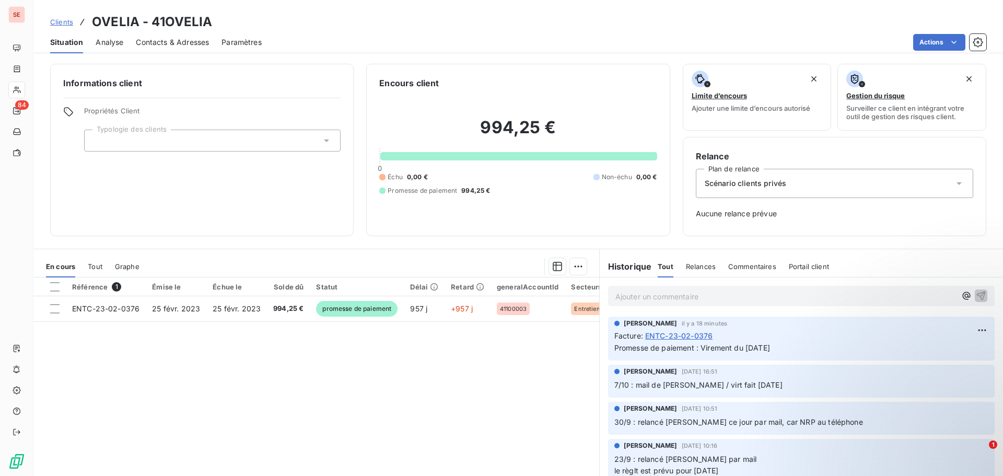
click at [143, 41] on span "Contacts & Adresses" at bounding box center [172, 42] width 73 height 10
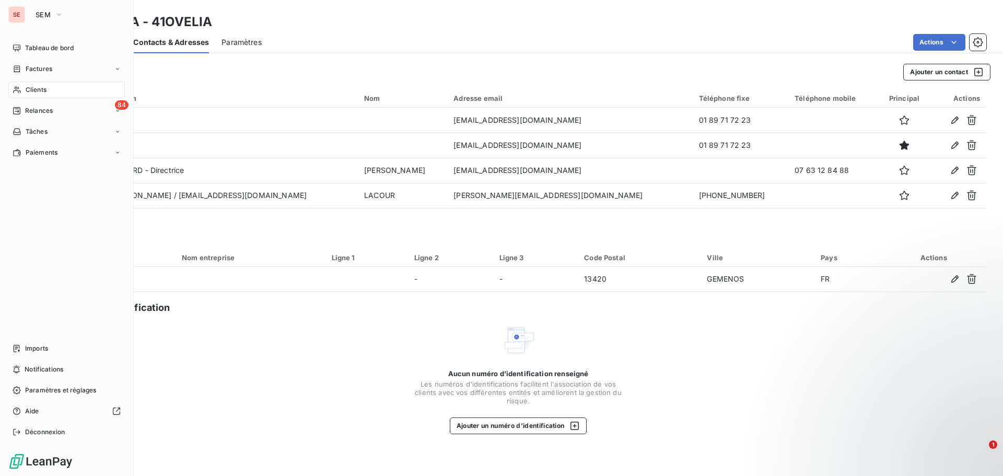
click at [33, 89] on span "Clients" at bounding box center [36, 89] width 21 height 9
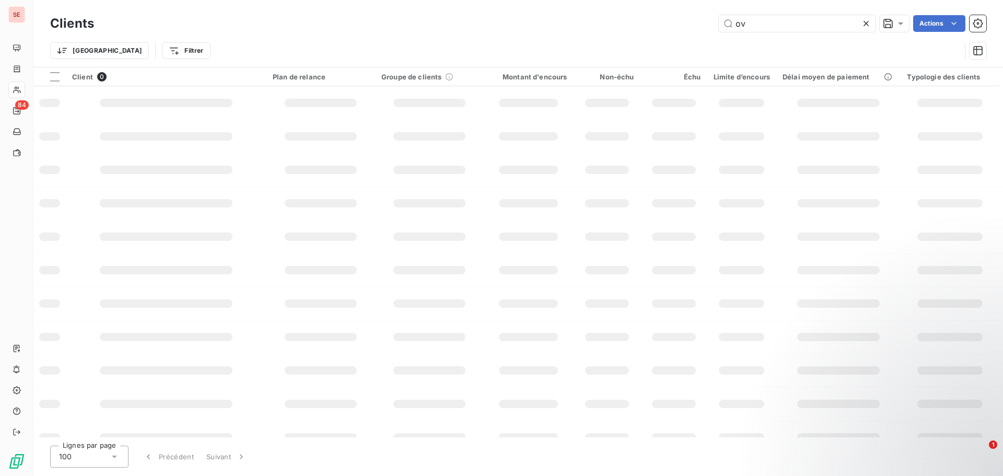
type input "o"
type input "b"
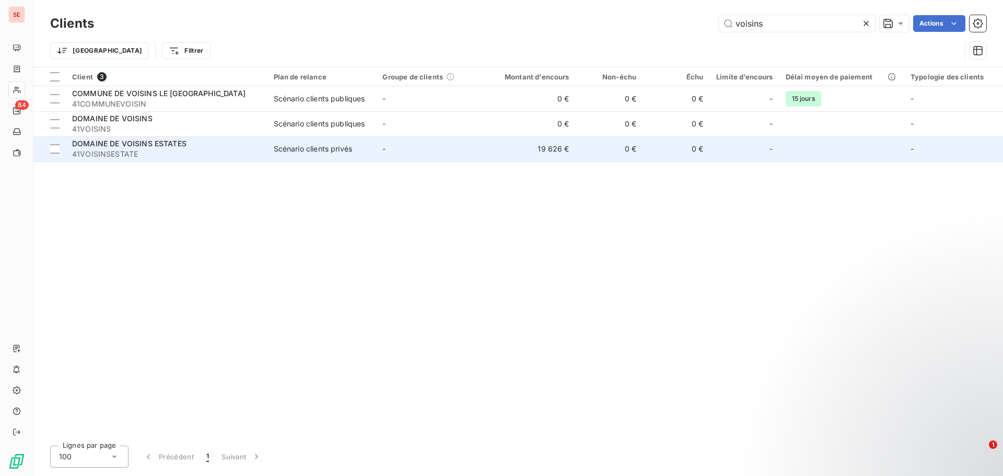
type input "voisins"
click at [332, 153] on div "Scénario clients privés" at bounding box center [313, 149] width 78 height 10
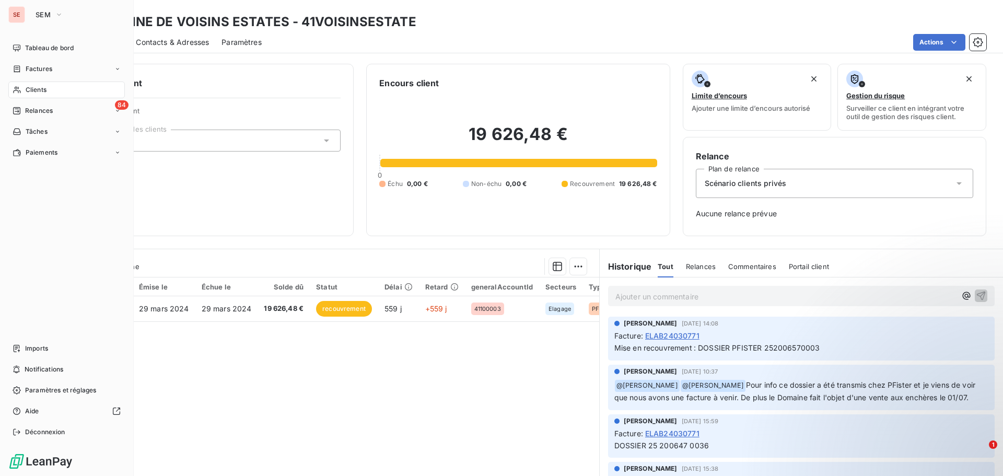
click at [43, 91] on span "Clients" at bounding box center [36, 89] width 21 height 9
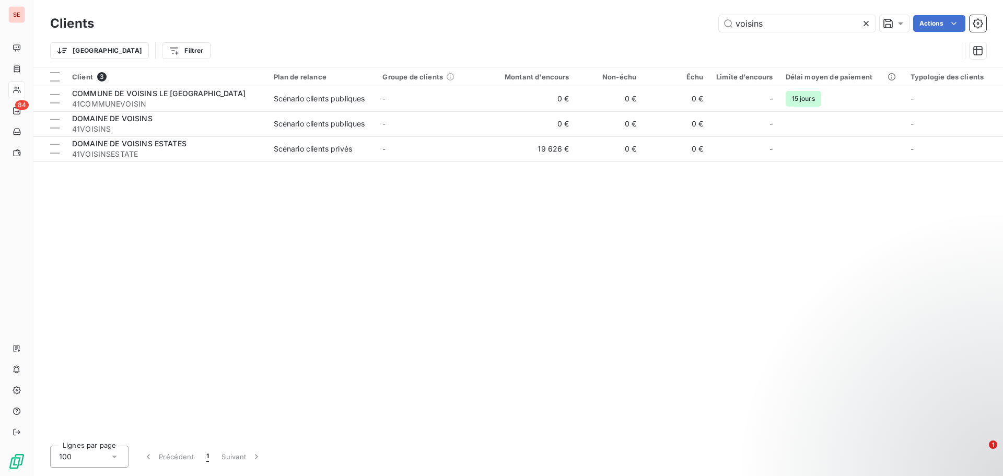
drag, startPoint x: 753, startPoint y: 25, endPoint x: 679, endPoint y: 25, distance: 74.2
click at [679, 25] on div "voisins Actions" at bounding box center [547, 23] width 880 height 17
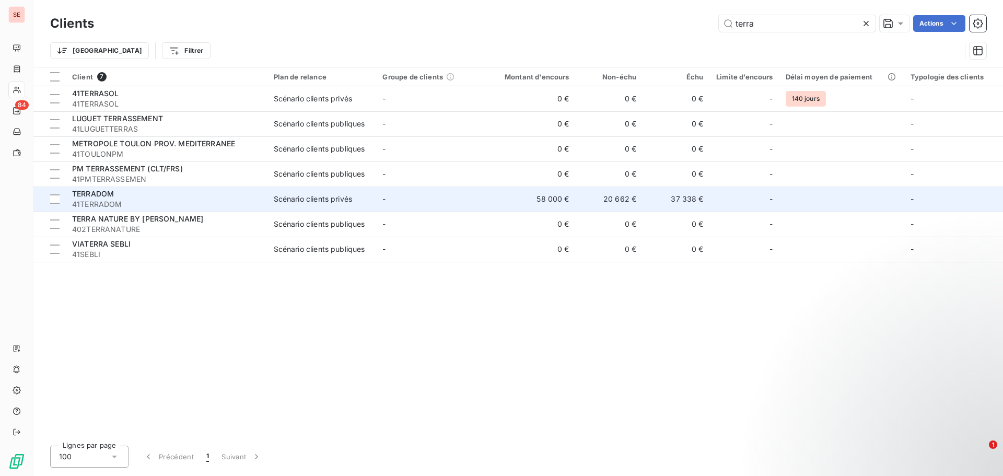
type input "terra"
click at [205, 195] on div "TERRADOM" at bounding box center [166, 194] width 189 height 10
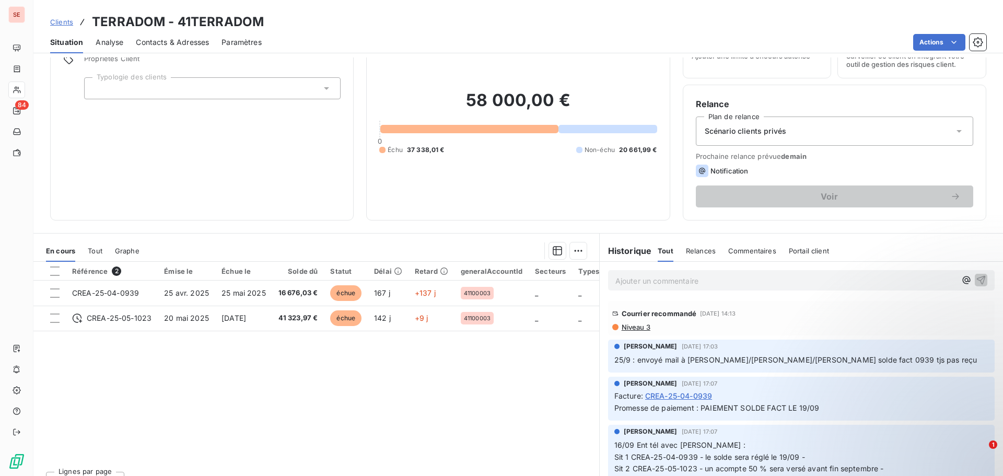
scroll to position [71, 0]
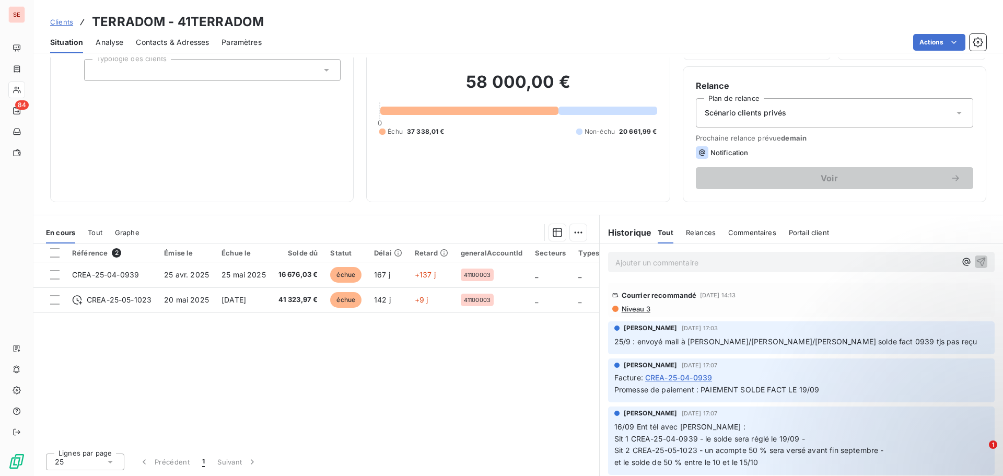
drag, startPoint x: 635, startPoint y: 308, endPoint x: 632, endPoint y: 314, distance: 6.4
click at [632, 314] on div "Courrier recommandé [DATE] 14:13 Niveau 3" at bounding box center [801, 300] width 387 height 34
click at [631, 308] on span "Niveau 3" at bounding box center [636, 309] width 30 height 8
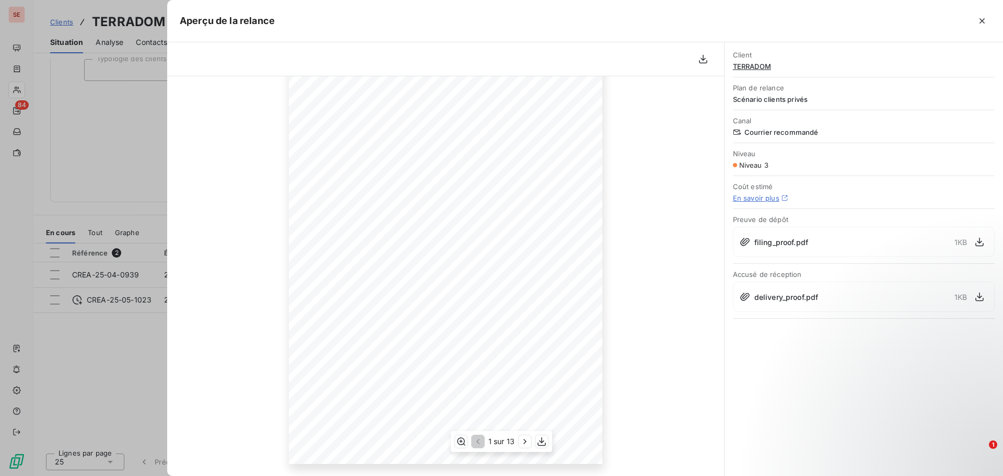
scroll to position [105, 0]
click at [524, 443] on icon "button" at bounding box center [525, 441] width 10 height 10
click at [78, 357] on div at bounding box center [501, 238] width 1003 height 476
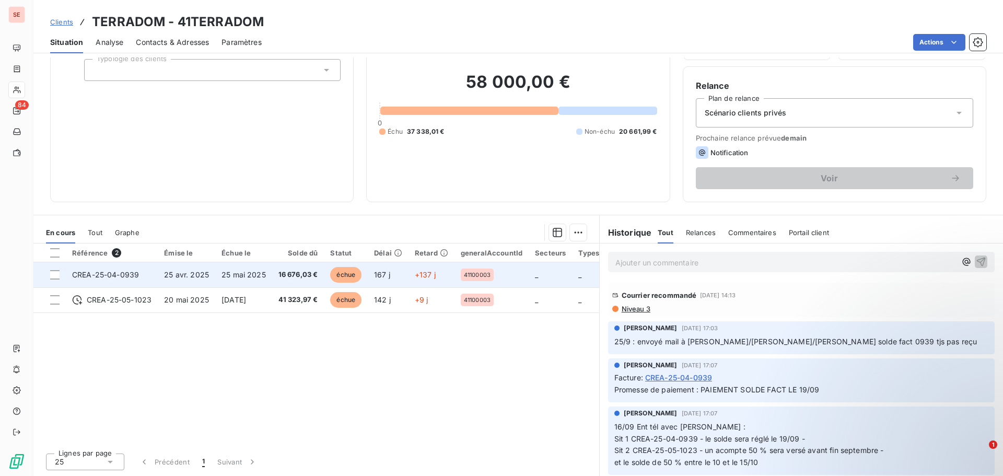
click at [152, 277] on td "CREA-25-04-0939" at bounding box center [112, 274] width 92 height 25
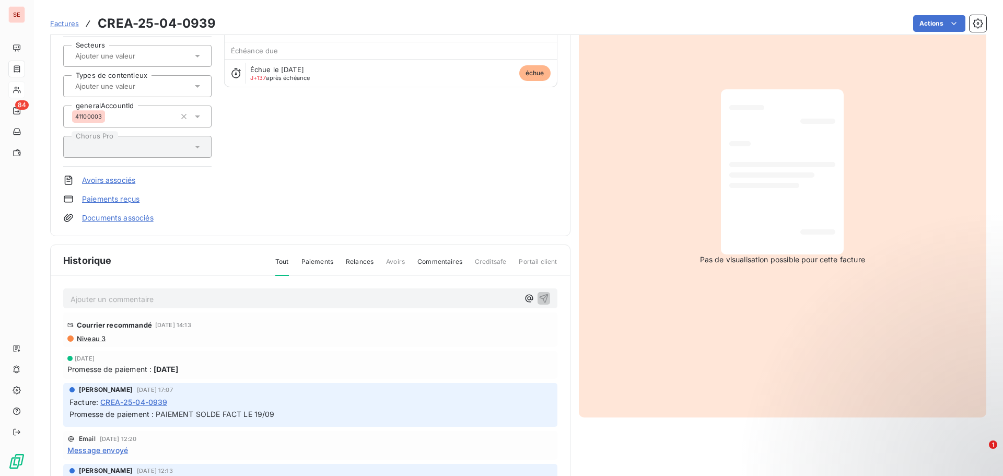
scroll to position [133, 0]
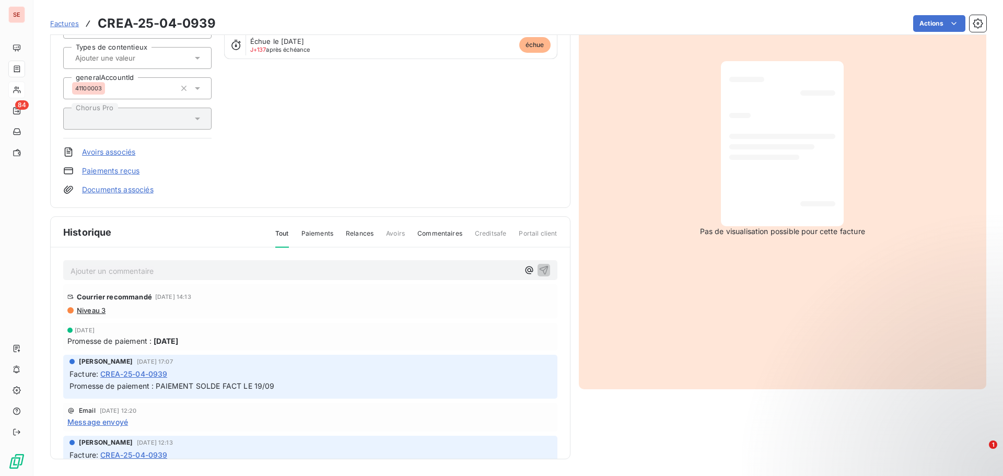
click at [89, 312] on span "Niveau 3" at bounding box center [91, 310] width 30 height 8
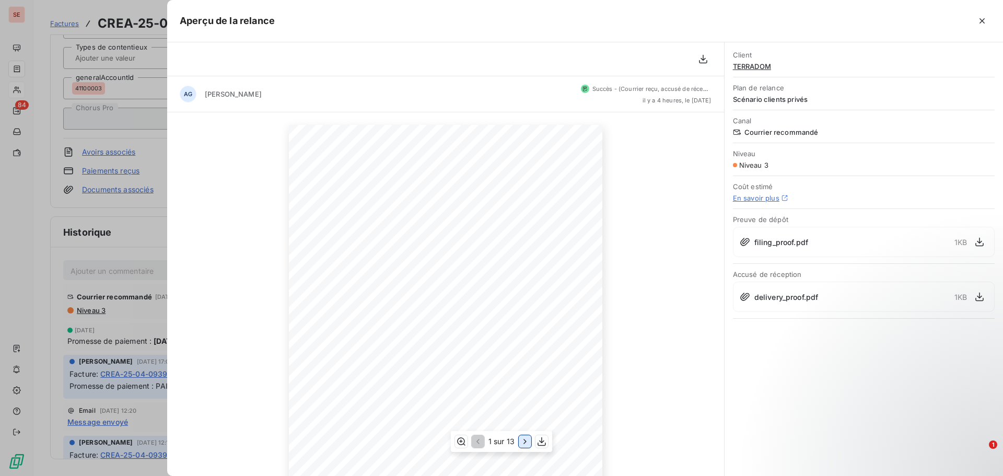
click at [525, 442] on icon "button" at bounding box center [525, 441] width 10 height 10
click at [524, 442] on icon "button" at bounding box center [526, 441] width 10 height 10
click at [523, 440] on icon "button" at bounding box center [526, 441] width 10 height 10
click at [127, 229] on div at bounding box center [501, 238] width 1003 height 476
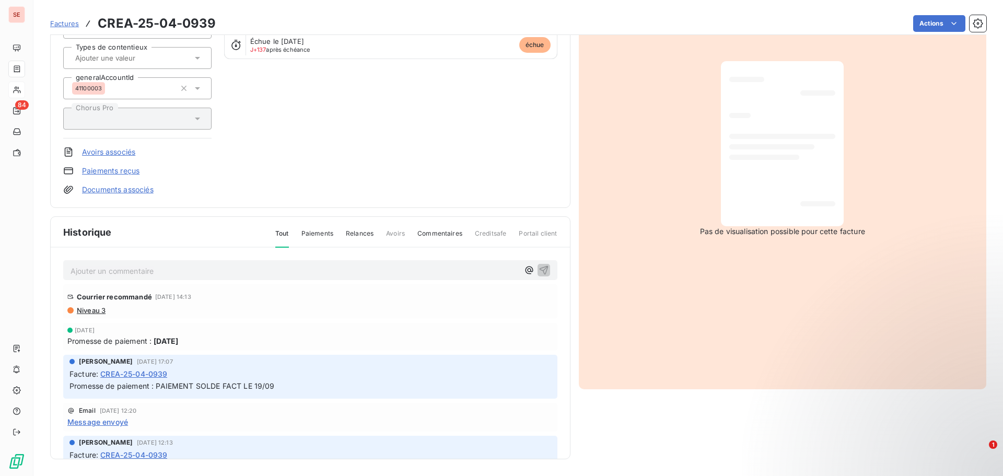
click at [134, 268] on p "Ajouter un commentaire ﻿" at bounding box center [295, 270] width 448 height 13
click at [100, 307] on span "Niveau 3" at bounding box center [91, 309] width 30 height 8
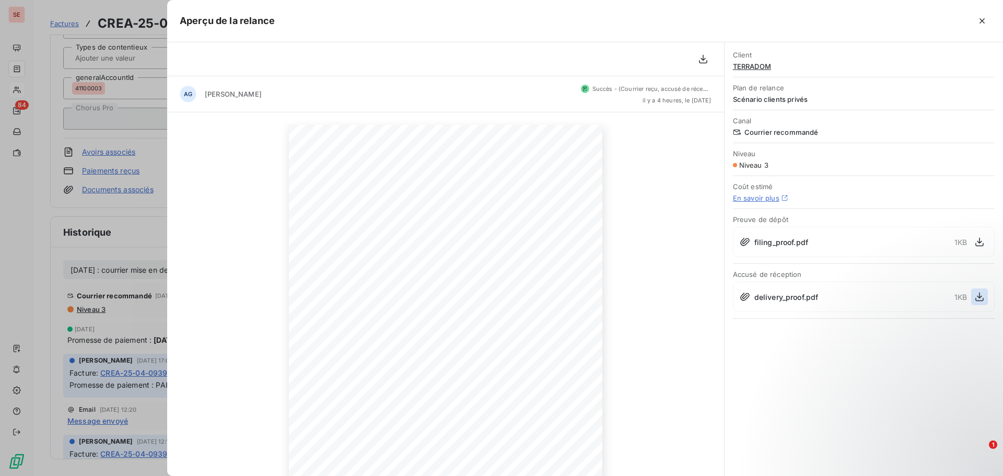
click at [979, 299] on icon "button" at bounding box center [980, 297] width 10 height 10
click at [29, 315] on div at bounding box center [501, 238] width 1003 height 476
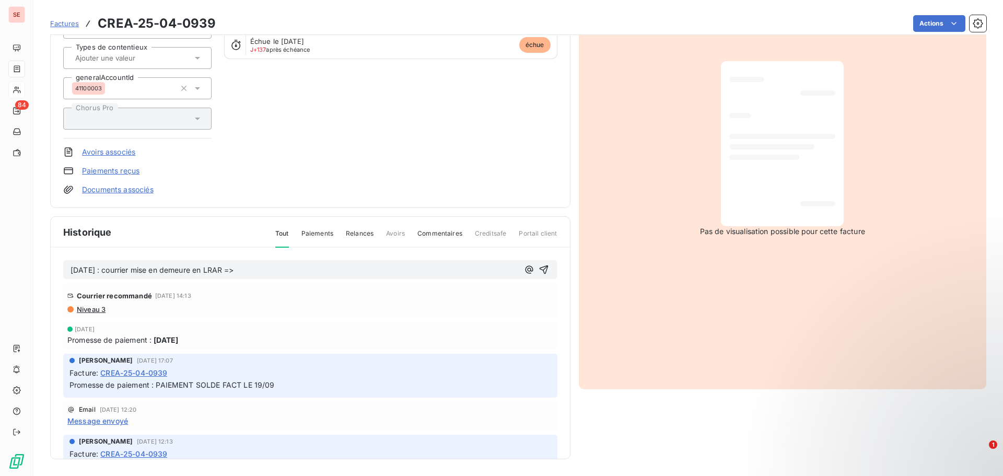
click at [298, 268] on p "[DATE] : courrier mise en demeure en LRAR =>" at bounding box center [295, 270] width 448 height 12
click at [268, 266] on span "[DATE] : courrier mise en demeure en LRAR => courrier reçu le [DATE]" at bounding box center [193, 269] width 245 height 9
copy span "[DATE] : courrier mise en demeure en LRAR => courrier reçu le [DATE]"
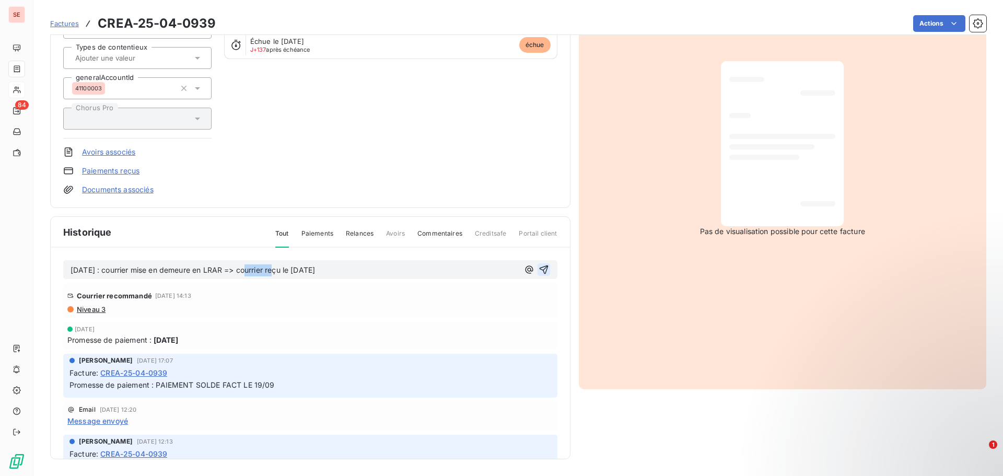
click at [539, 268] on icon "button" at bounding box center [543, 269] width 9 height 9
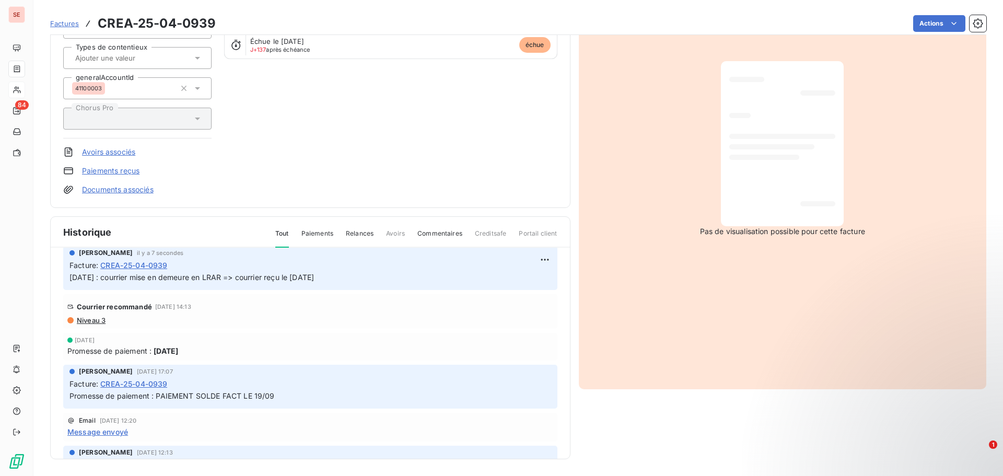
scroll to position [105, 0]
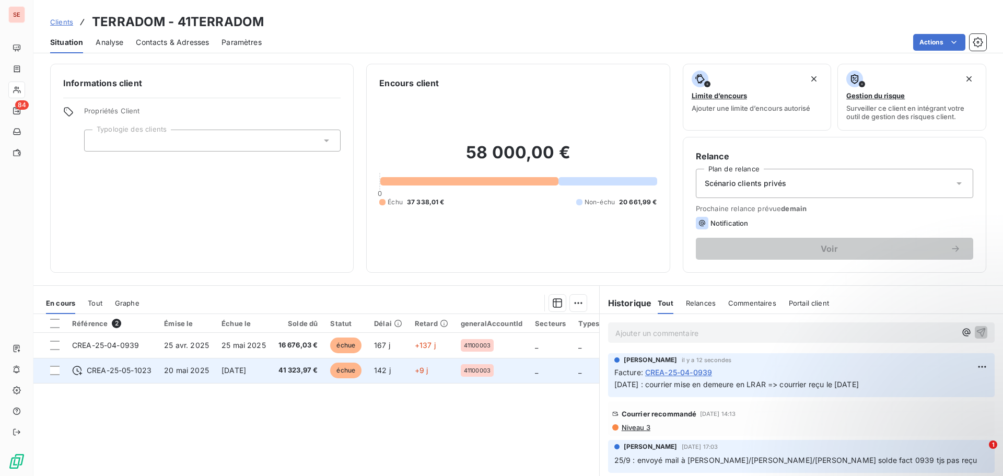
click at [248, 364] on td "[DATE]" at bounding box center [243, 370] width 57 height 25
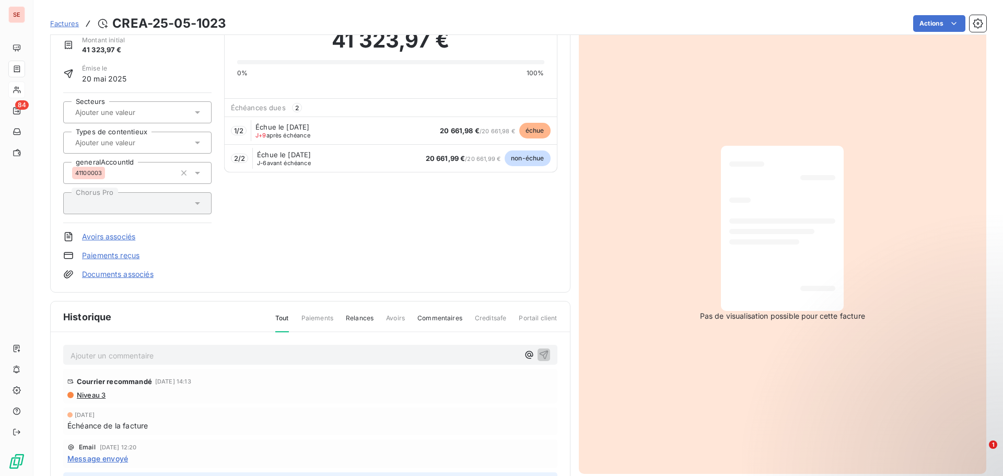
scroll to position [54, 0]
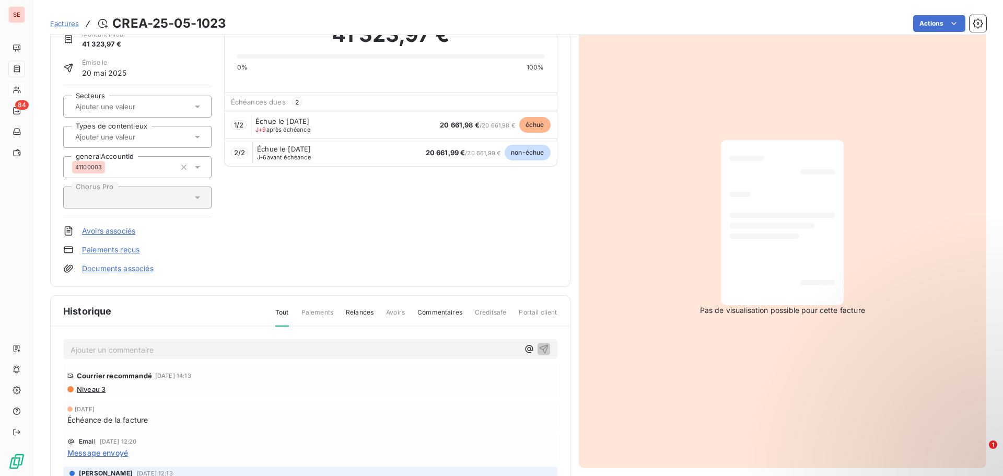
click at [186, 351] on p "Ajouter un commentaire ﻿" at bounding box center [295, 349] width 448 height 13
click at [539, 345] on icon "button" at bounding box center [544, 348] width 10 height 10
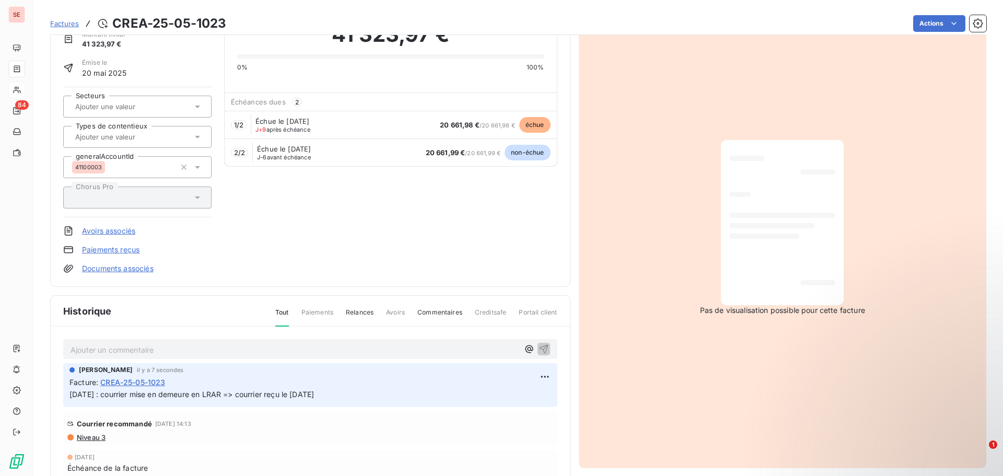
click at [735, 365] on div "Pas de visualisation possible pour cette facture" at bounding box center [783, 227] width 408 height 481
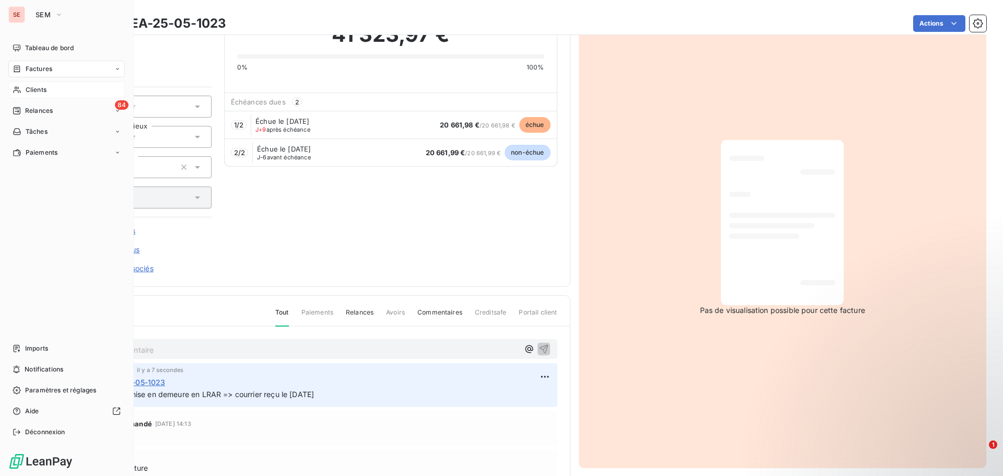
click at [28, 88] on span "Clients" at bounding box center [36, 89] width 21 height 9
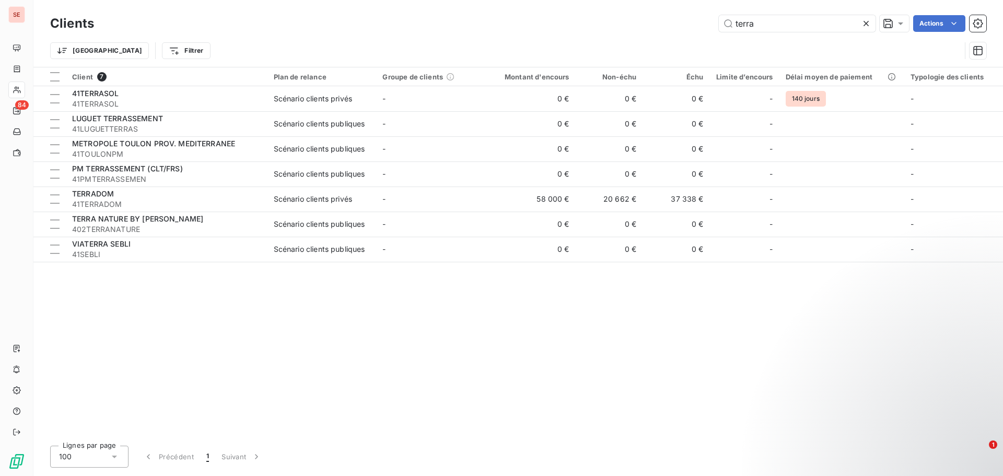
drag, startPoint x: 778, startPoint y: 19, endPoint x: 703, endPoint y: 6, distance: 75.8
click at [696, 14] on div "Clients terra Actions" at bounding box center [518, 24] width 936 height 22
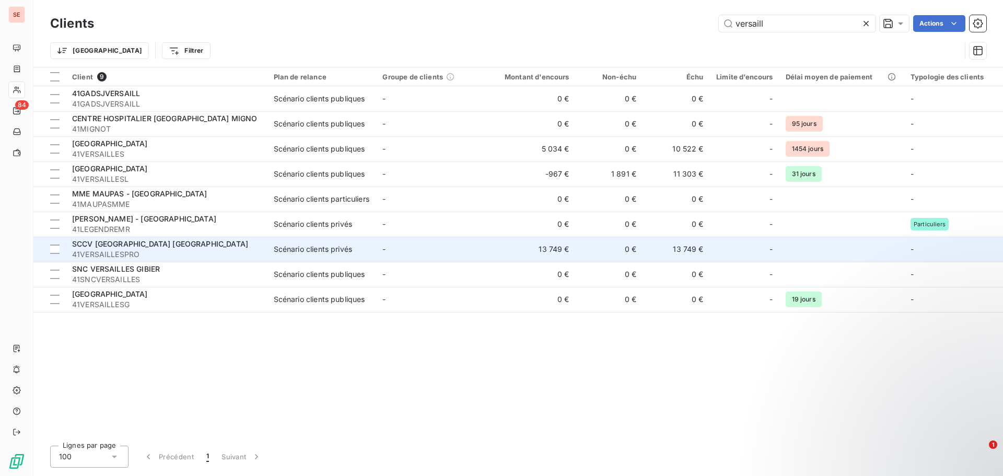
type input "versaill"
click at [214, 242] on div "SCCV [GEOGRAPHIC_DATA] [GEOGRAPHIC_DATA]" at bounding box center [166, 244] width 189 height 10
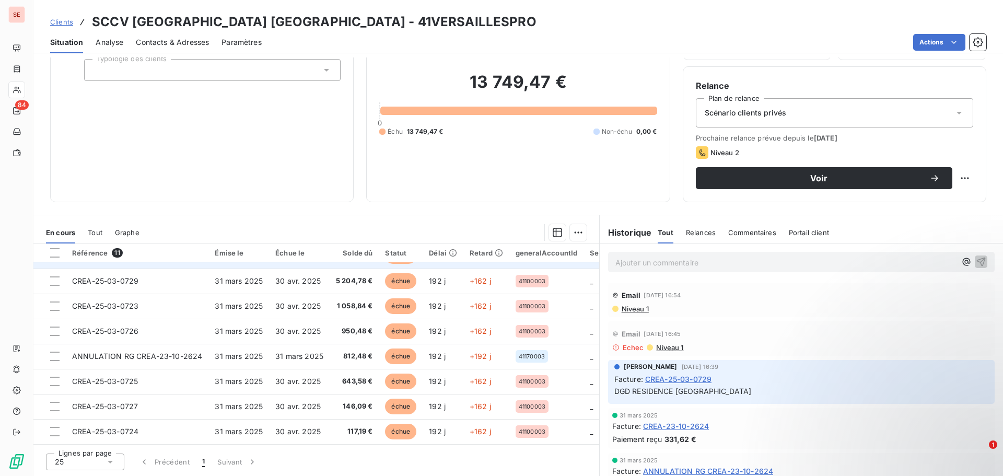
scroll to position [98, 0]
click at [665, 379] on span "CREA-25-03-0729" at bounding box center [678, 379] width 66 height 11
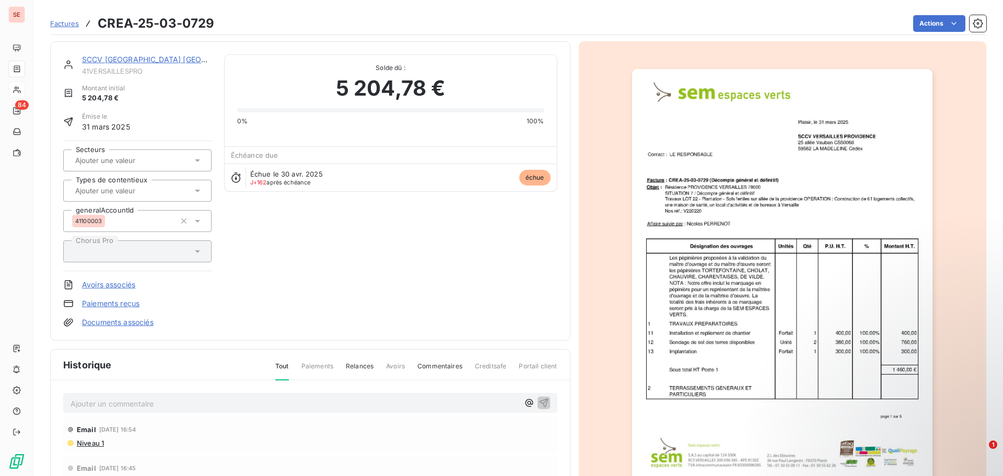
scroll to position [133, 0]
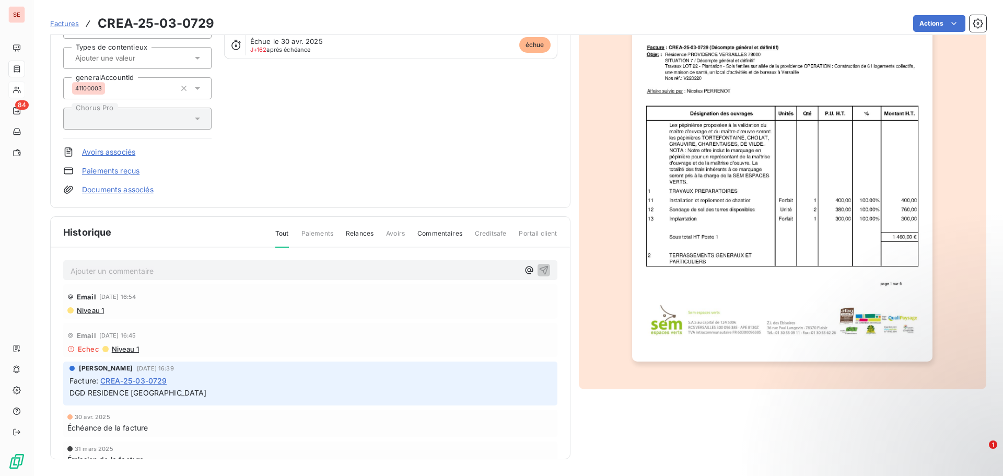
click at [89, 311] on span "Niveau 1" at bounding box center [90, 310] width 28 height 8
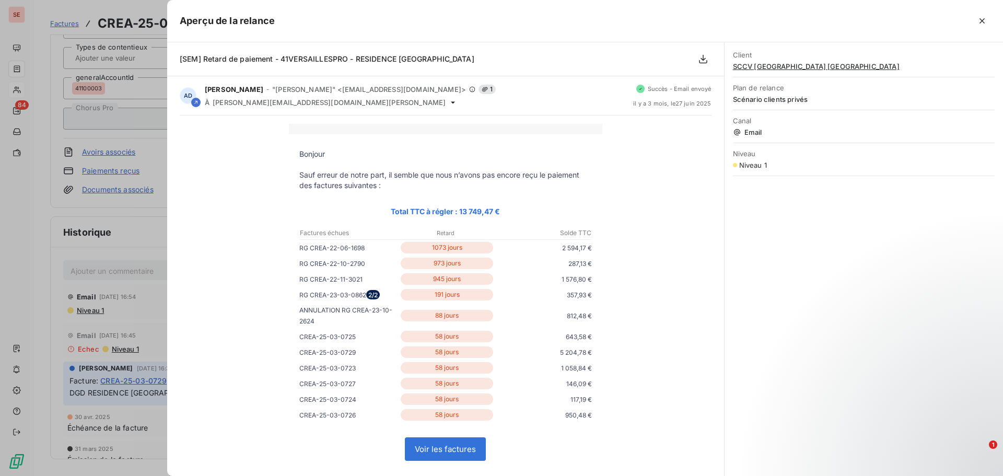
click at [224, 294] on div "Bonjour Sauf erreur de notre part, il semble que nous n’avons pas [MEDICAL_DATA…" at bounding box center [446, 377] width 532 height 506
click at [144, 243] on div at bounding box center [501, 238] width 1003 height 476
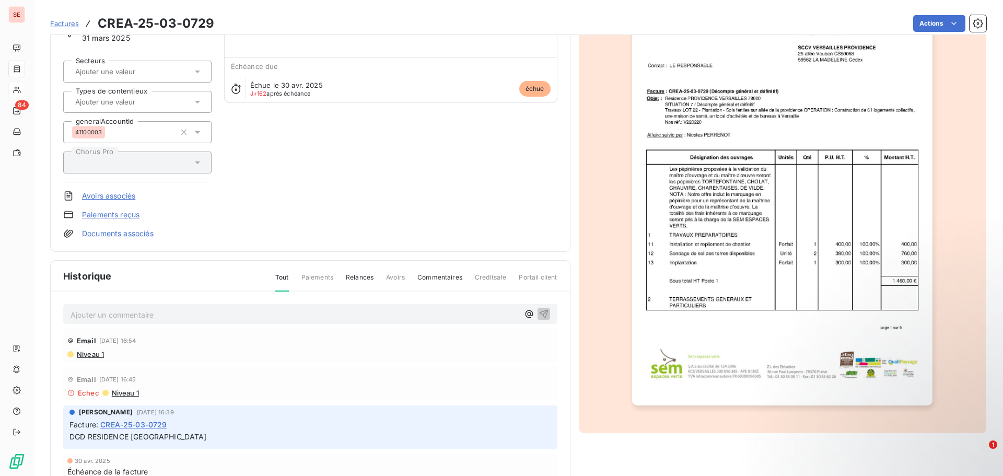
scroll to position [0, 0]
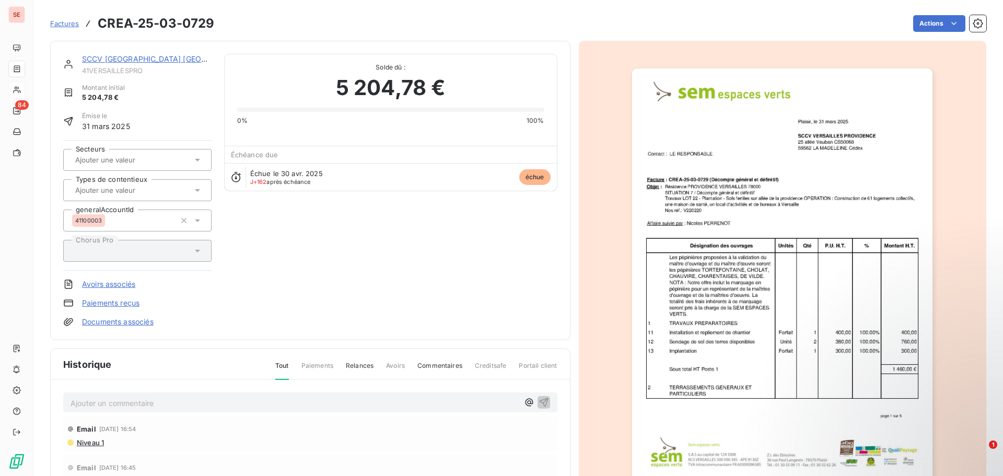
click at [128, 58] on link "SCCV [GEOGRAPHIC_DATA] [GEOGRAPHIC_DATA]" at bounding box center [170, 58] width 177 height 9
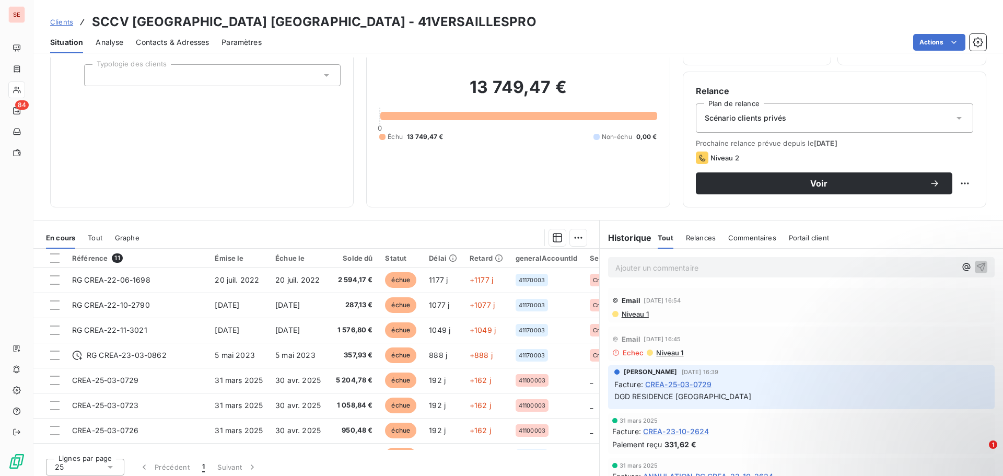
scroll to position [71, 0]
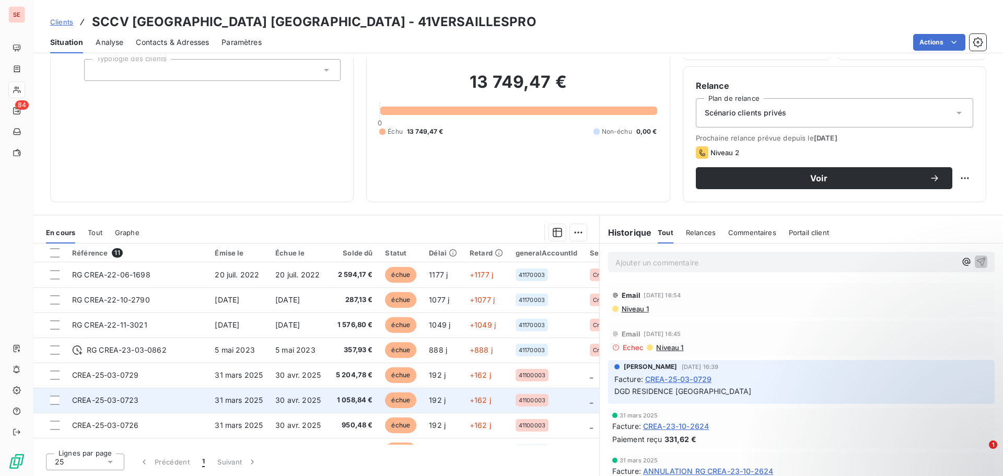
click at [189, 405] on td "CREA-25-03-0723" at bounding box center [137, 400] width 143 height 25
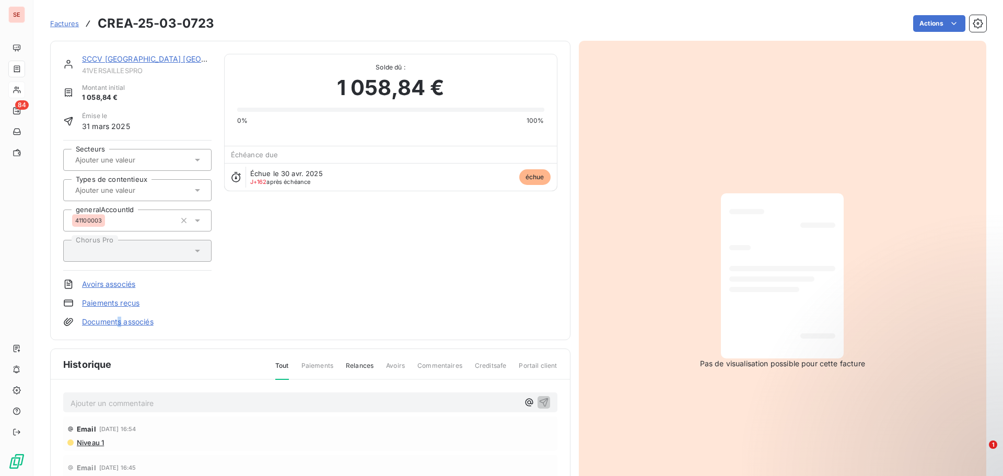
click at [121, 319] on link "Documents associés" at bounding box center [118, 322] width 72 height 10
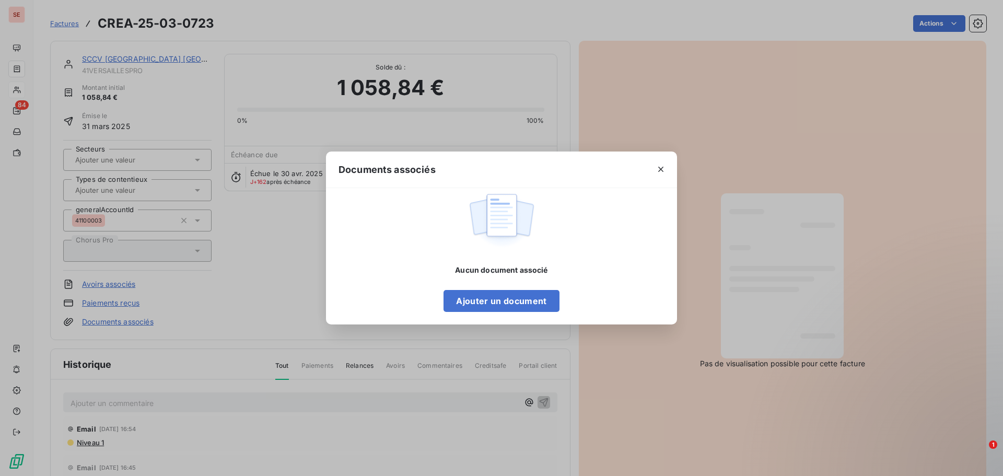
click at [819, 221] on div "Documents associés Aucun document associé Ajouter un document" at bounding box center [501, 238] width 1003 height 476
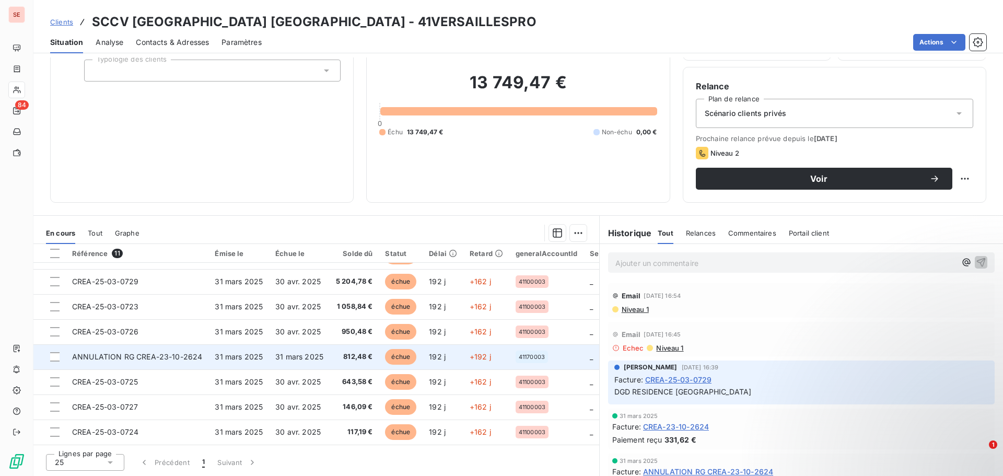
scroll to position [71, 0]
